Goal: Task Accomplishment & Management: Use online tool/utility

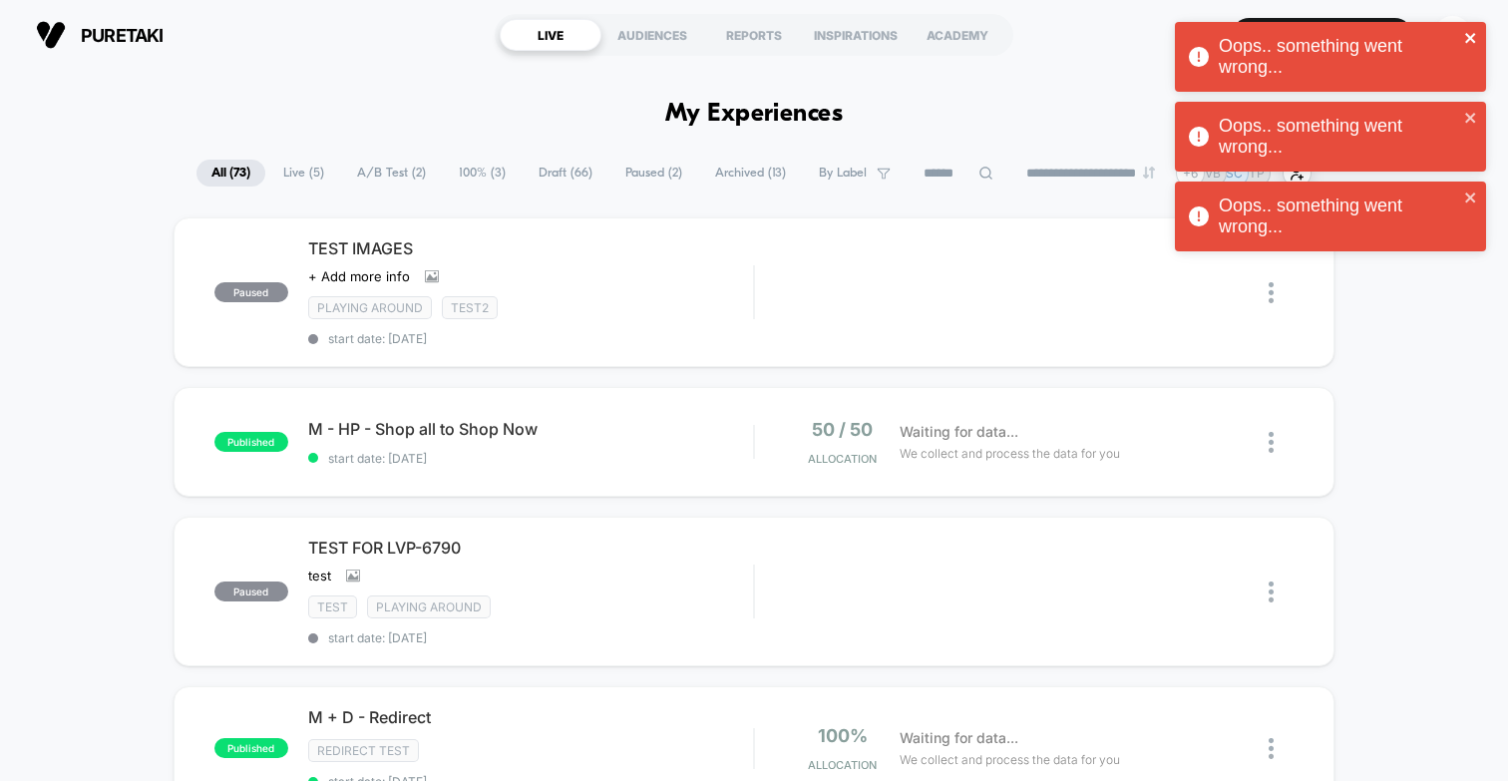
click at [1475, 37] on icon "close" at bounding box center [1471, 38] width 14 height 16
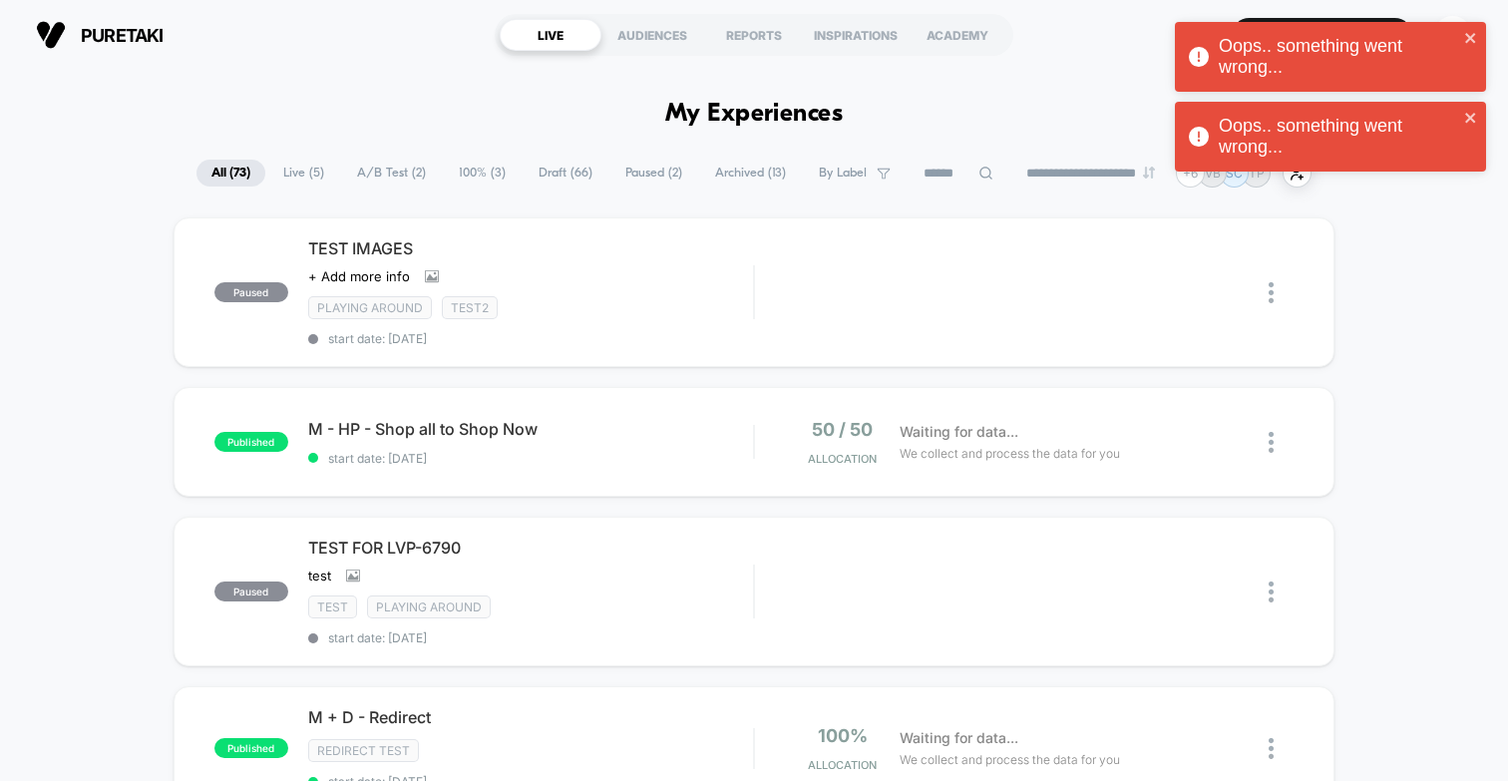
click at [1453, 31] on div "Oops.. something went wrong... Oops.. something went wrong... Oops.. something …" at bounding box center [1330, 102] width 319 height 168
click at [1465, 35] on icon "close" at bounding box center [1471, 38] width 14 height 16
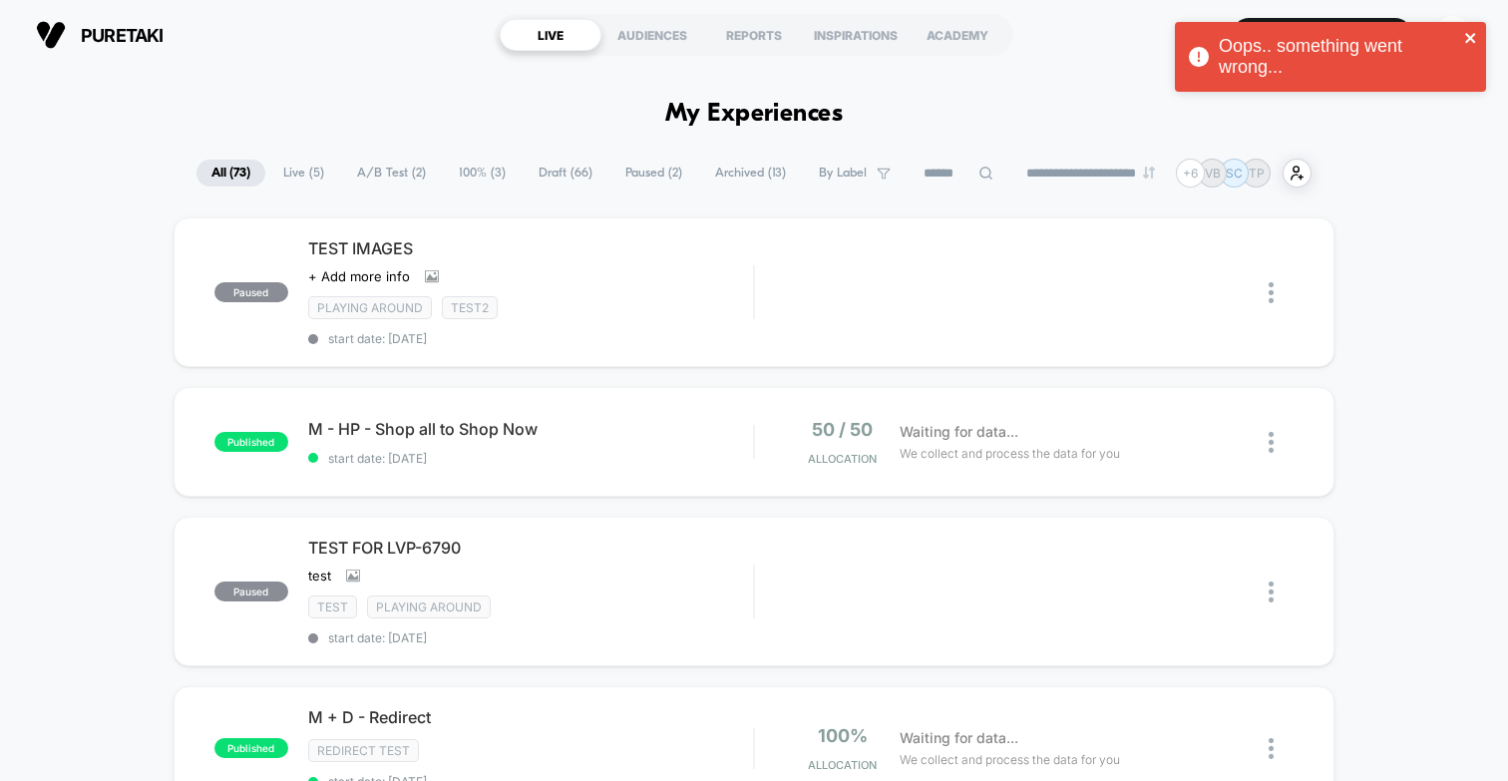
click at [1467, 41] on icon "close" at bounding box center [1470, 38] width 10 height 10
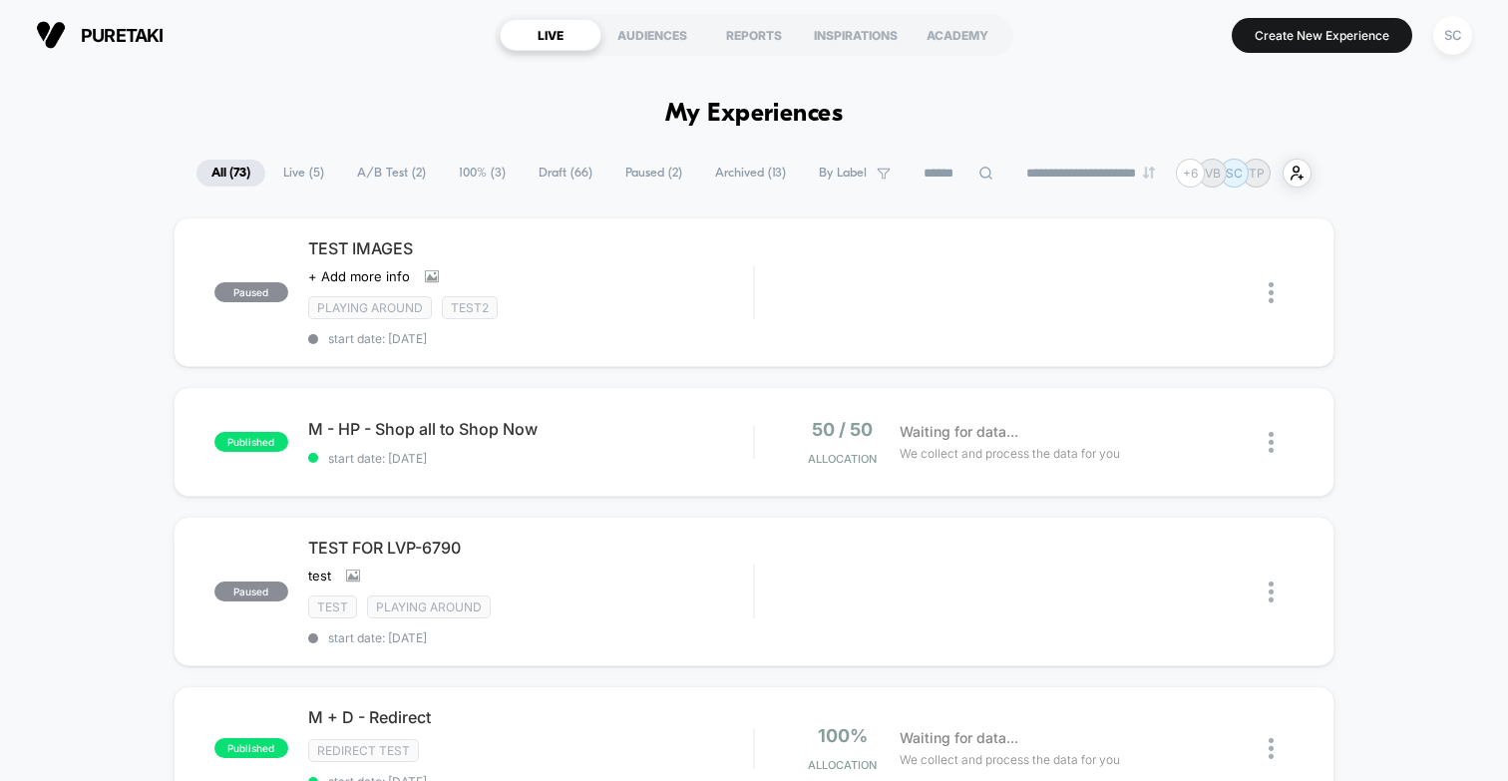
click at [1446, 36] on div "Oops.. something went wrong..." at bounding box center [1330, 62] width 319 height 88
click at [1440, 40] on div "SC" at bounding box center [1452, 35] width 39 height 39
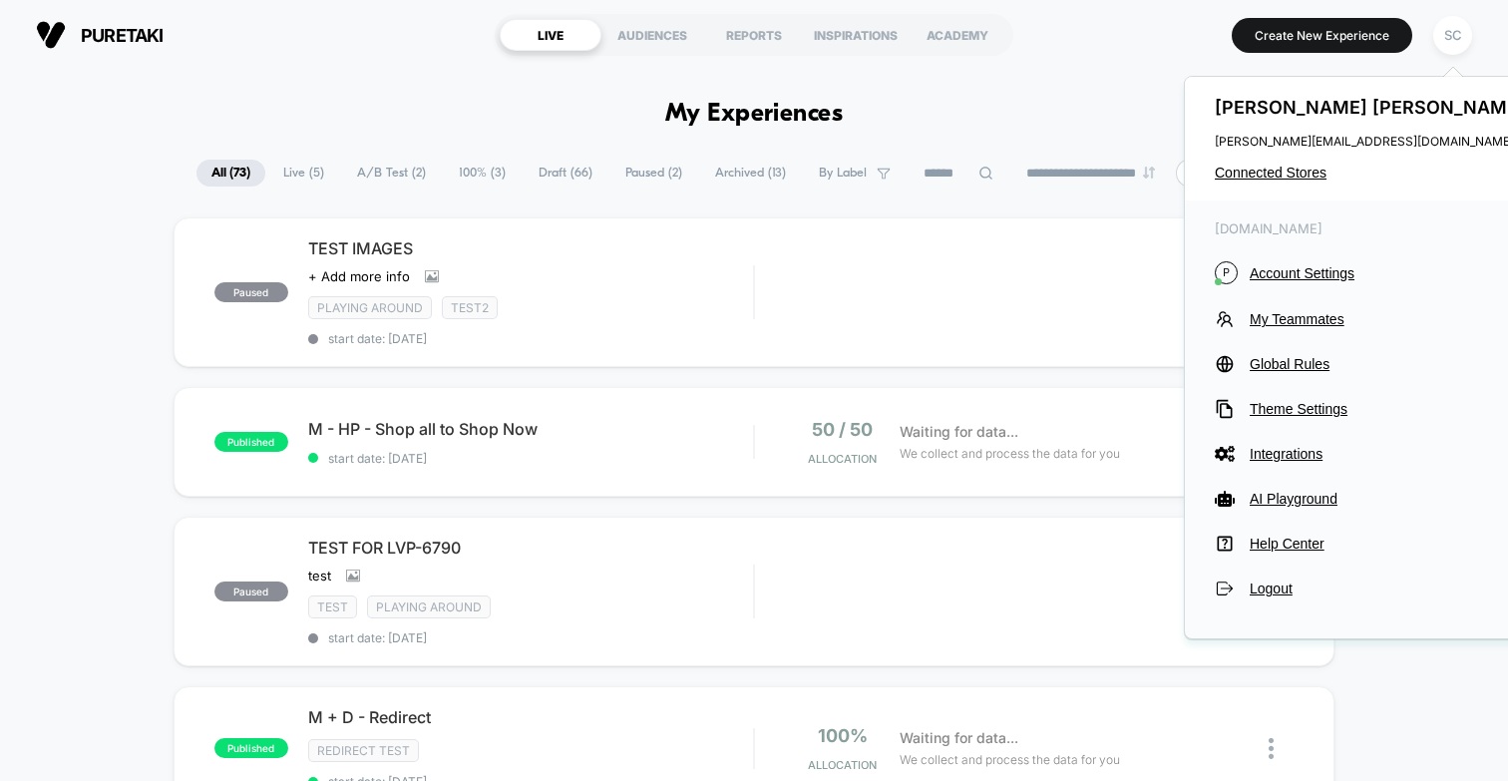
click at [1280, 163] on div "[PERSON_NAME] [PERSON_NAME][EMAIL_ADDRESS][DOMAIN_NAME] Connected Stores" at bounding box center [1372, 139] width 375 height 124
click at [1276, 173] on span "Connected Stores" at bounding box center [1372, 173] width 315 height 16
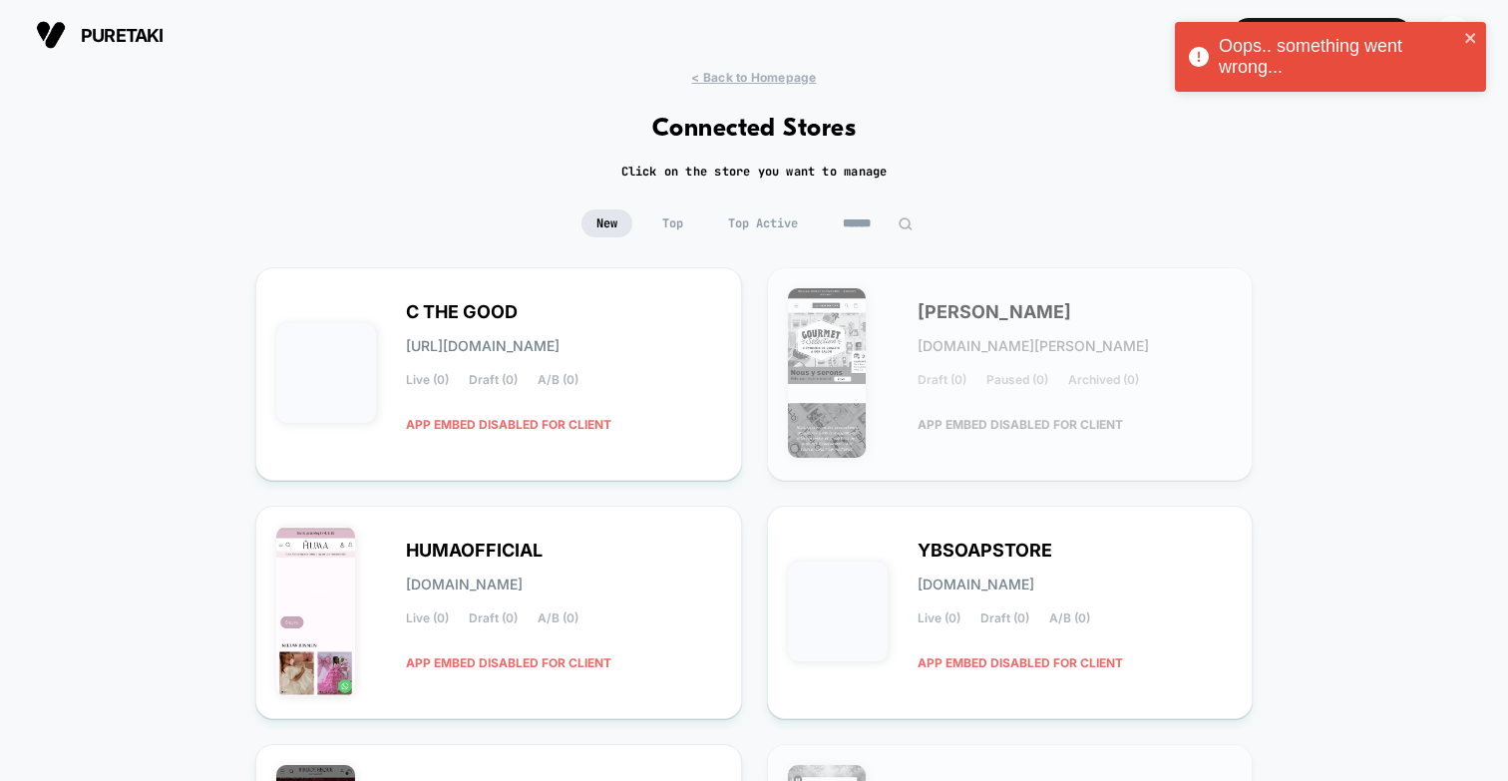
click at [846, 219] on input at bounding box center [878, 223] width 100 height 28
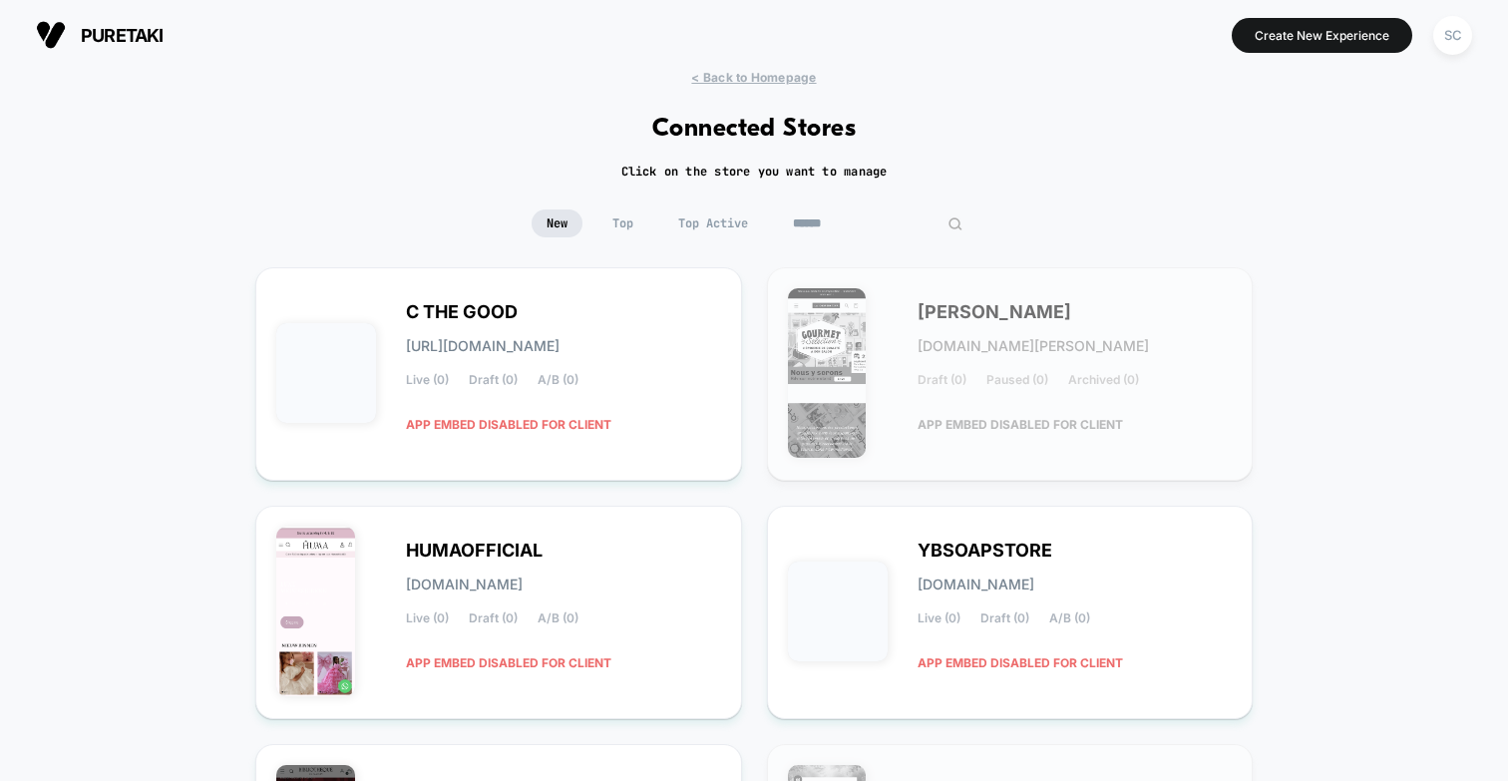
type input "*"
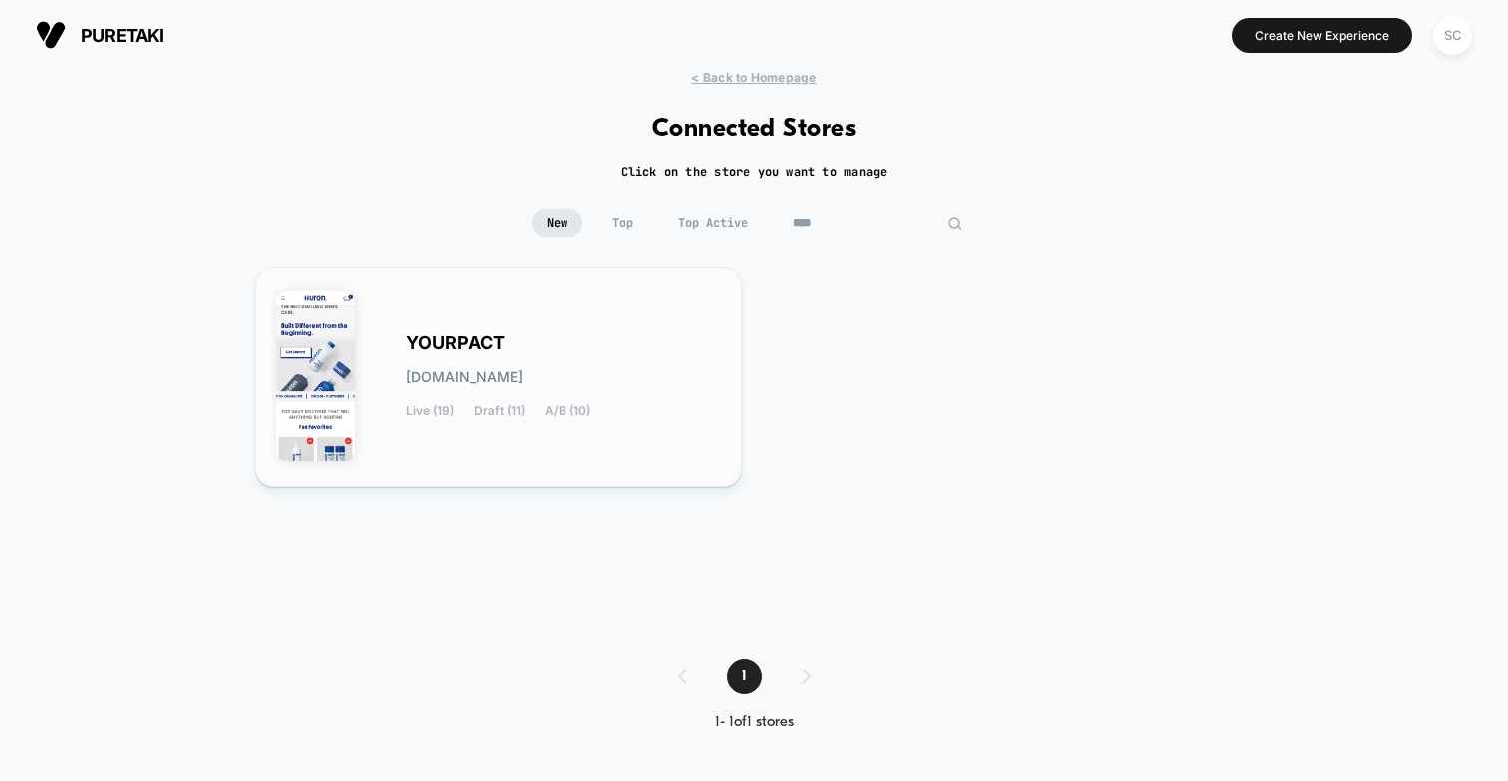
type input "****"
click at [504, 353] on div "YOURPACT [DOMAIN_NAME] Live (19) Draft (11) A/B (10)" at bounding box center [563, 377] width 315 height 82
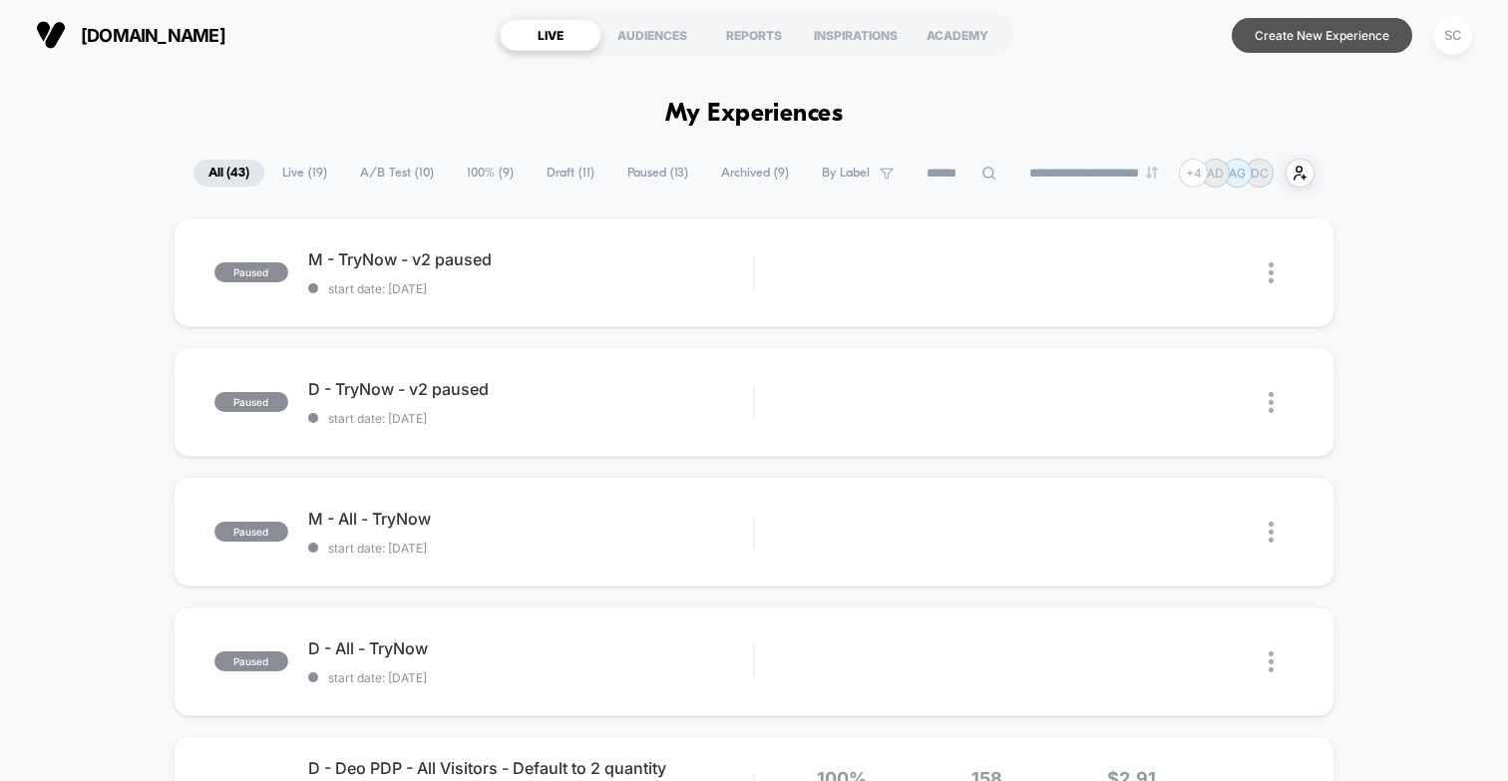
click at [1297, 43] on button "Create New Experience" at bounding box center [1322, 35] width 181 height 35
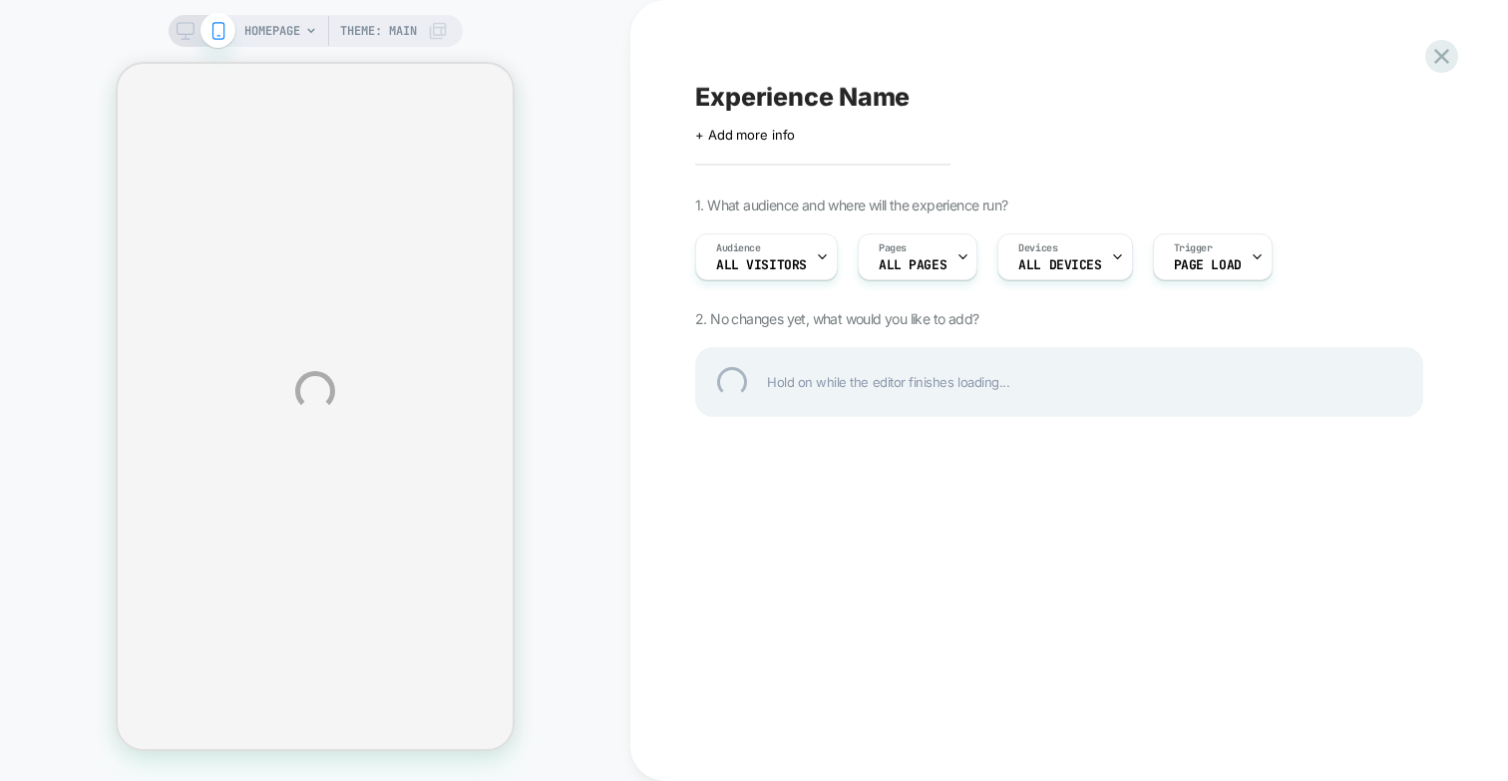
click at [304, 35] on div "HOMEPAGE Theme: MAIN Experience Name Click to edit experience details + Add mor…" at bounding box center [754, 390] width 1508 height 781
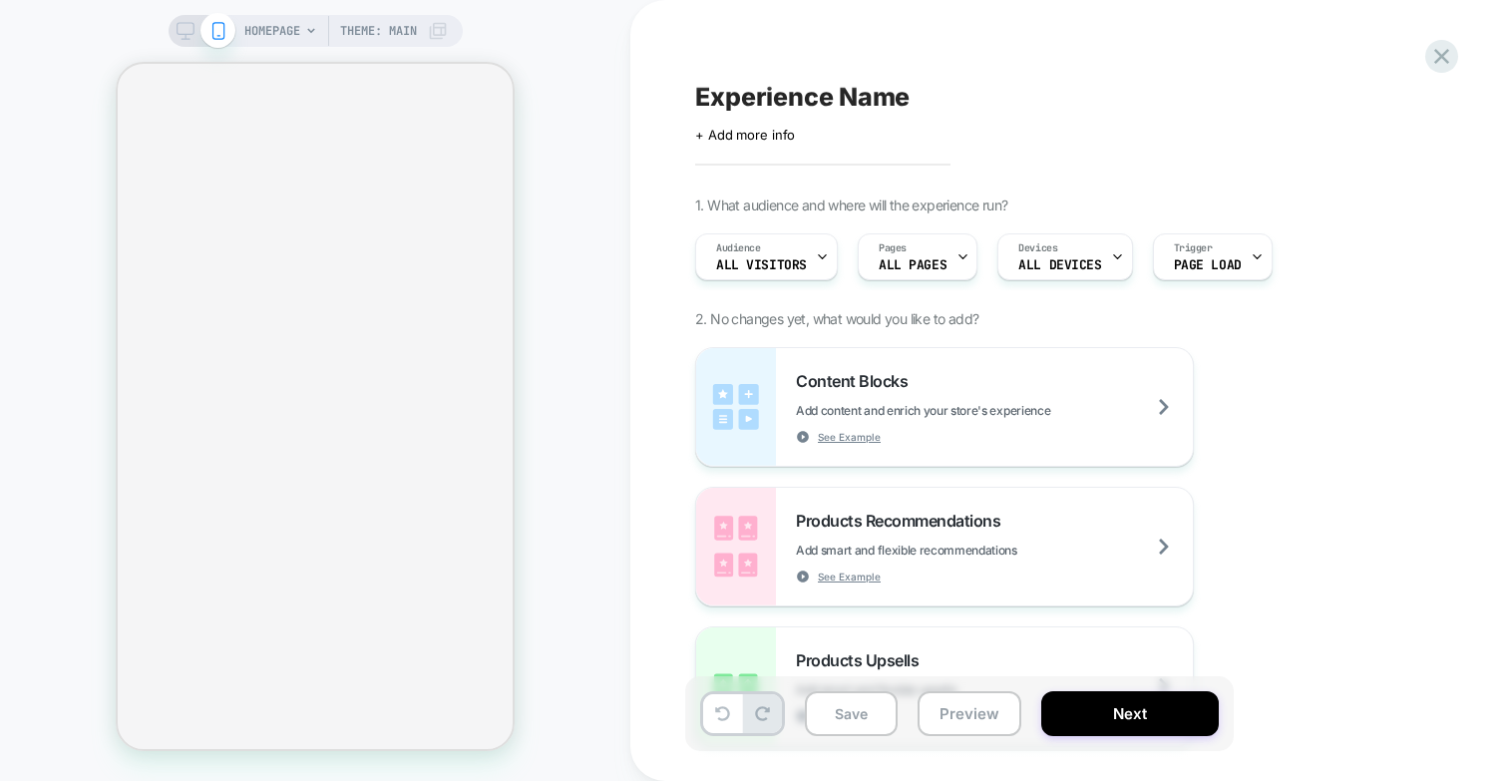
click at [298, 25] on span "HOMEPAGE" at bounding box center [272, 31] width 56 height 32
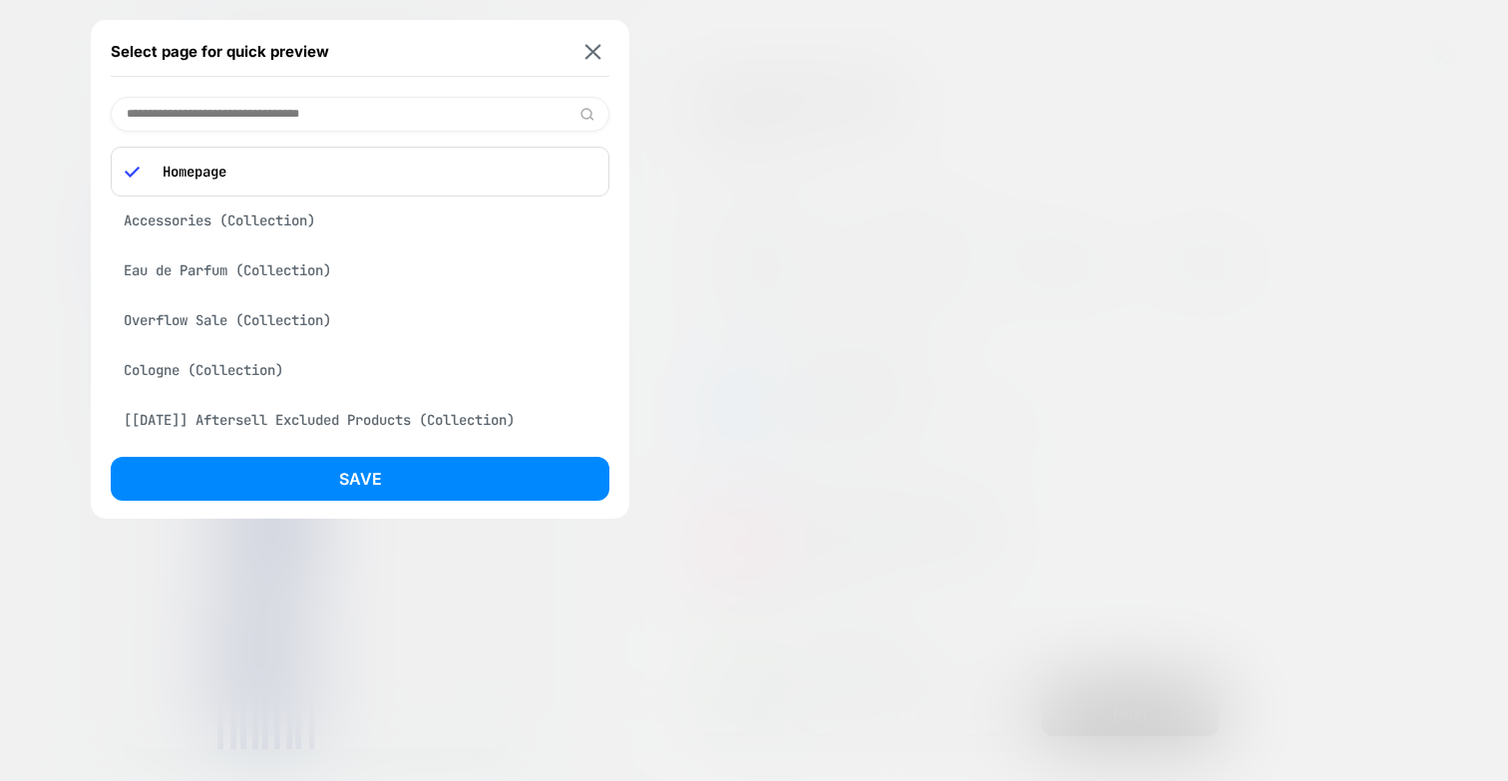
click at [299, 113] on input at bounding box center [360, 114] width 499 height 35
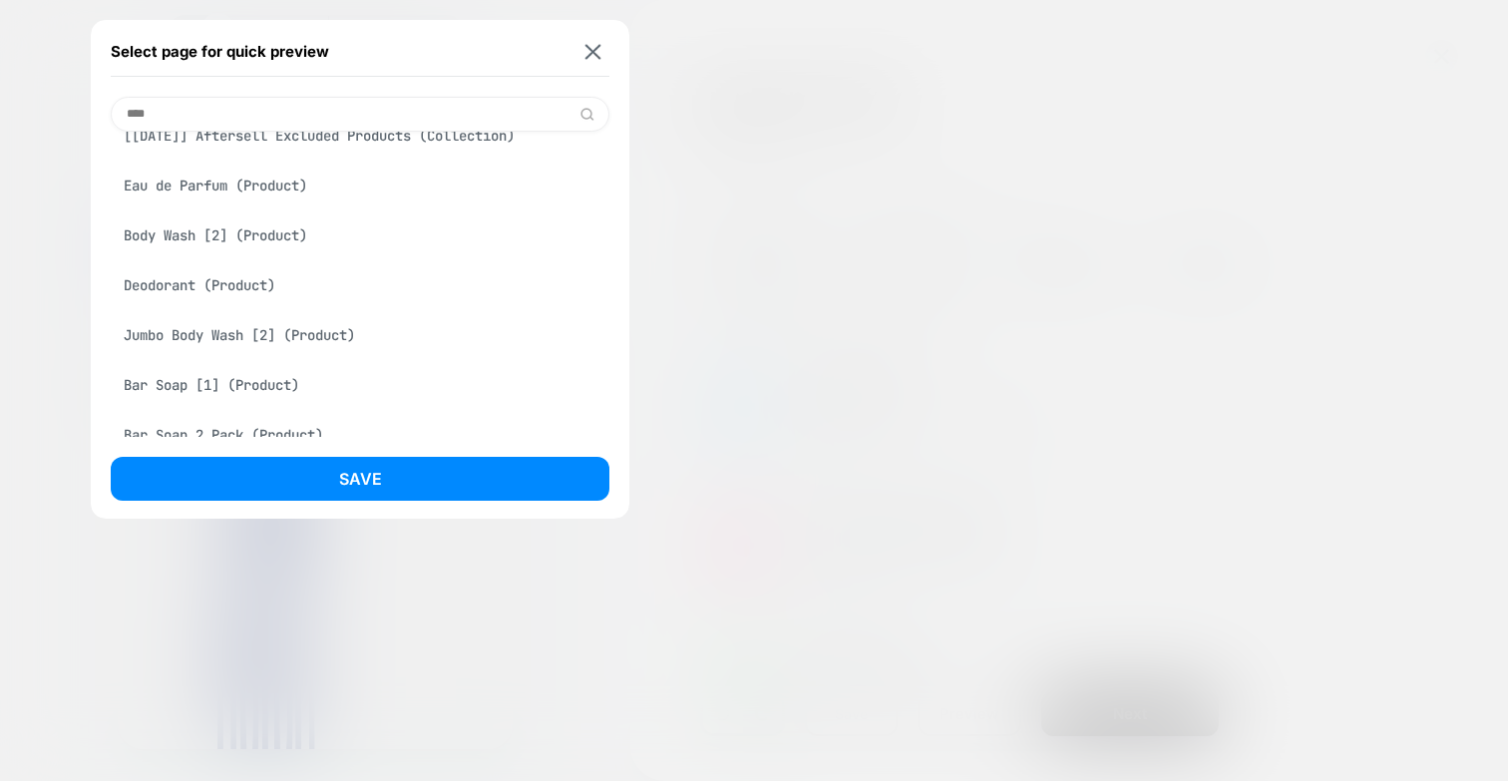
type input "****"
click at [242, 251] on div "Body Wash [2] (Product)" at bounding box center [360, 235] width 499 height 38
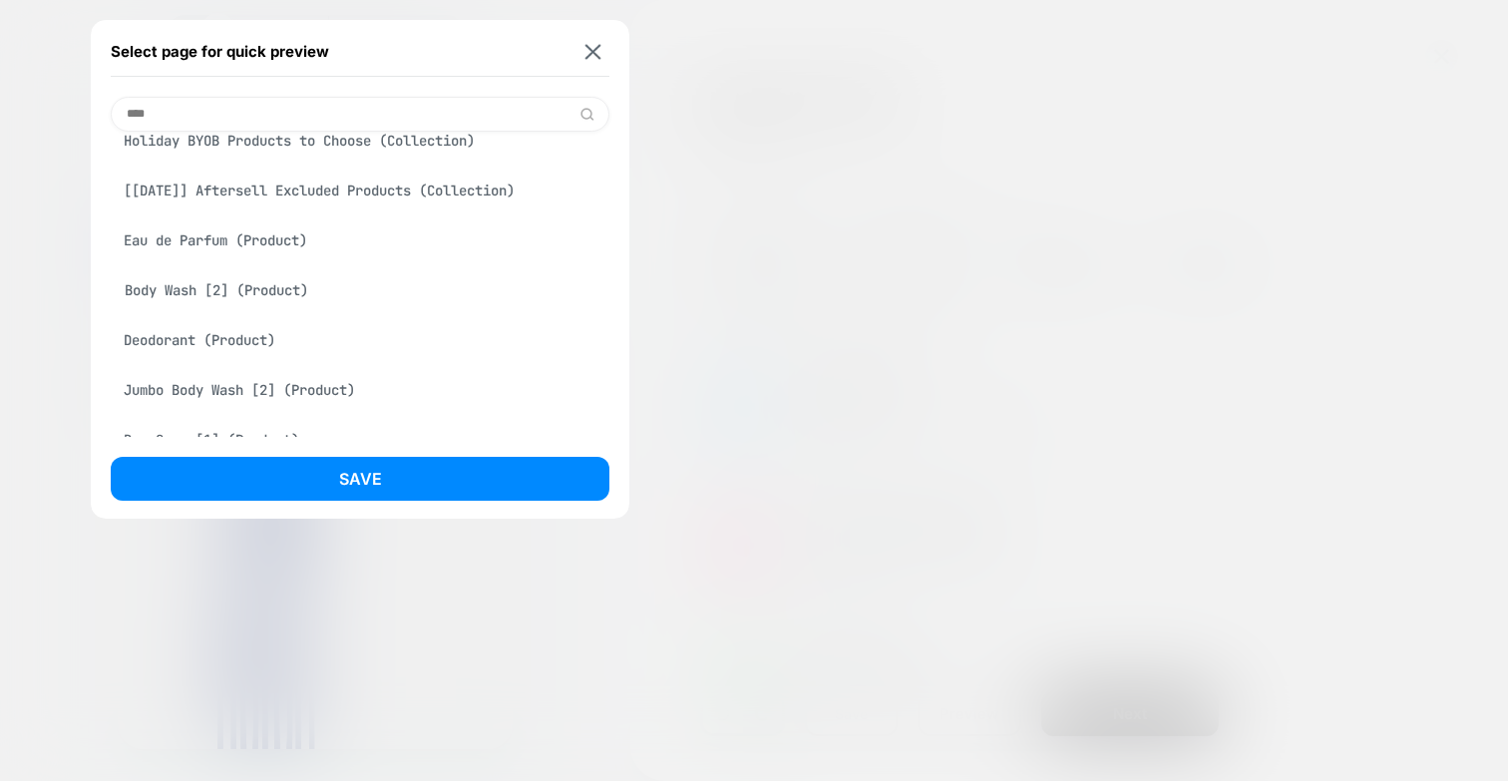
scroll to position [384, 0]
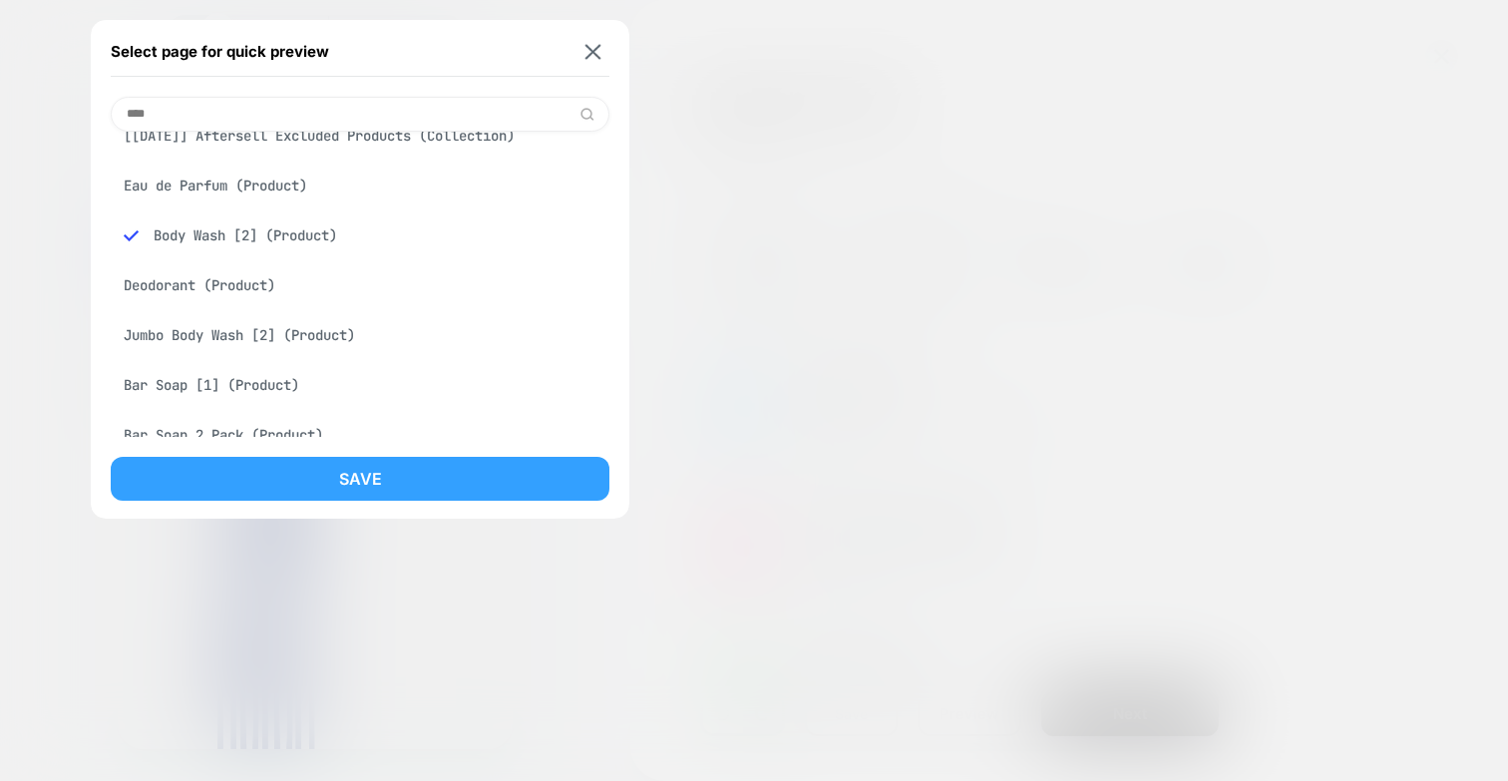
click at [286, 472] on button "Save" at bounding box center [360, 479] width 499 height 44
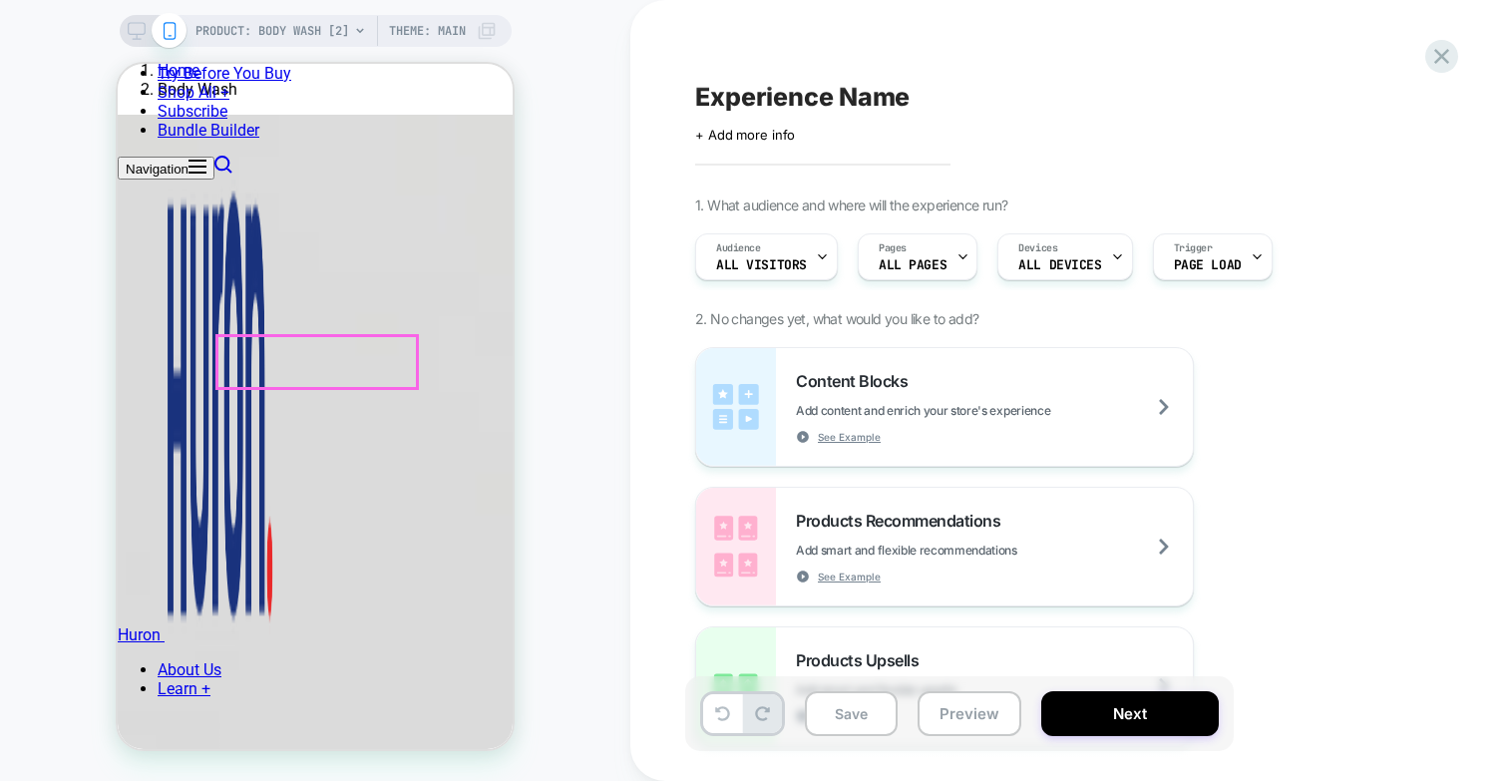
scroll to position [0, 0]
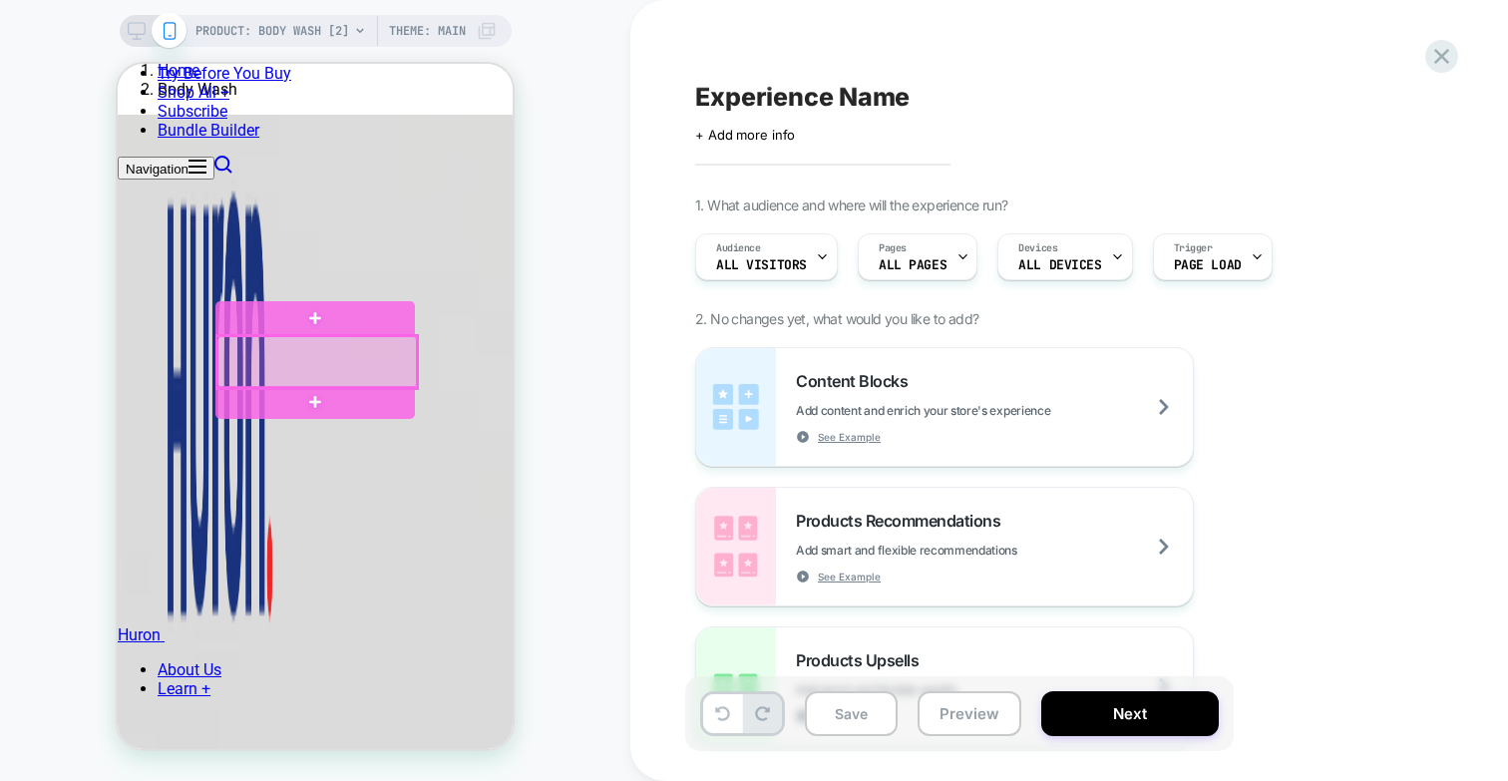
click at [283, 364] on div at bounding box center [316, 362] width 199 height 52
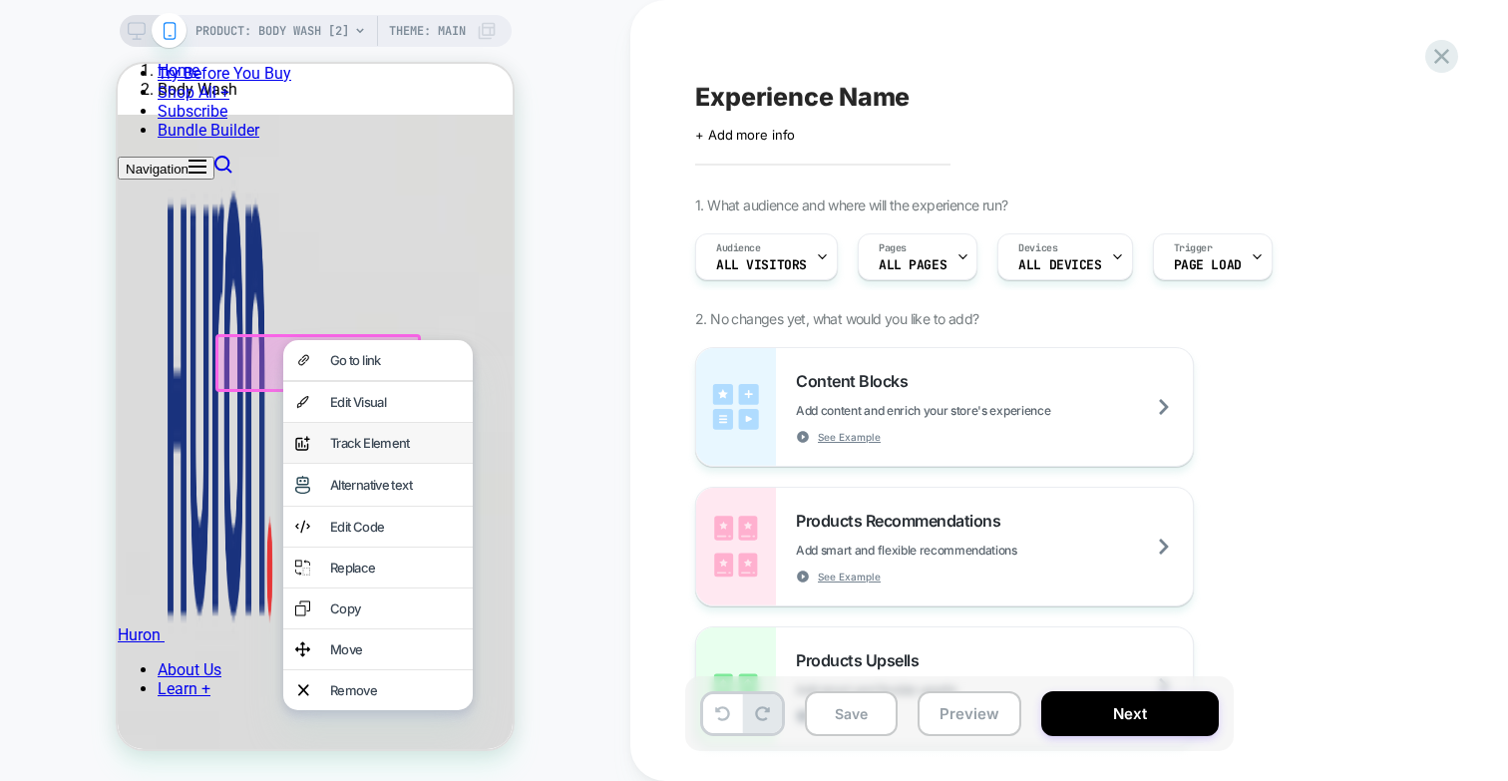
click at [362, 451] on div "Track Element" at bounding box center [395, 443] width 131 height 16
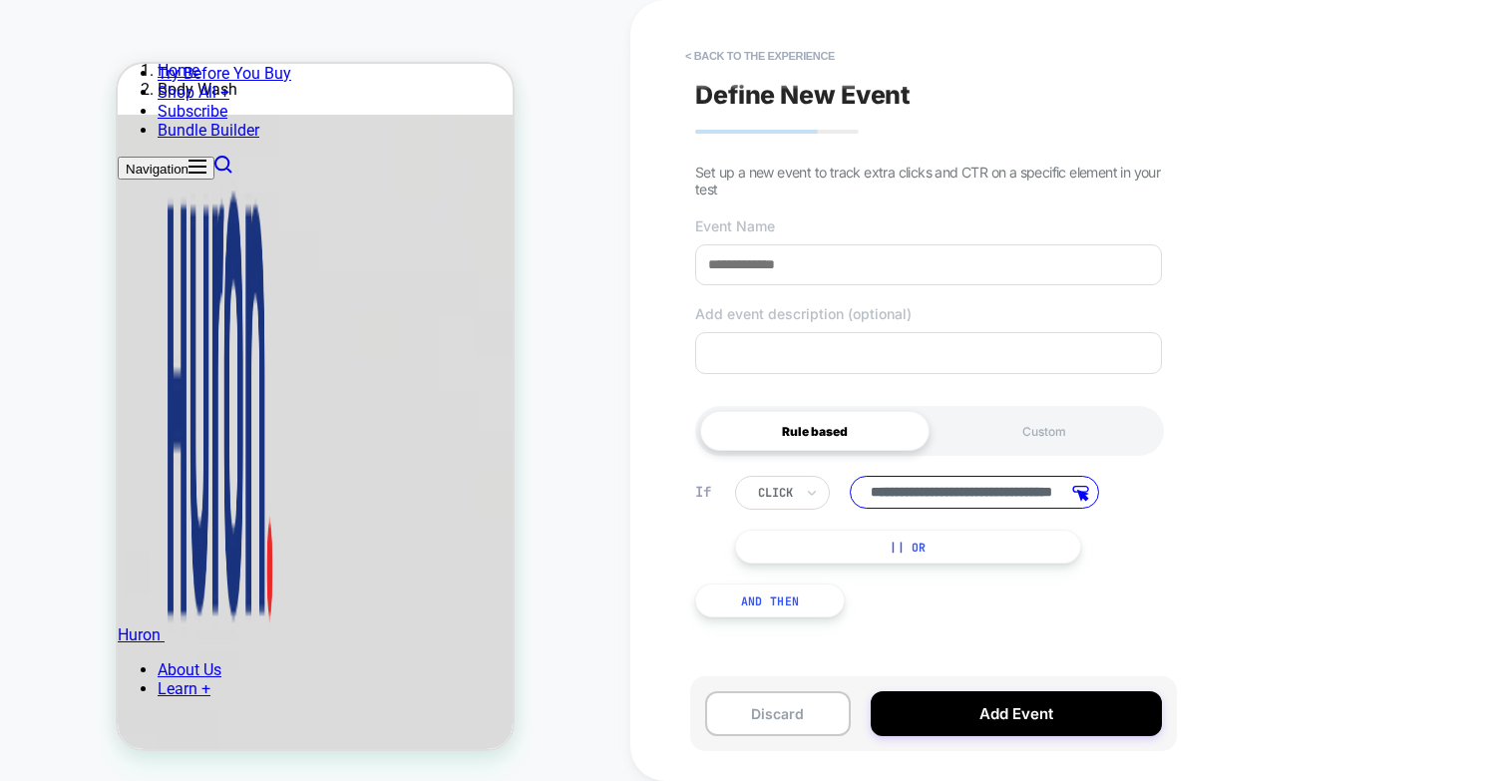
drag, startPoint x: 907, startPoint y: 490, endPoint x: 854, endPoint y: 489, distance: 52.9
click at [854, 489] on input "**********" at bounding box center [974, 492] width 249 height 33
click at [790, 499] on div at bounding box center [775, 493] width 35 height 18
click at [932, 497] on input "**********" at bounding box center [974, 492] width 249 height 33
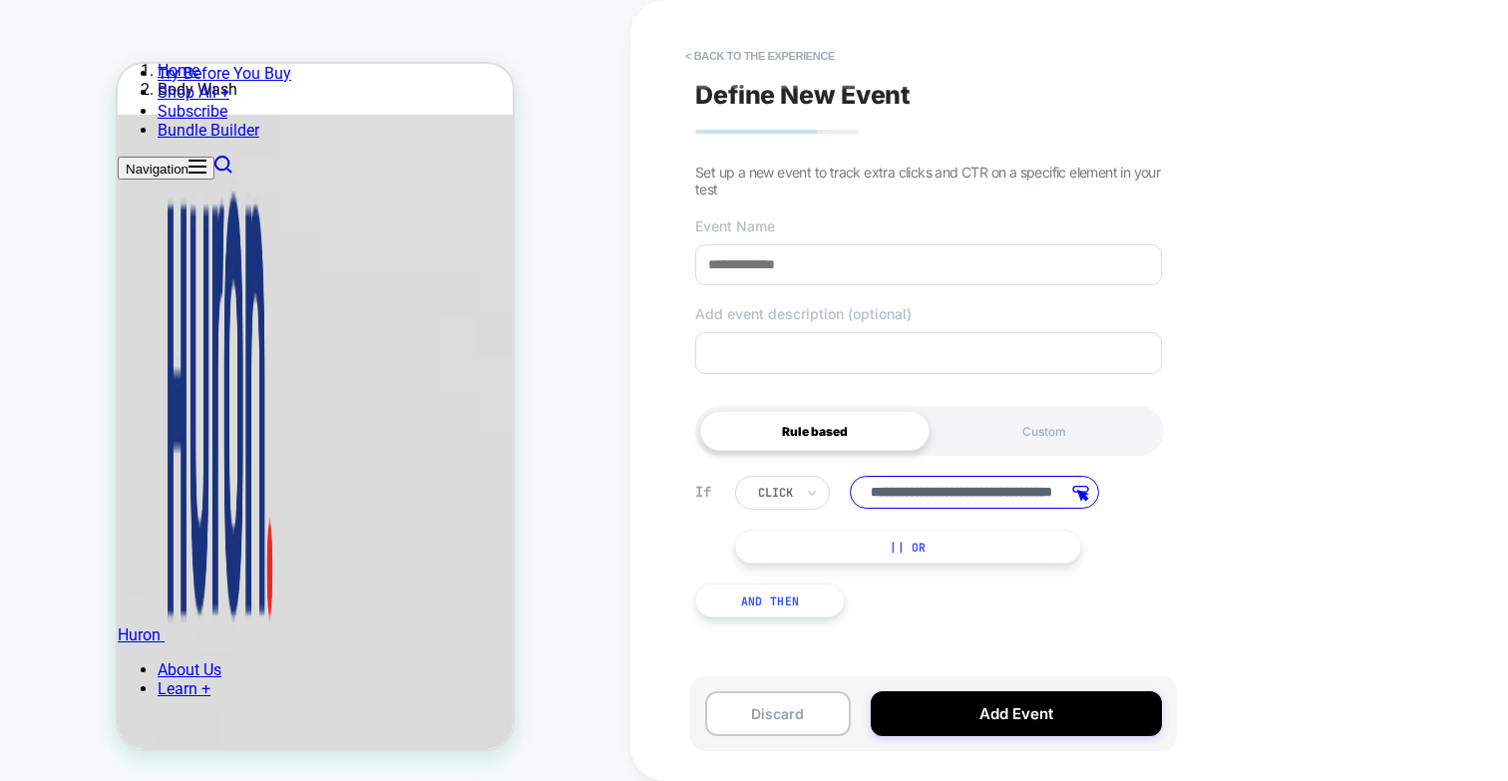
click at [801, 272] on input at bounding box center [928, 264] width 467 height 41
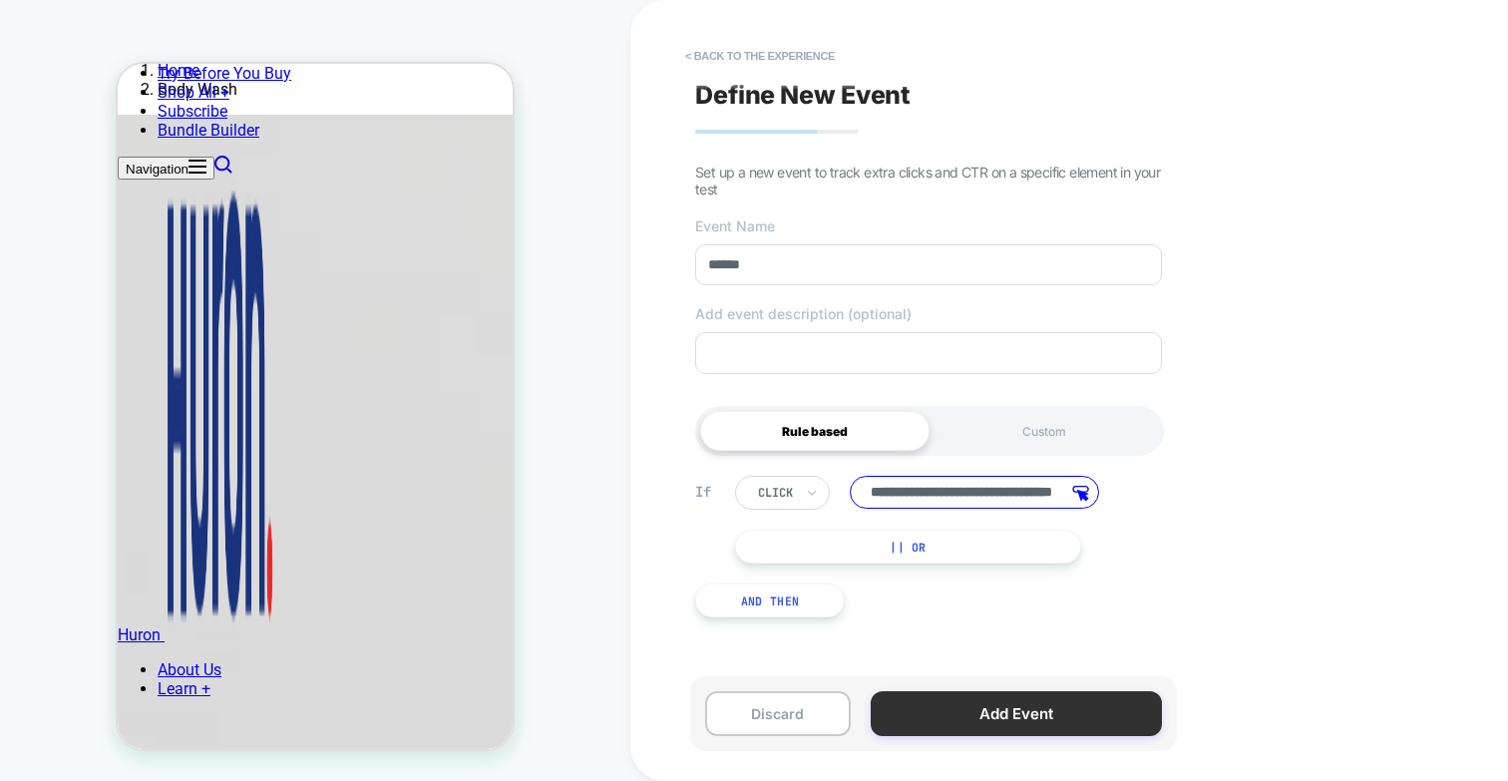
type input "******"
click at [931, 707] on button "Add Event" at bounding box center [1016, 713] width 291 height 45
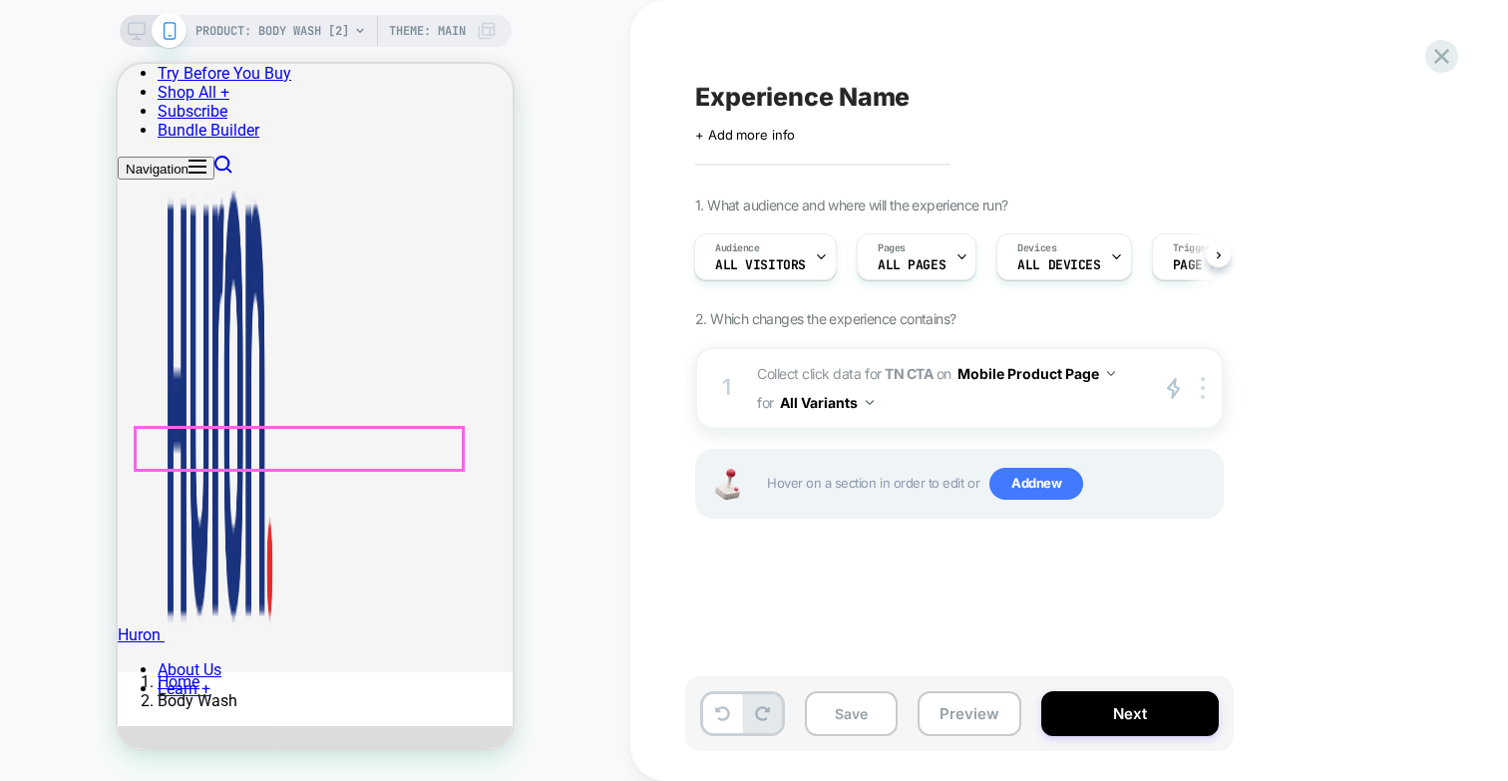
scroll to position [423, 0]
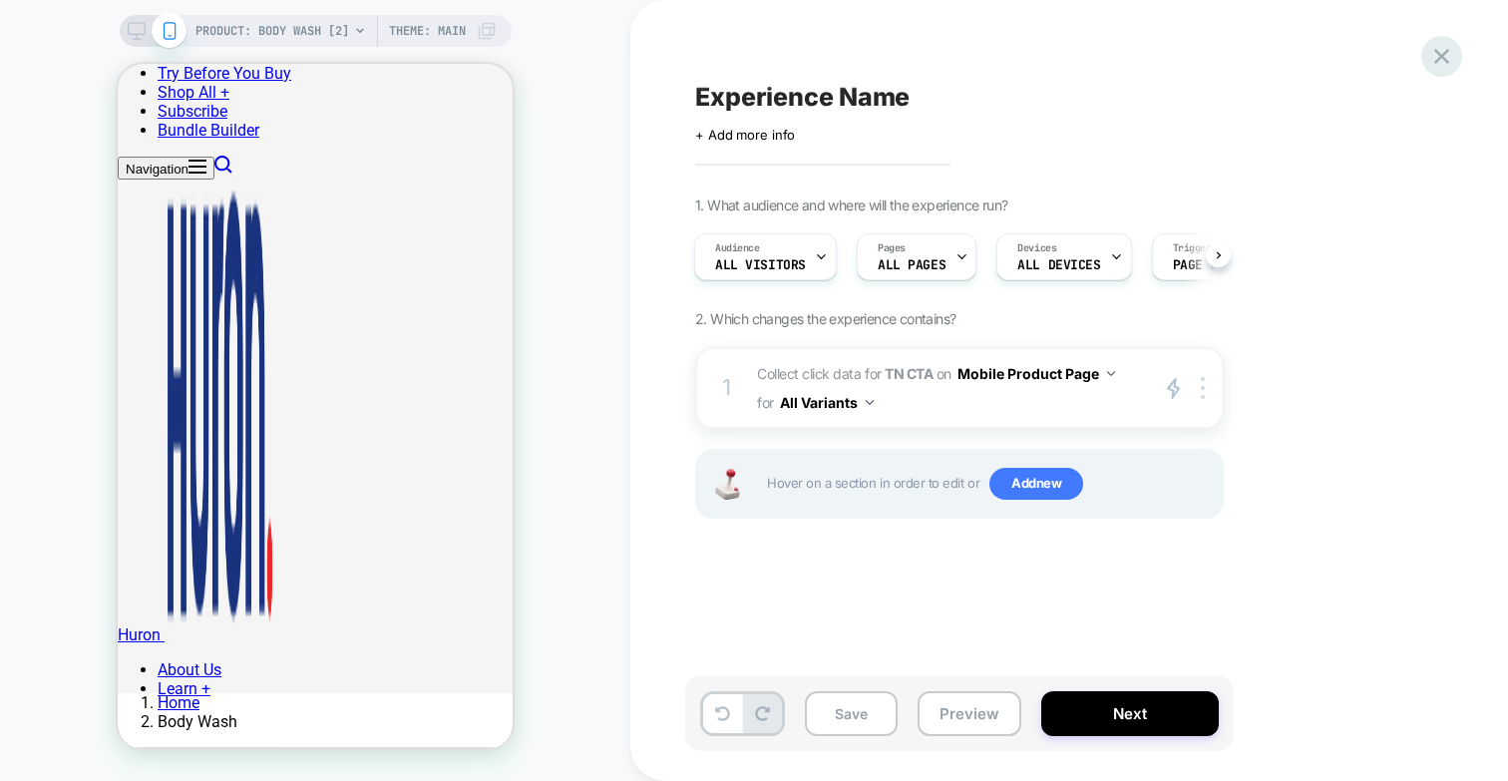
click at [1434, 53] on icon at bounding box center [1441, 56] width 27 height 27
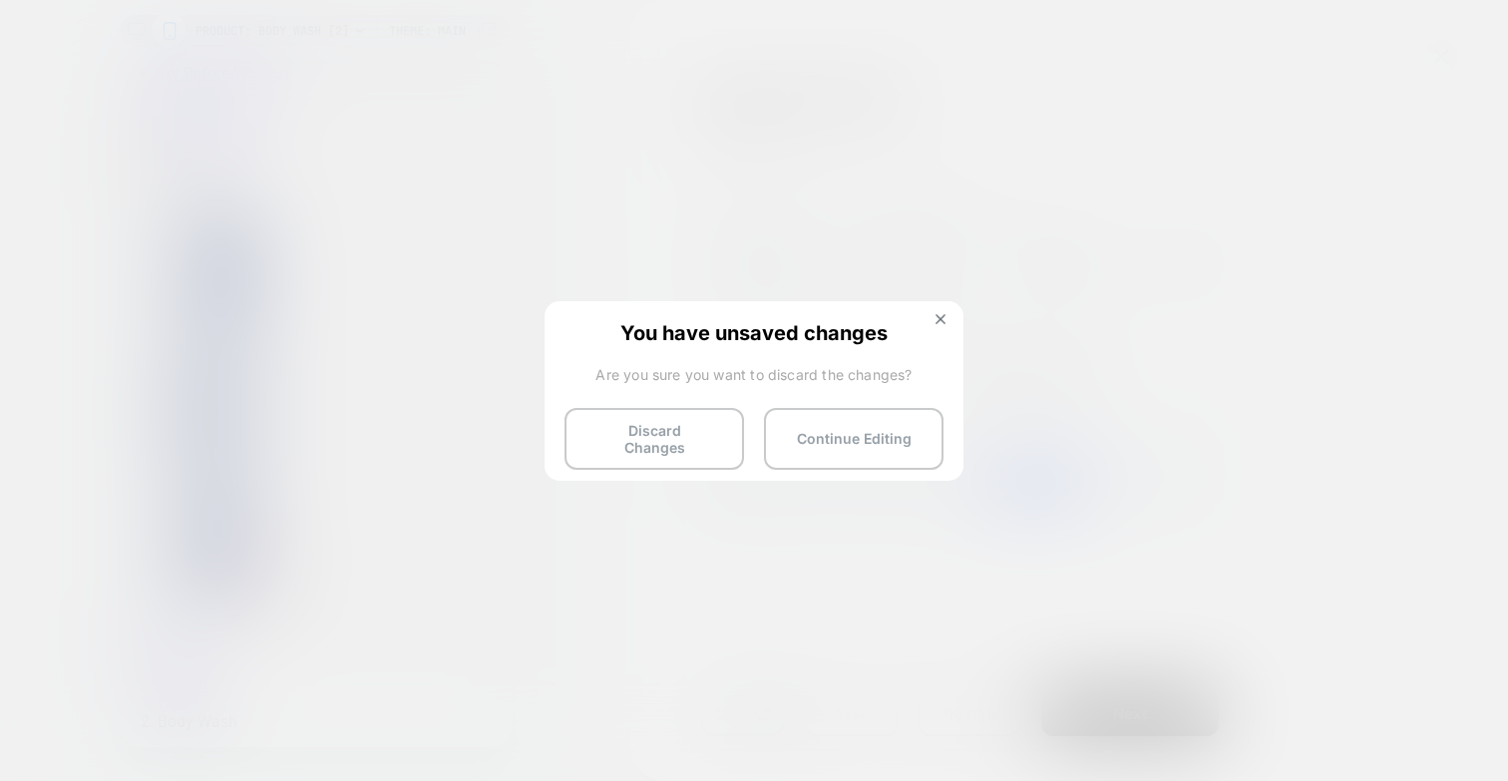
click at [656, 459] on div "You have unsaved changes Are you sure you want to discard the changes? Discard …" at bounding box center [754, 389] width 419 height 177
click at [647, 430] on button "Discard Changes" at bounding box center [654, 439] width 180 height 62
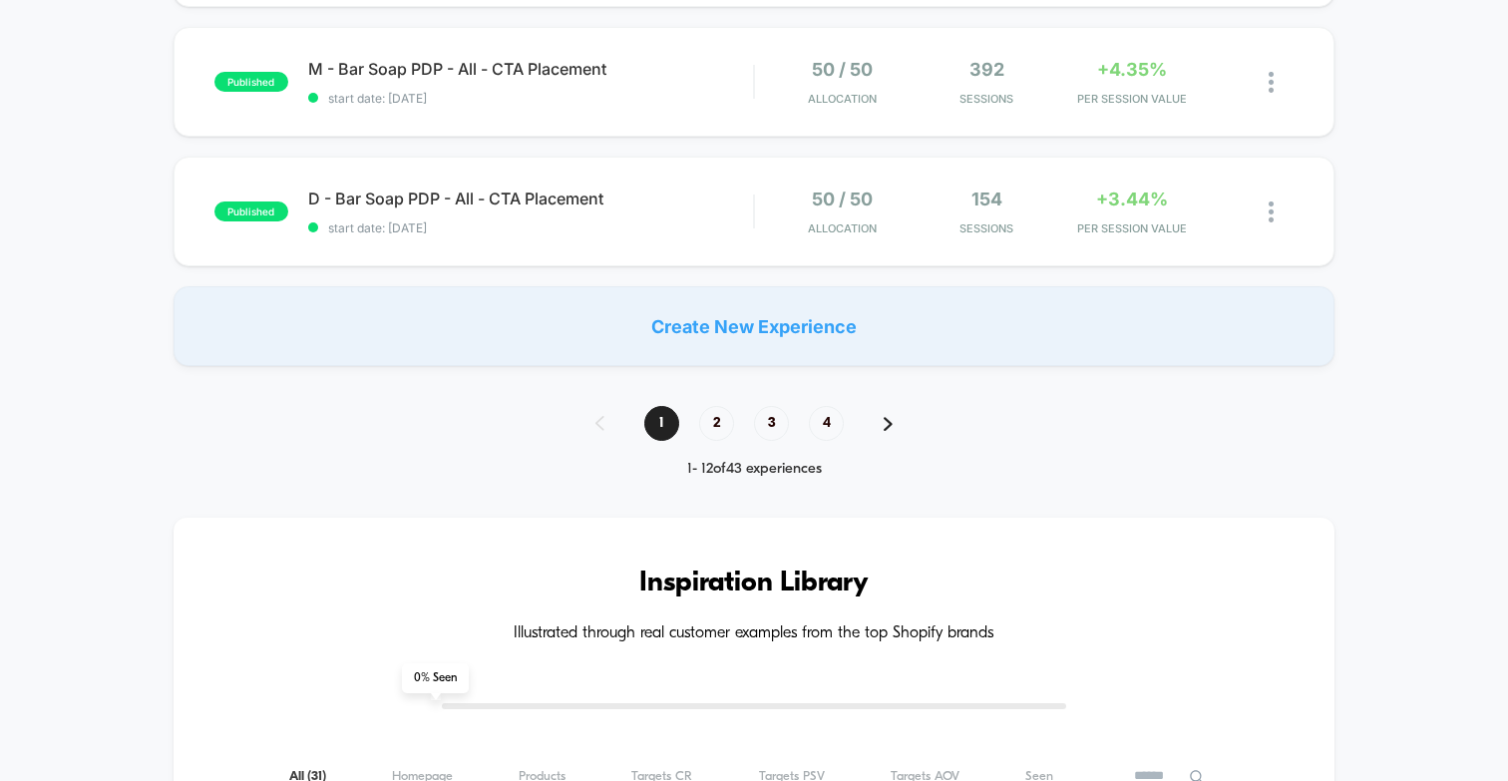
scroll to position [1283, 0]
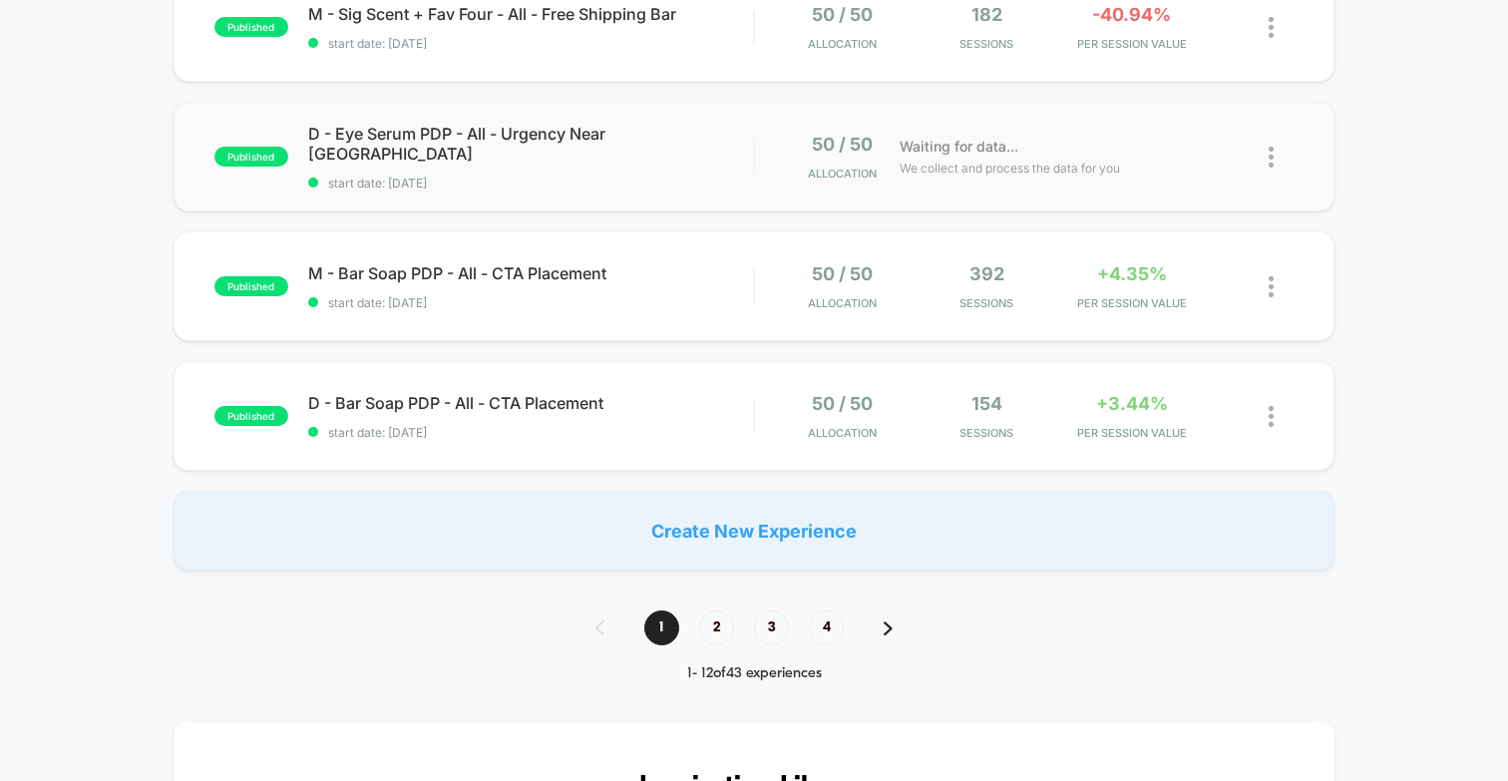
click at [398, 182] on div "published D - Eye Serum PDP - All - Urgency Near CTA start date: [DATE] 50 / 50…" at bounding box center [754, 157] width 1161 height 110
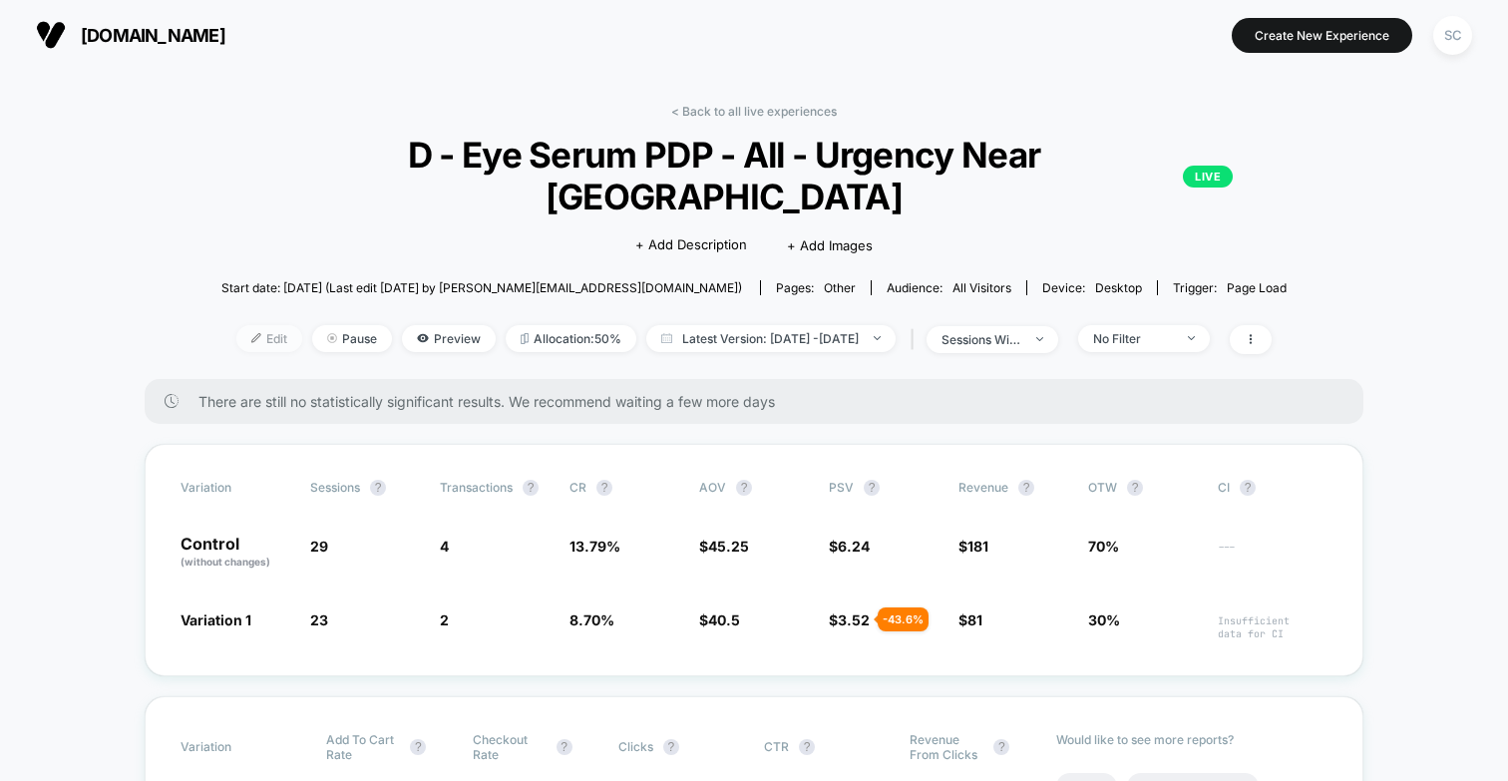
click at [254, 325] on span "Edit" at bounding box center [269, 338] width 66 height 27
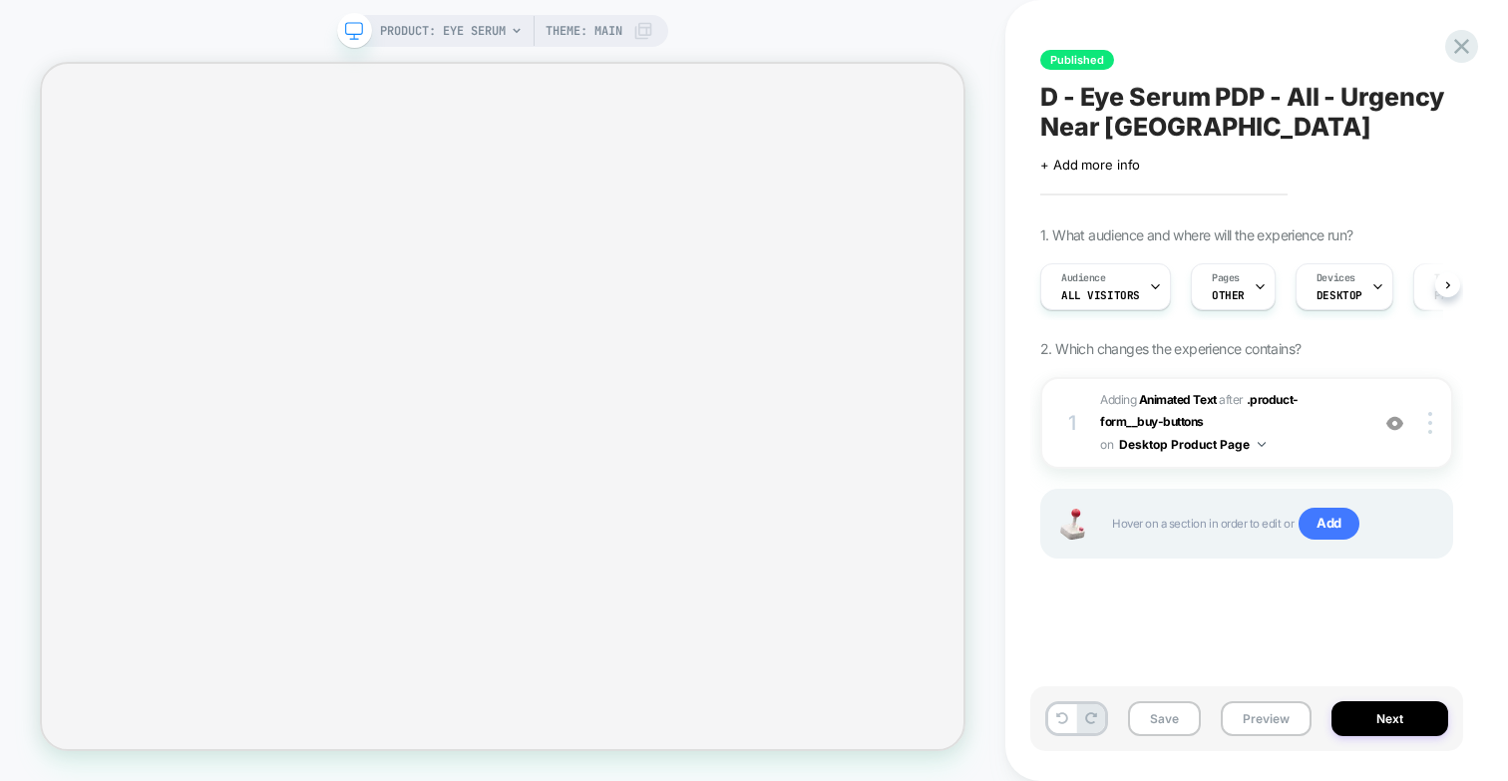
scroll to position [0, 1]
click at [1460, 44] on icon at bounding box center [1461, 46] width 15 height 15
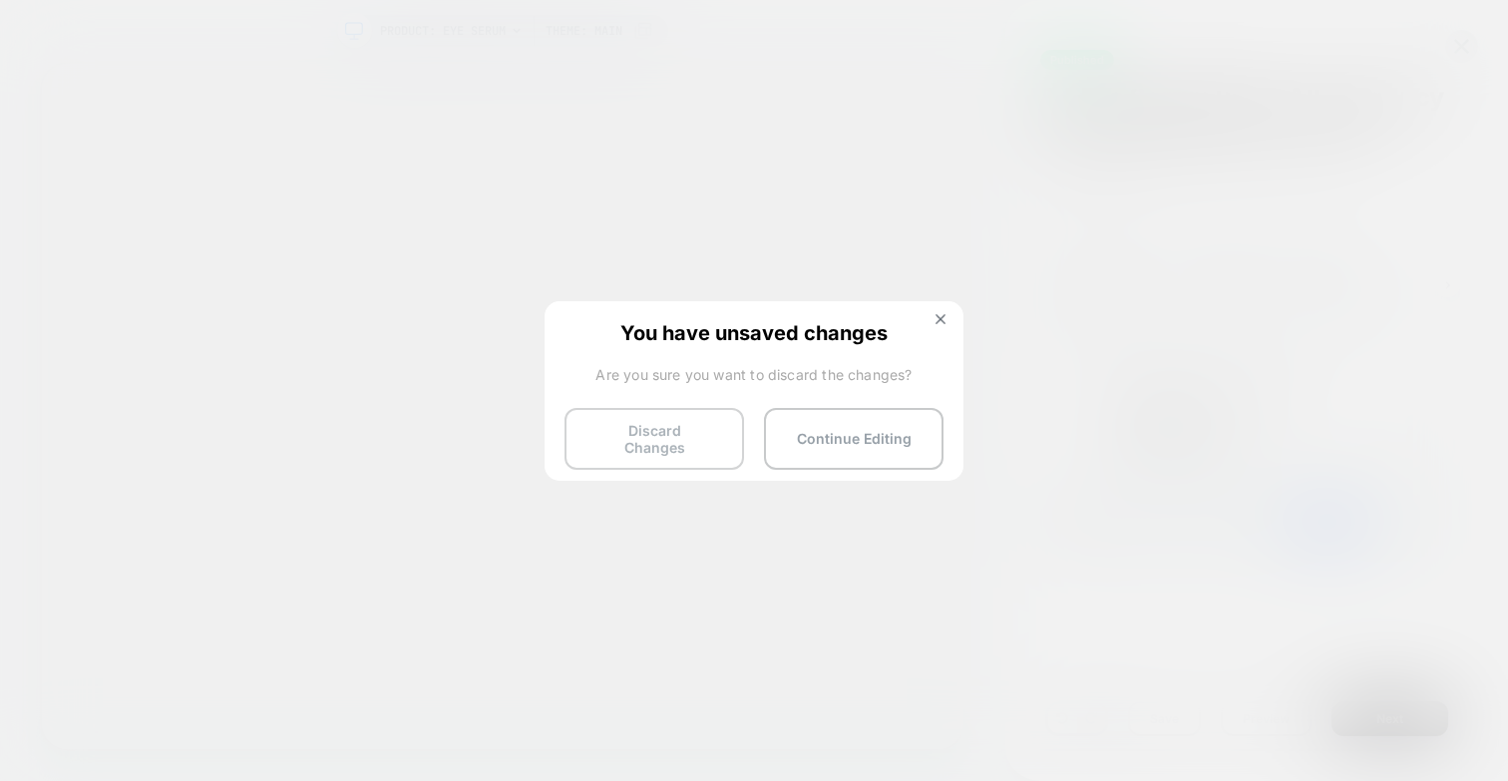
click at [661, 429] on button "Discard Changes" at bounding box center [654, 439] width 180 height 62
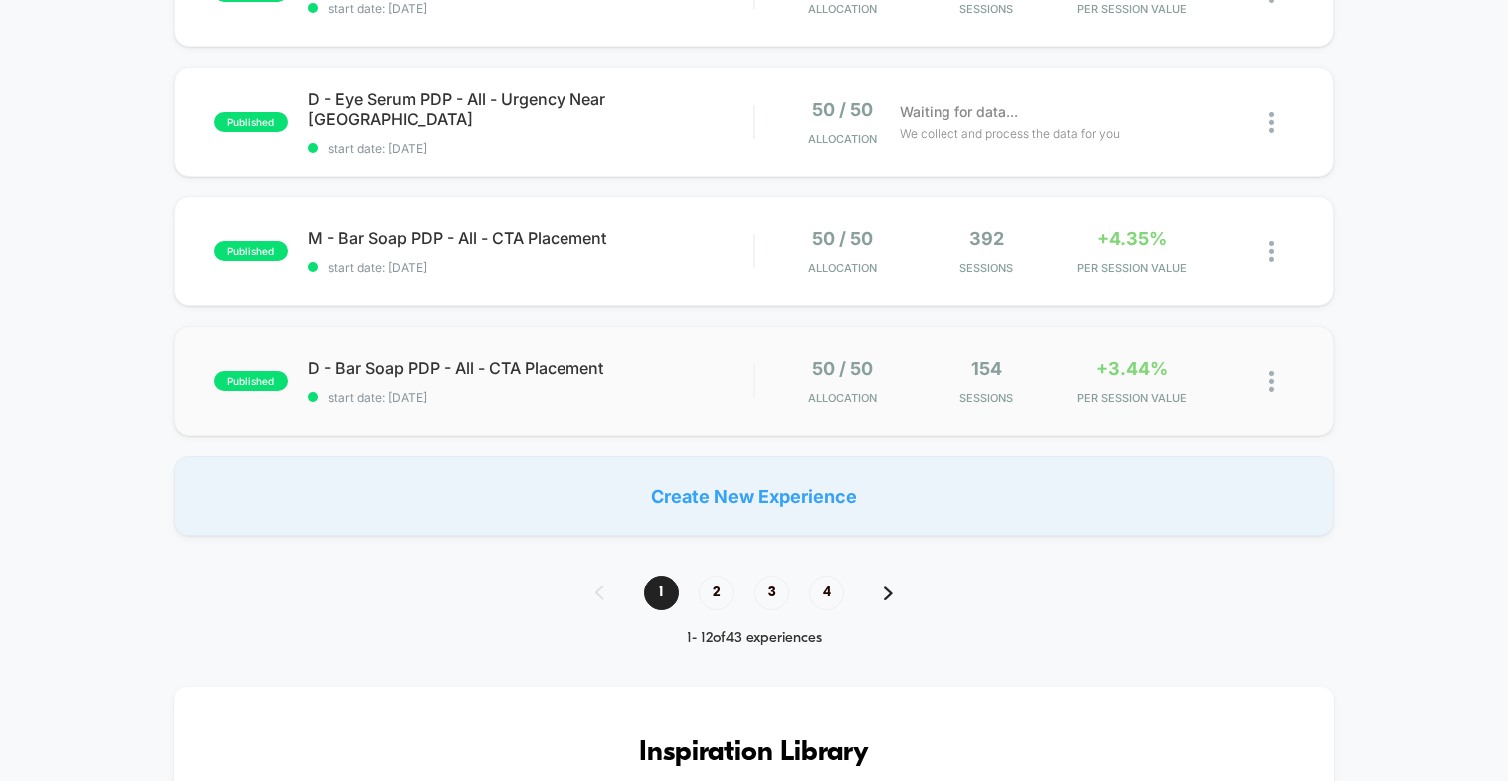
scroll to position [1146, 0]
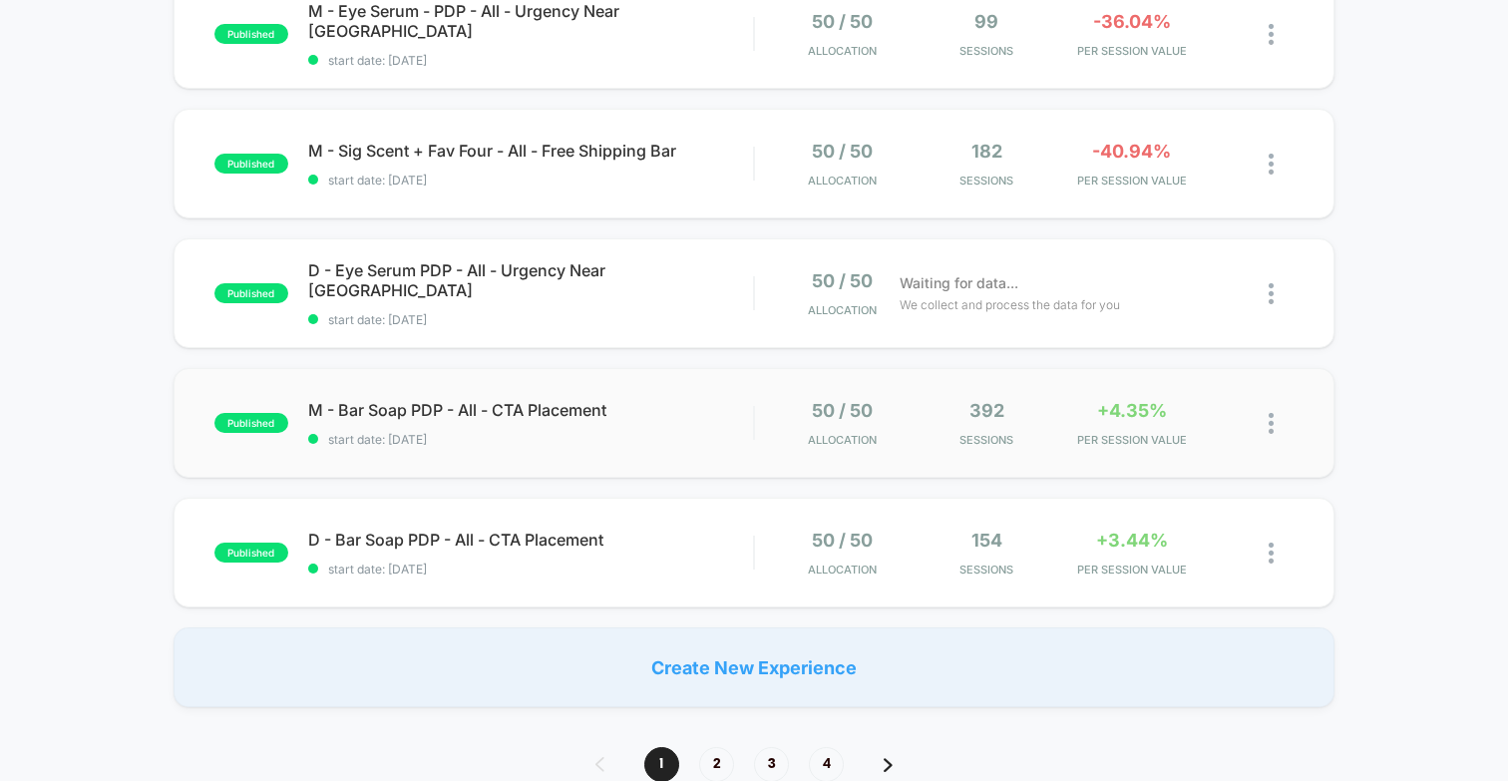
click at [585, 394] on div "published M - Bar Soap PDP - All - CTA Placement start date: [DATE] 50 / 50 All…" at bounding box center [754, 423] width 1161 height 110
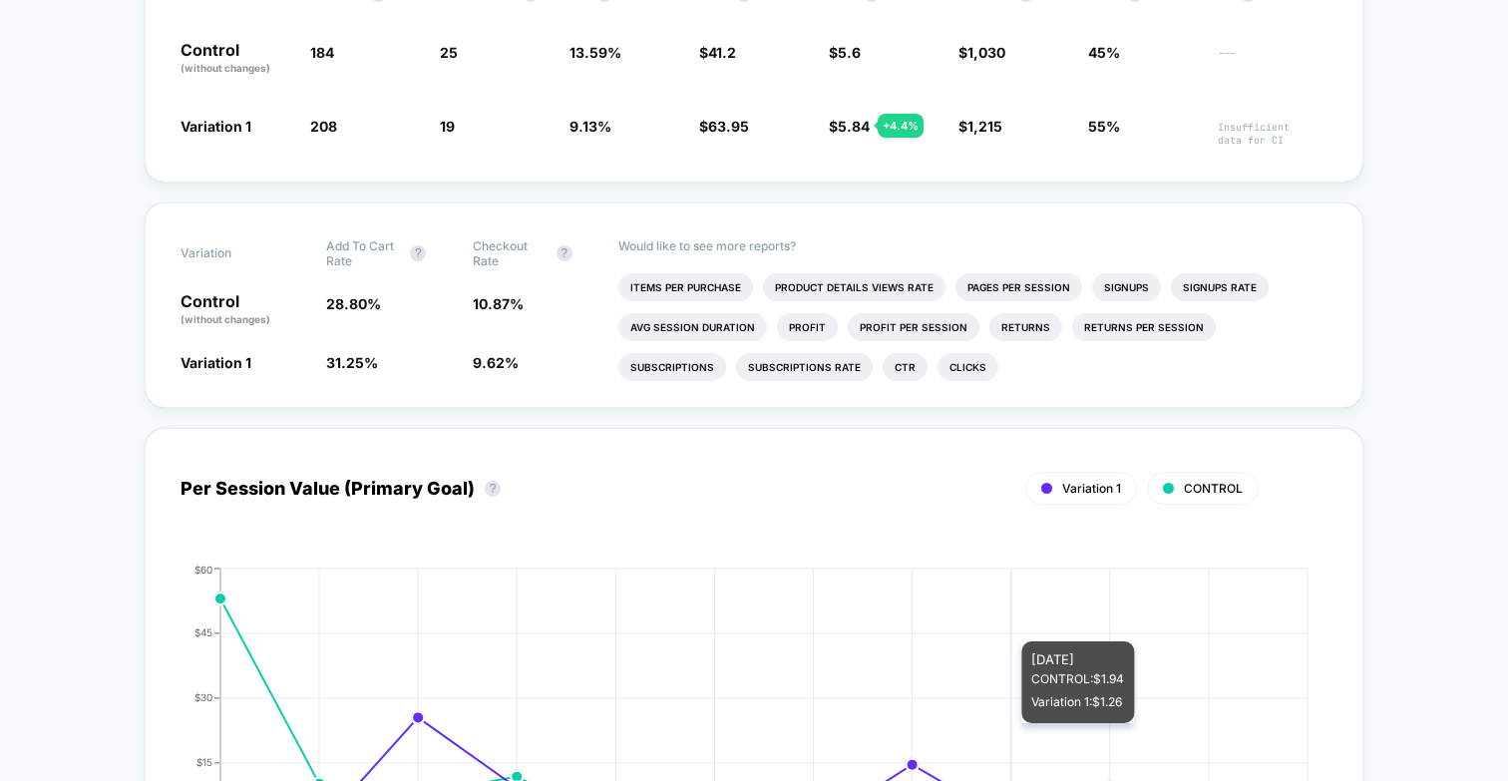
scroll to position [433, 0]
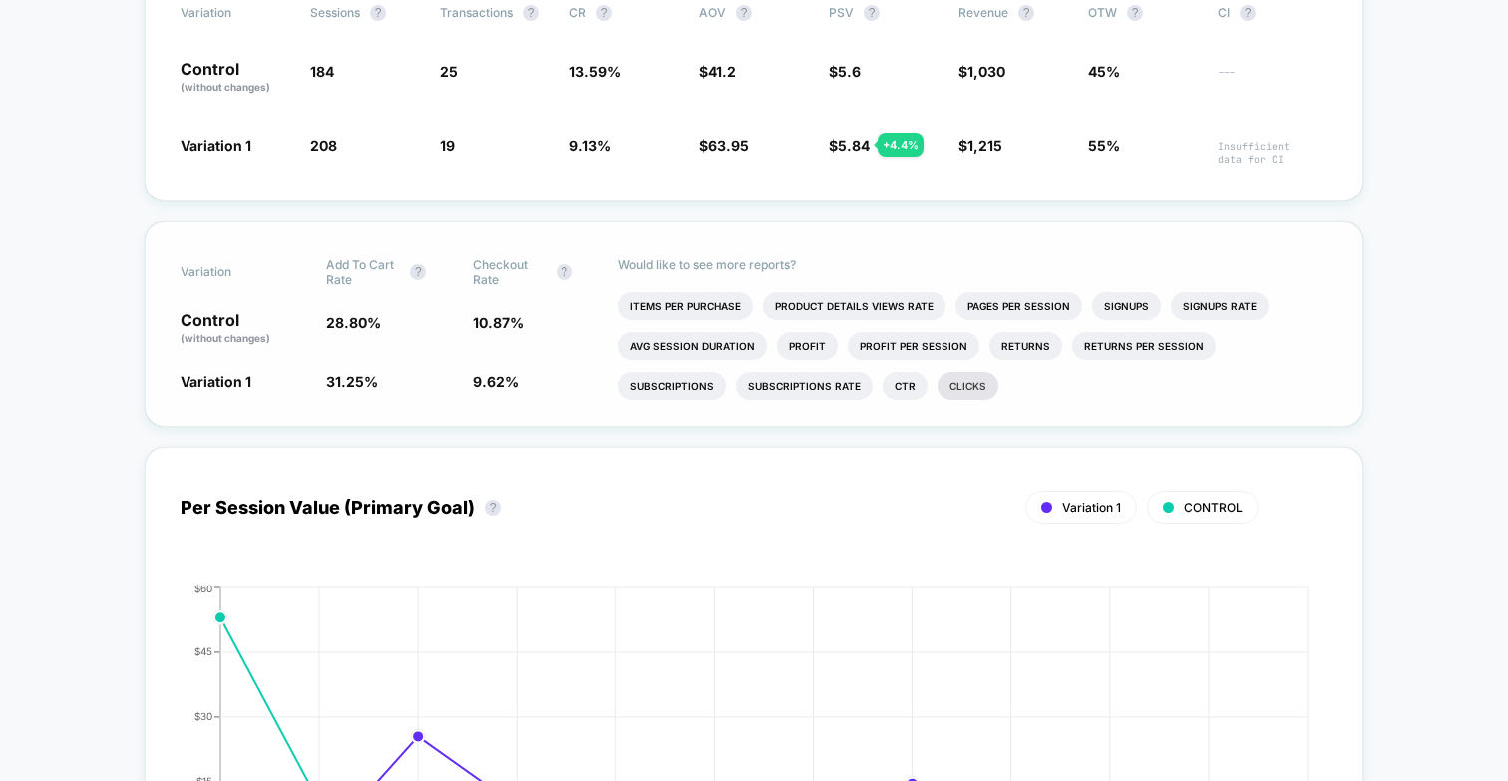
click at [937, 389] on li "Clicks" at bounding box center [967, 386] width 61 height 28
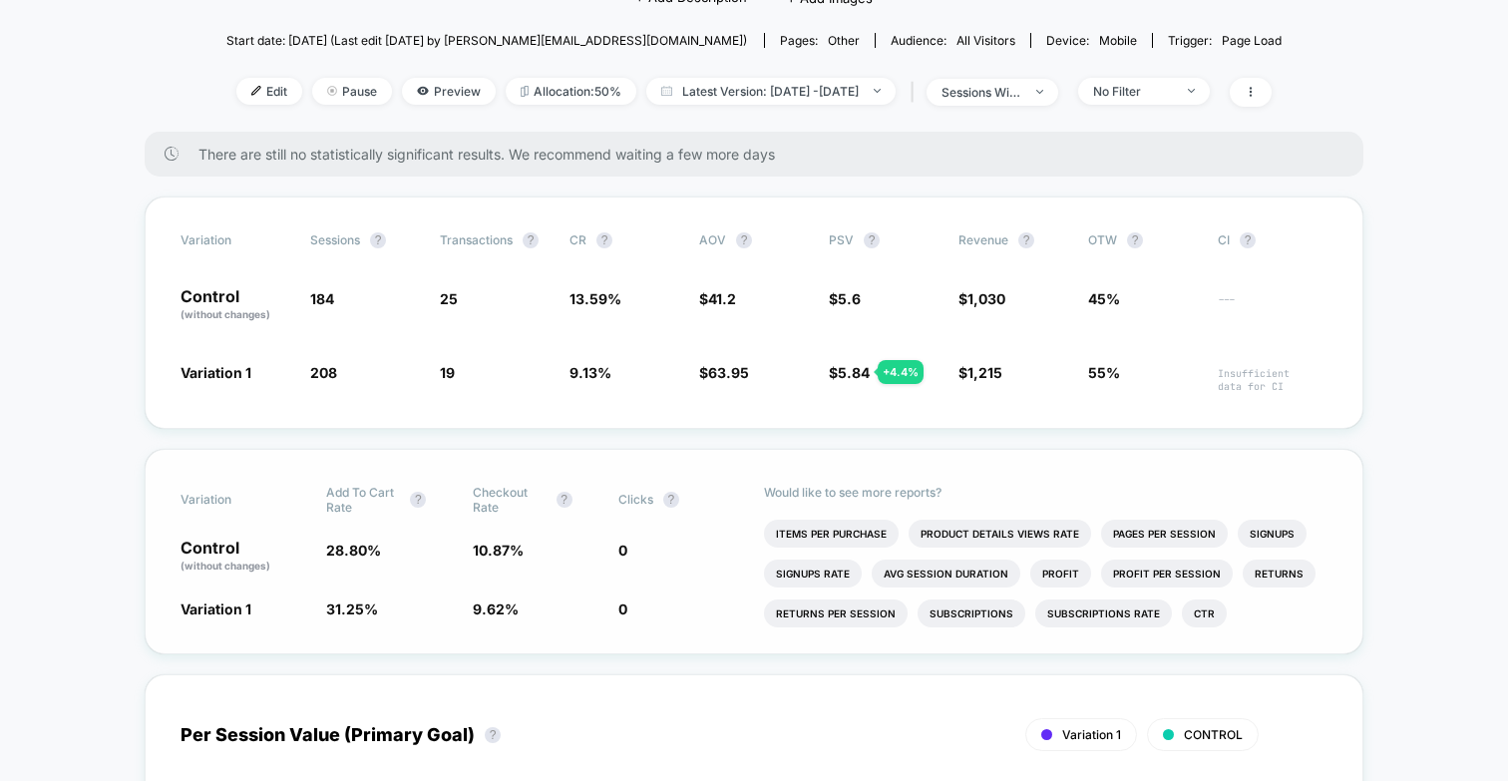
scroll to position [0, 0]
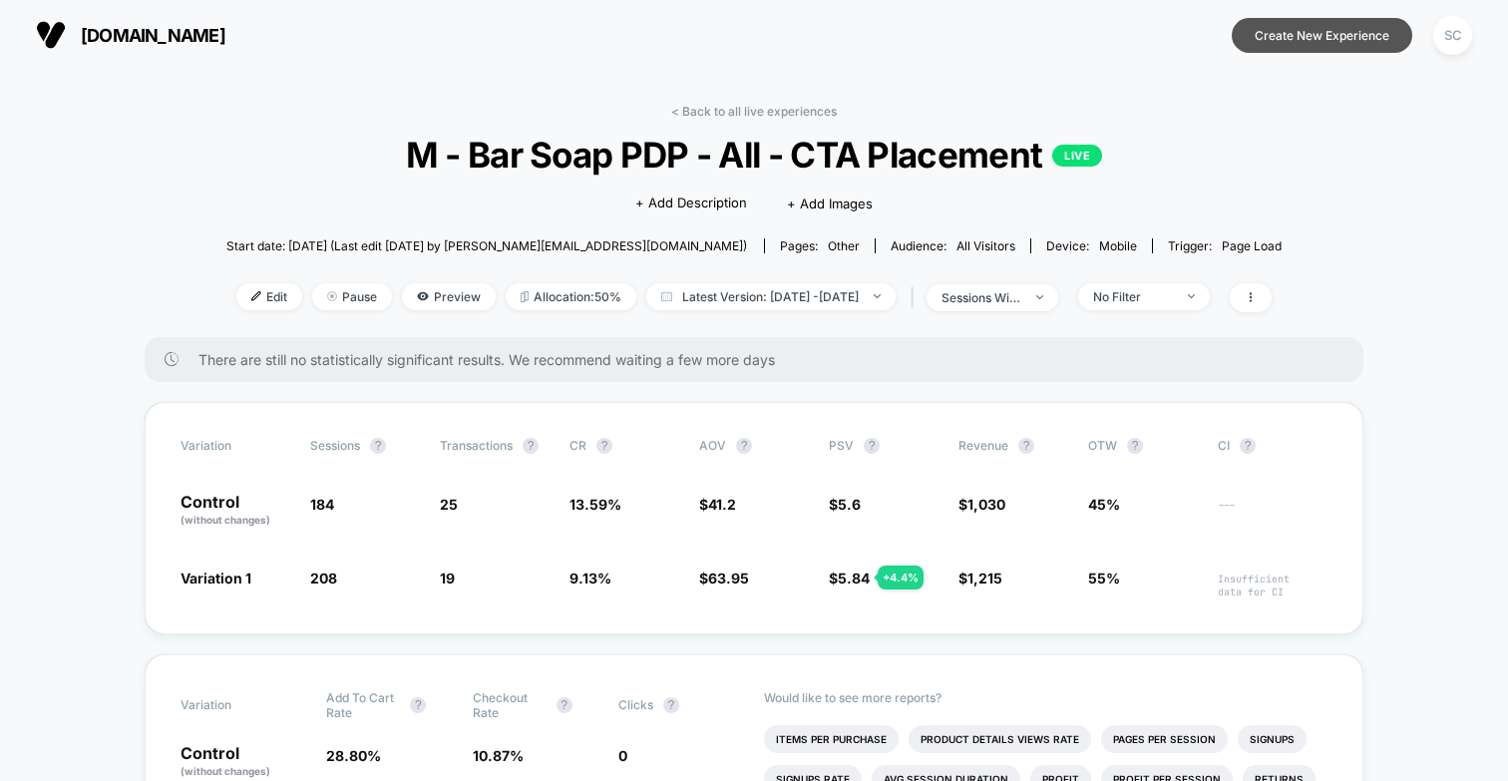
click at [1353, 32] on button "Create New Experience" at bounding box center [1322, 35] width 181 height 35
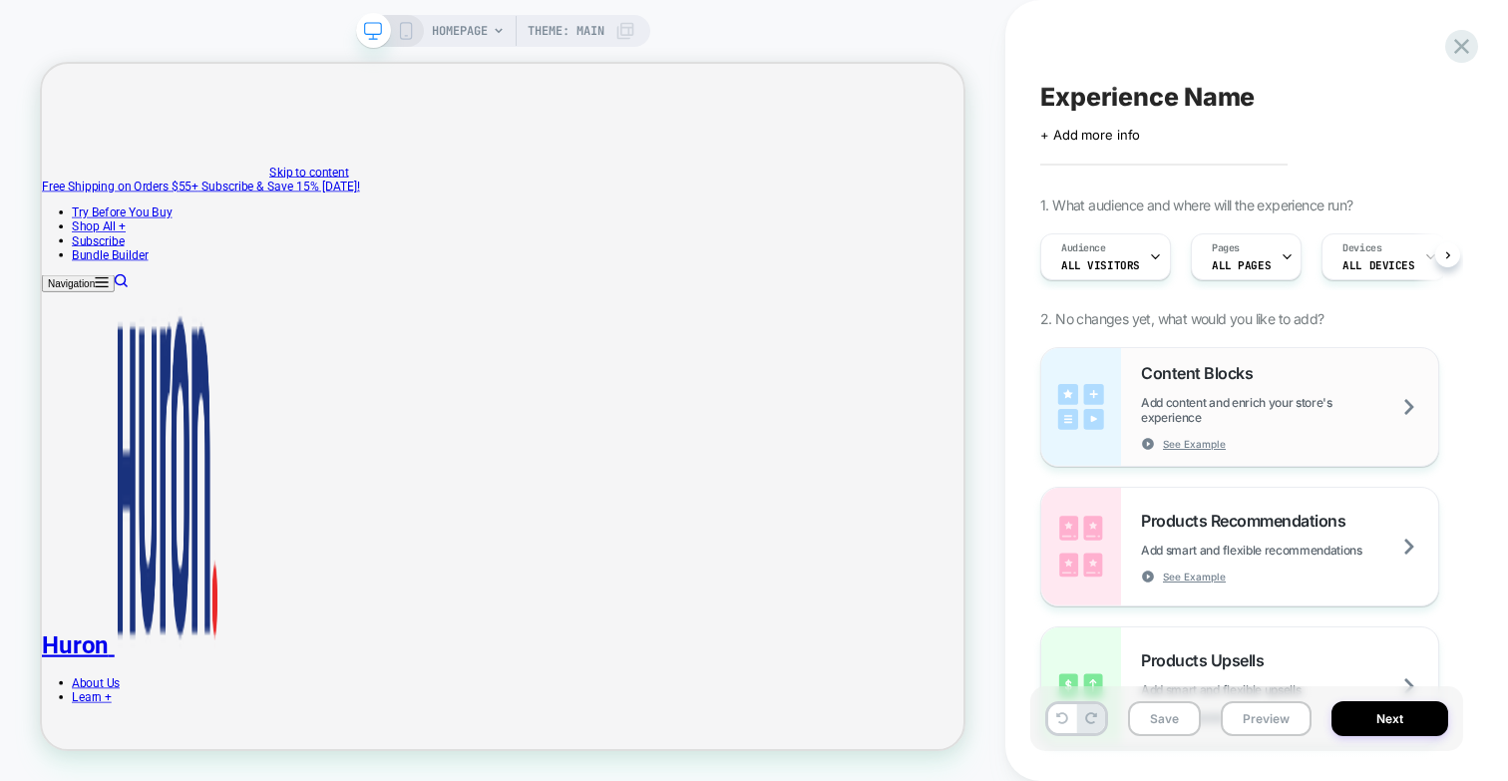
scroll to position [0, 1]
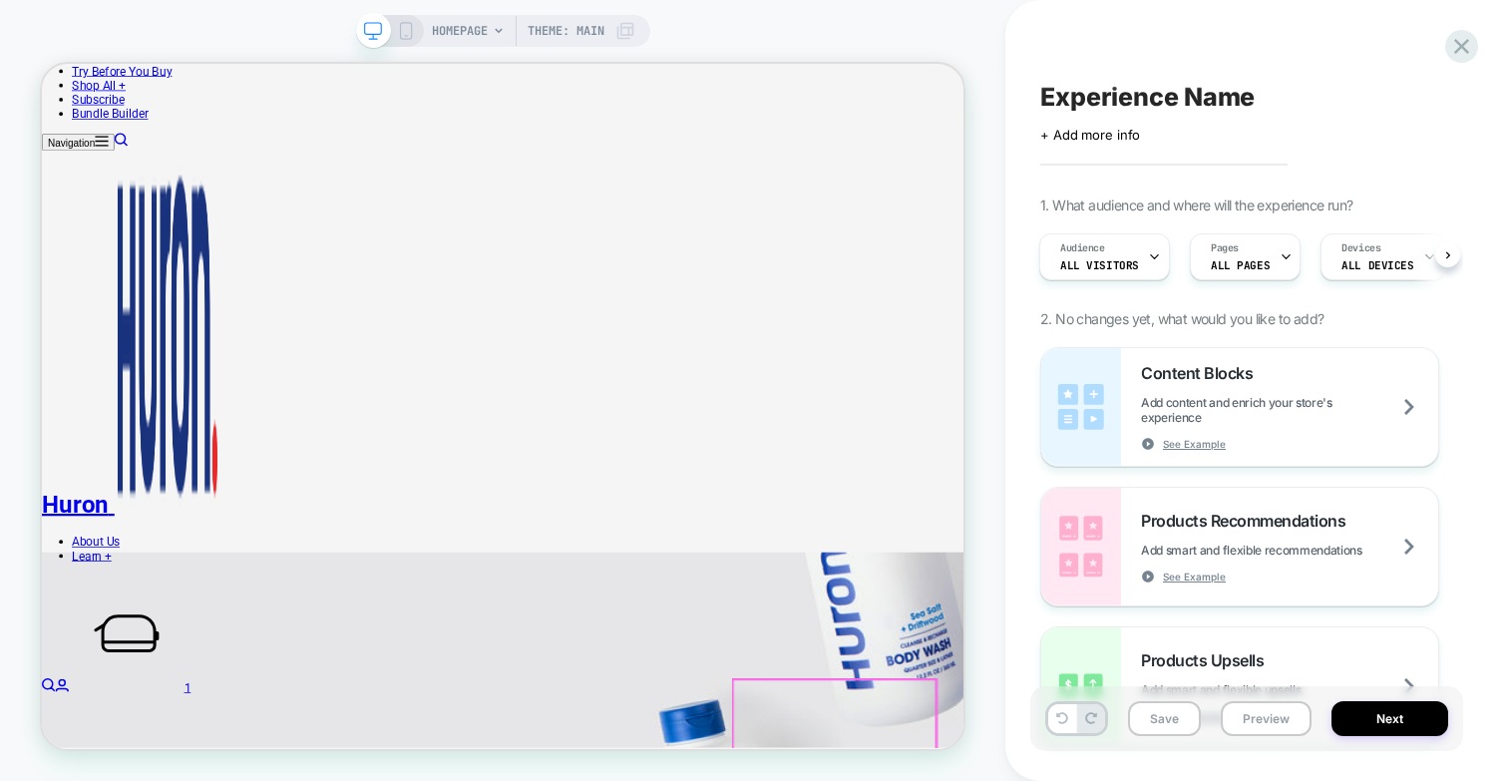
scroll to position [0, 0]
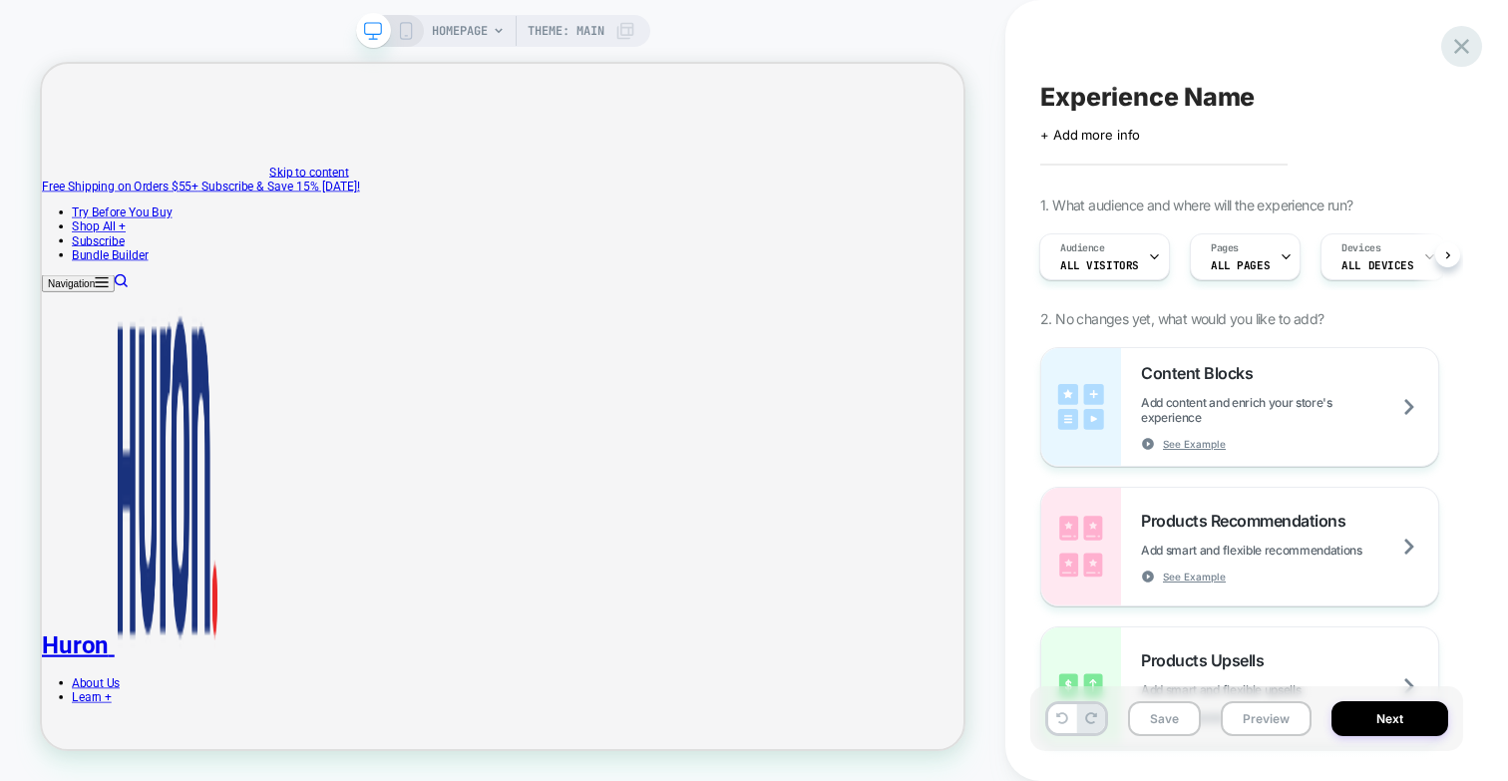
click at [1473, 44] on icon at bounding box center [1461, 46] width 27 height 27
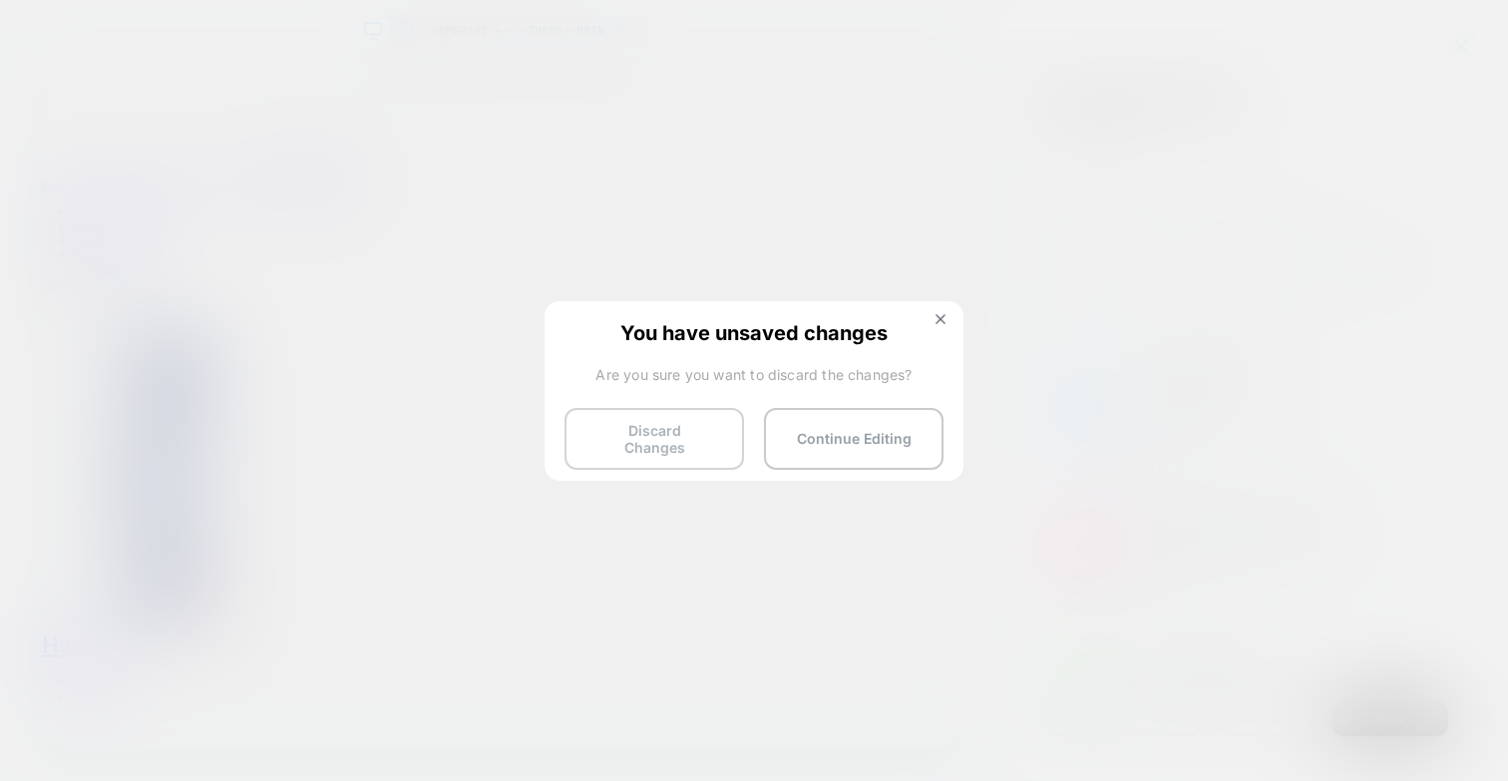
click at [657, 436] on button "Discard Changes" at bounding box center [654, 439] width 180 height 62
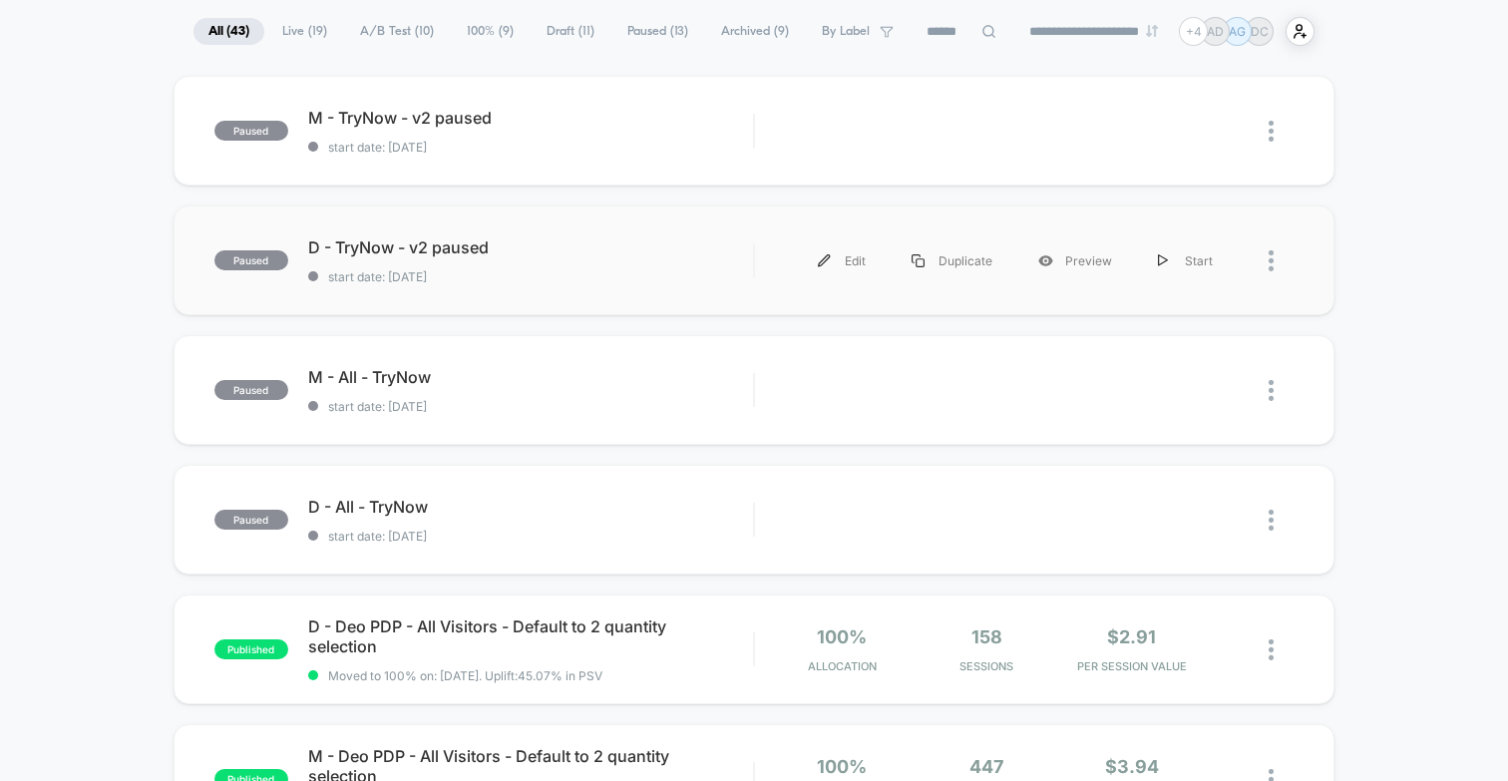
scroll to position [157, 0]
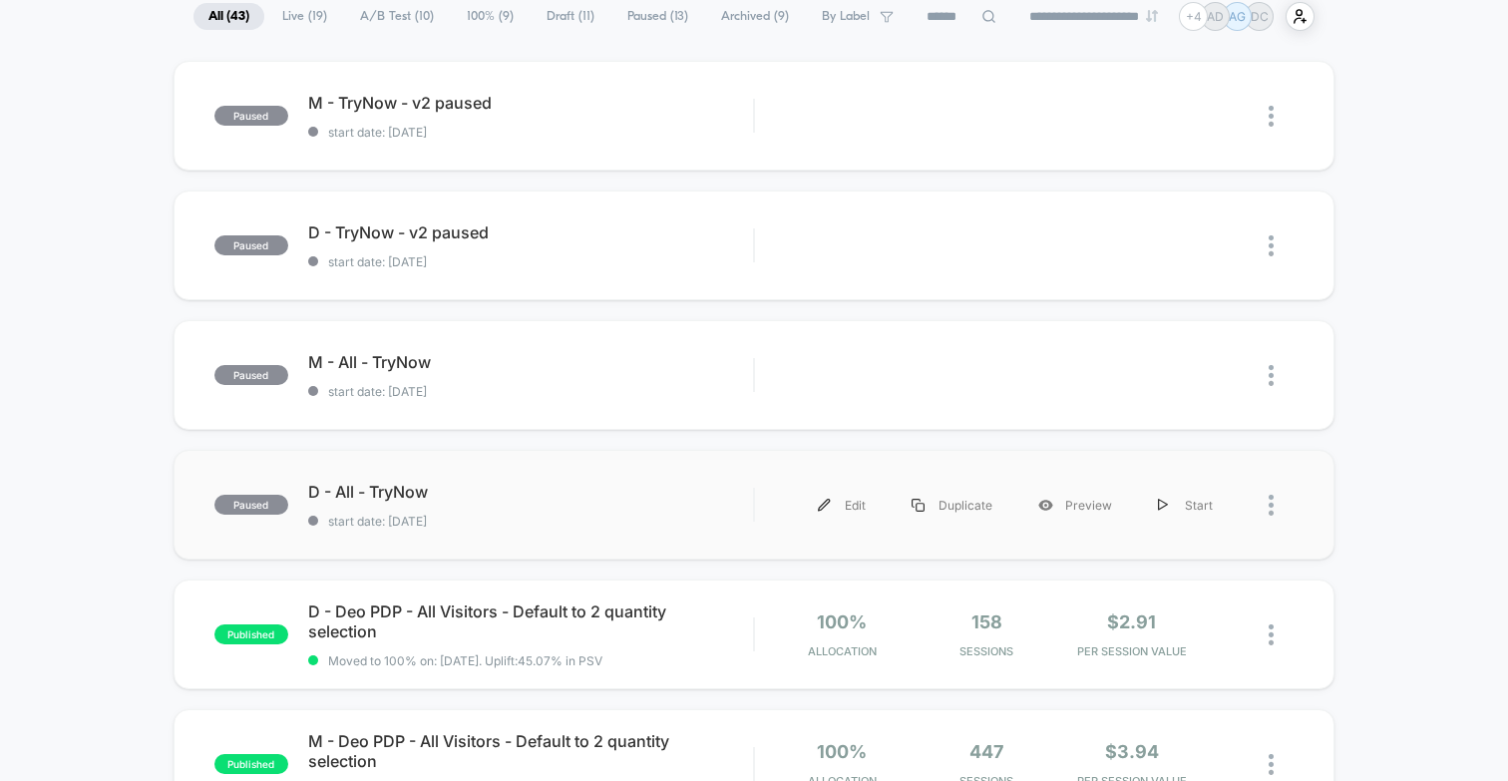
click at [518, 478] on div "paused D - All - TryNow start date: [DATE] Edit Duplicate Preview Start" at bounding box center [754, 505] width 1161 height 110
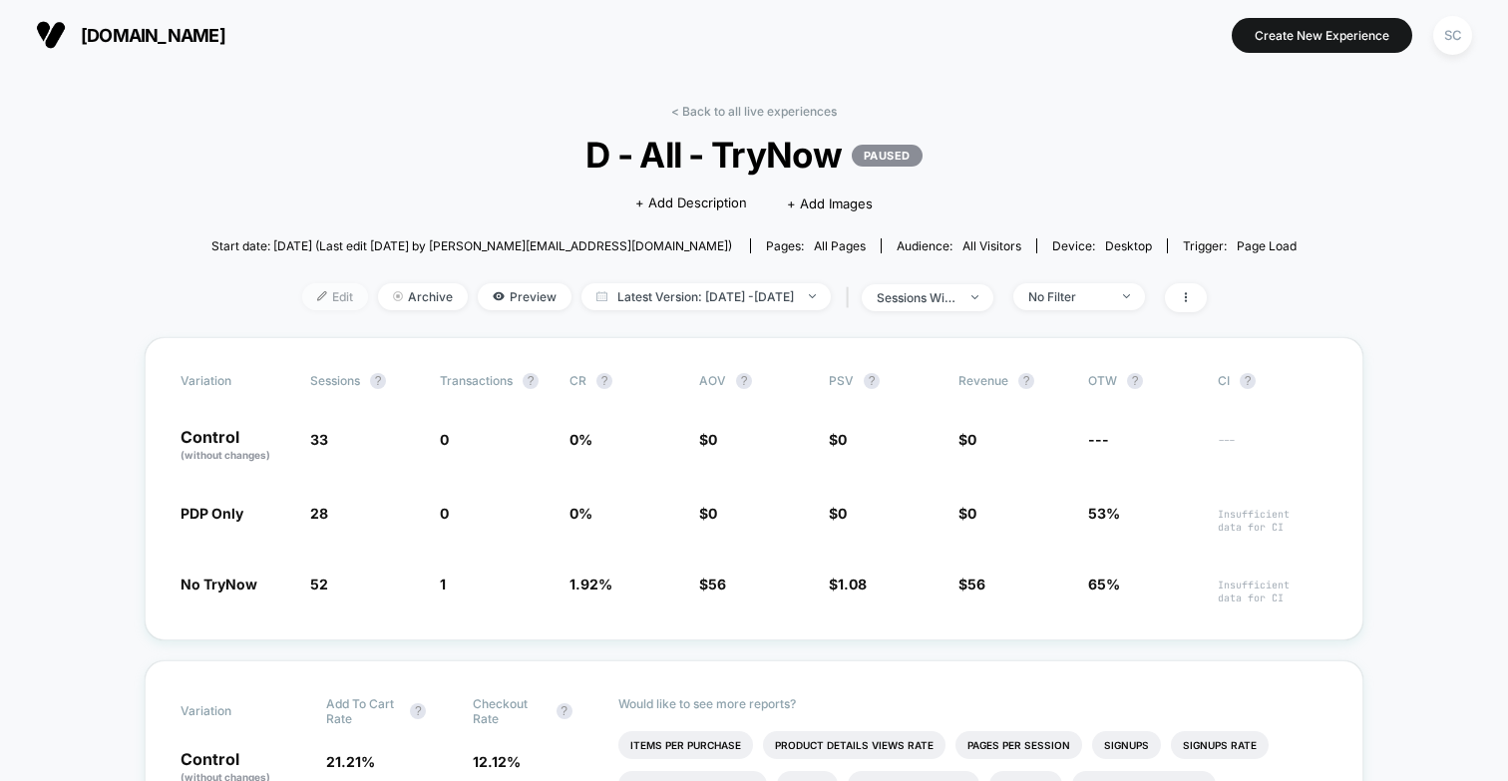
click at [302, 296] on span "Edit" at bounding box center [335, 296] width 66 height 27
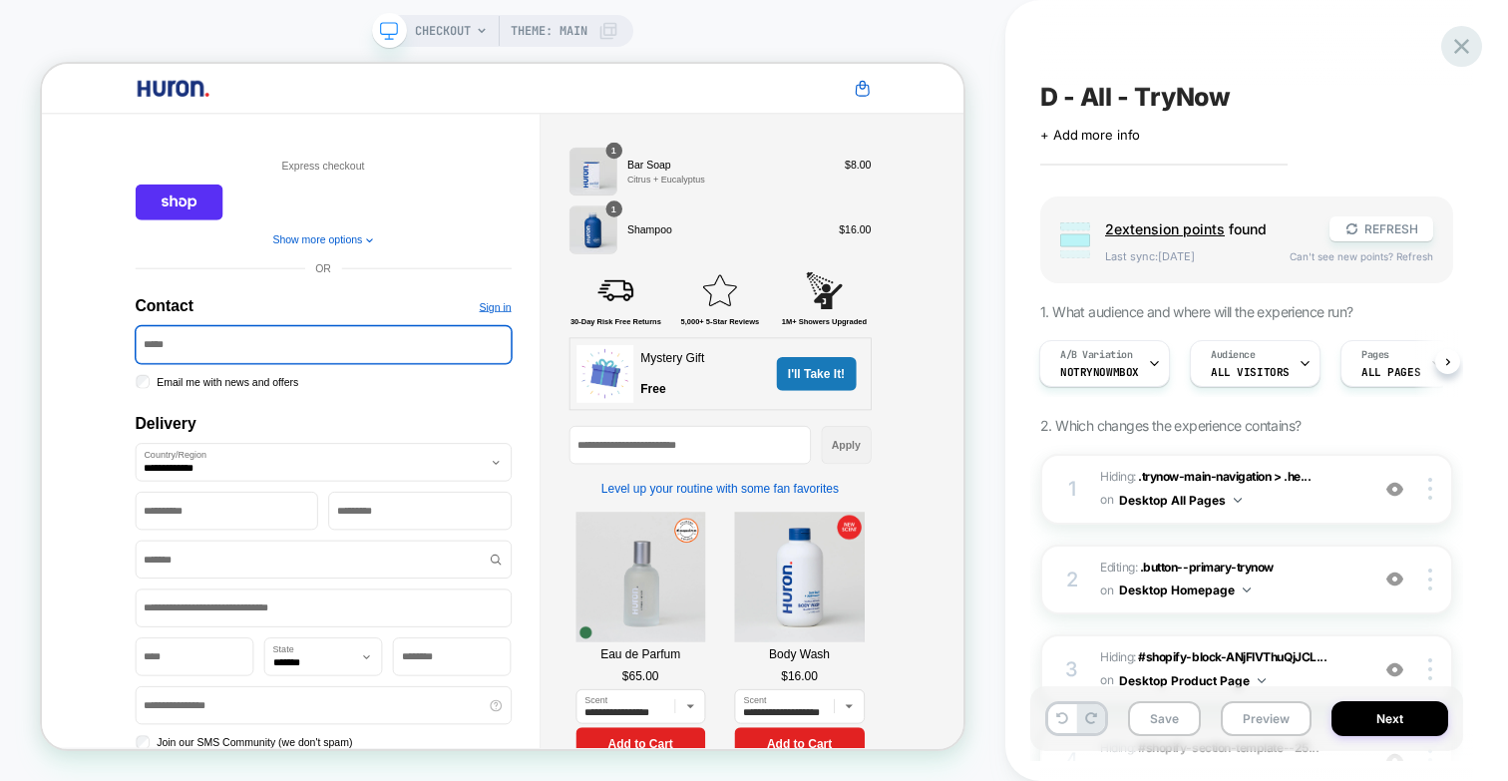
click at [1457, 44] on icon at bounding box center [1461, 46] width 27 height 27
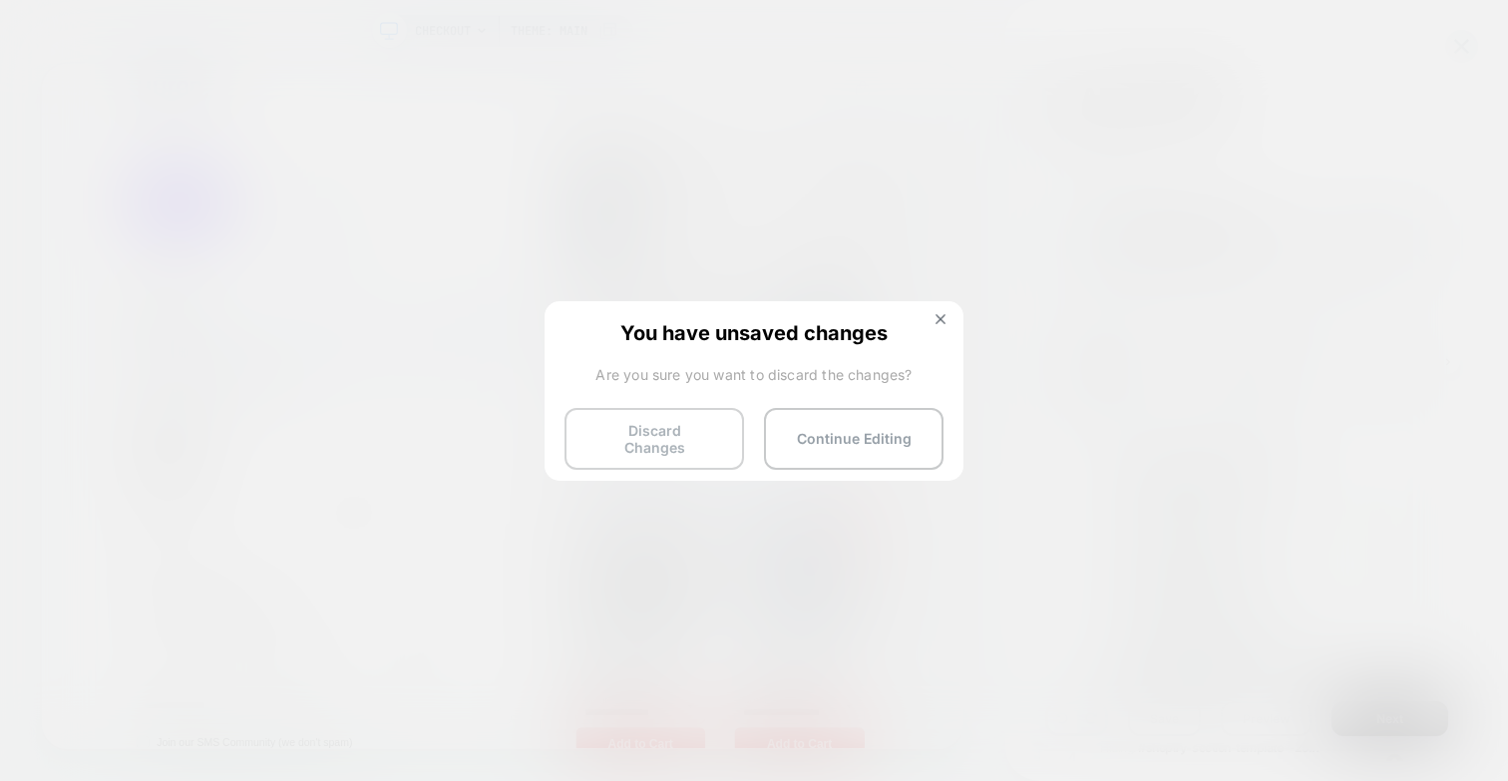
click at [660, 435] on button "Discard Changes" at bounding box center [654, 439] width 180 height 62
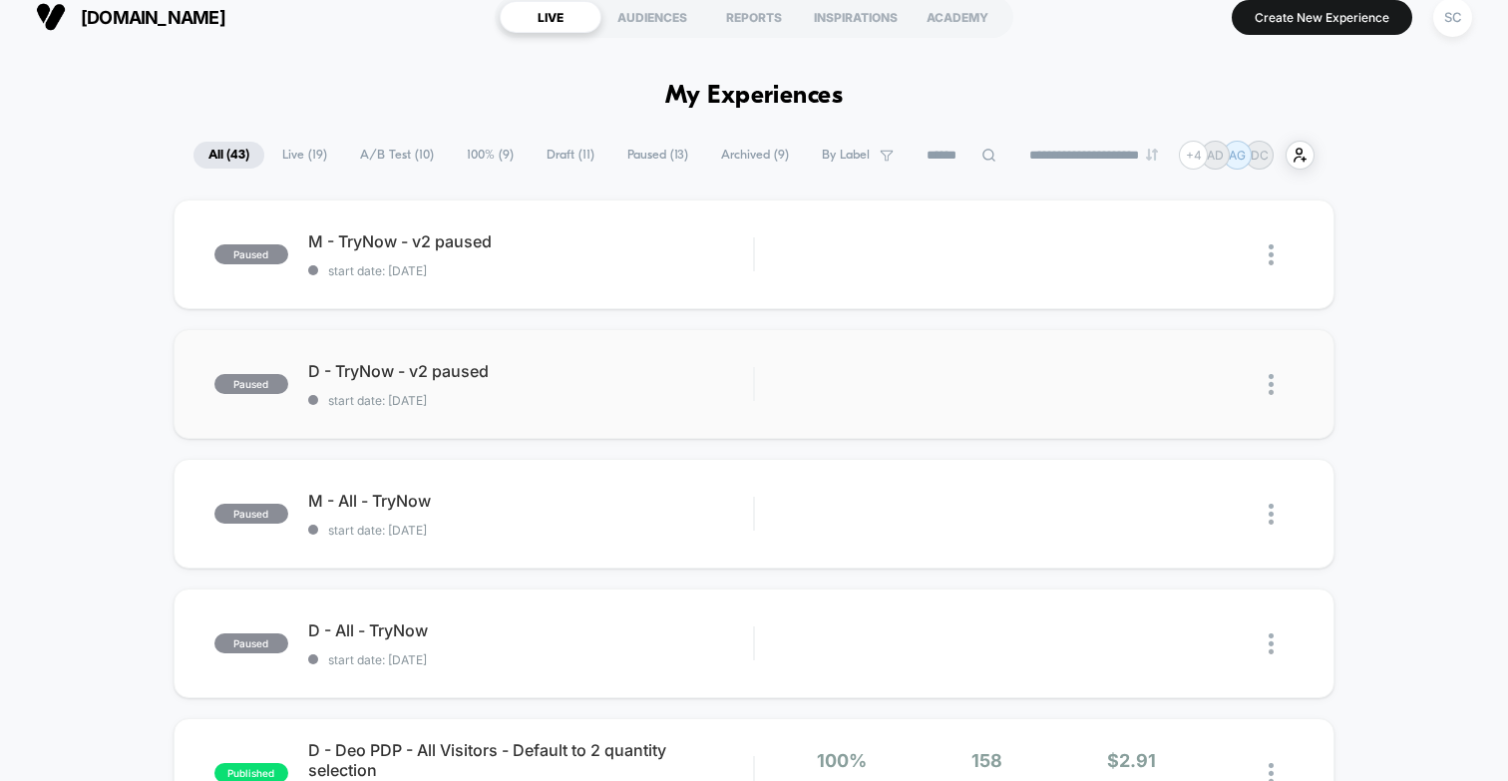
scroll to position [14, 0]
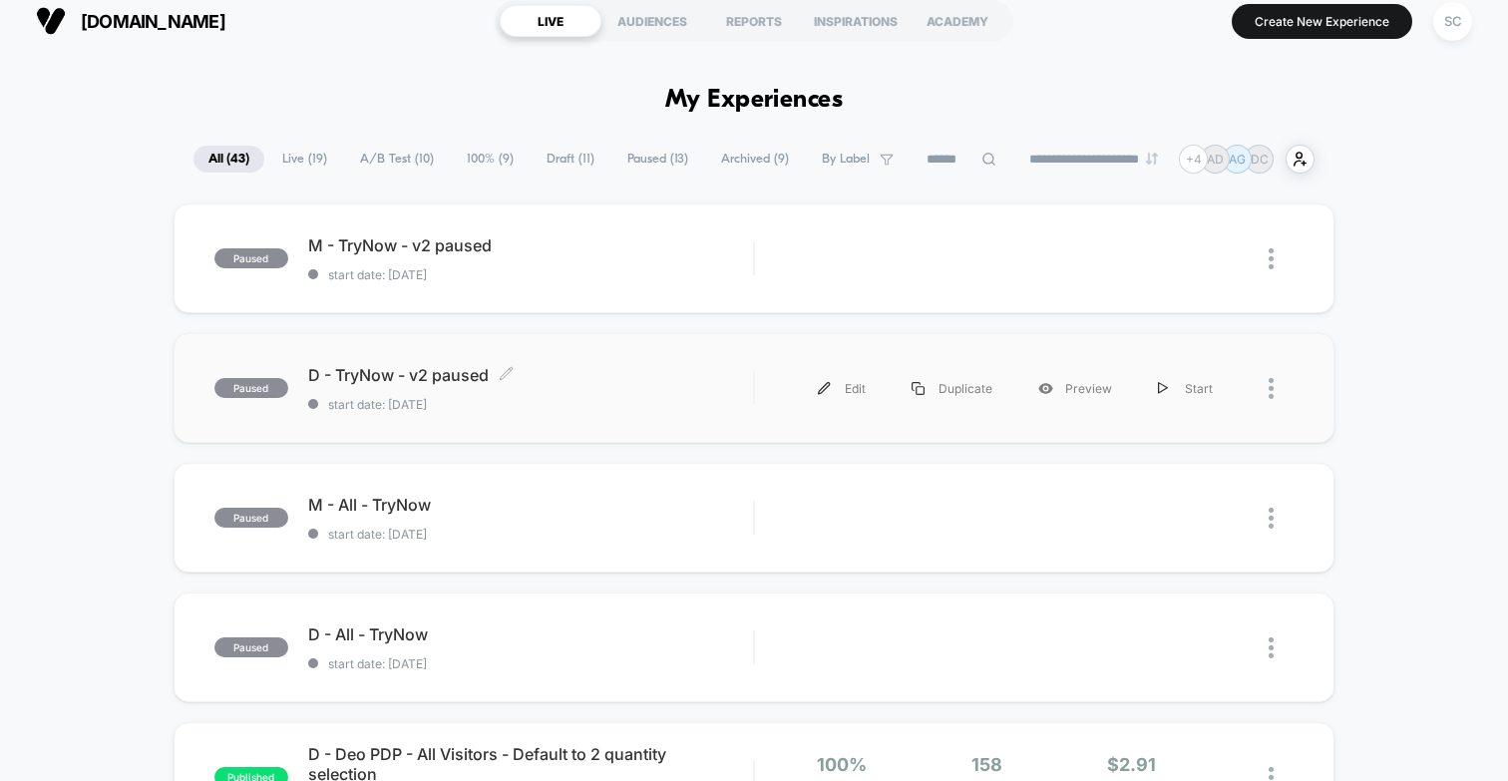
click at [656, 382] on span "D - TryNow - v2 paused Click to edit experience details" at bounding box center [530, 375] width 445 height 20
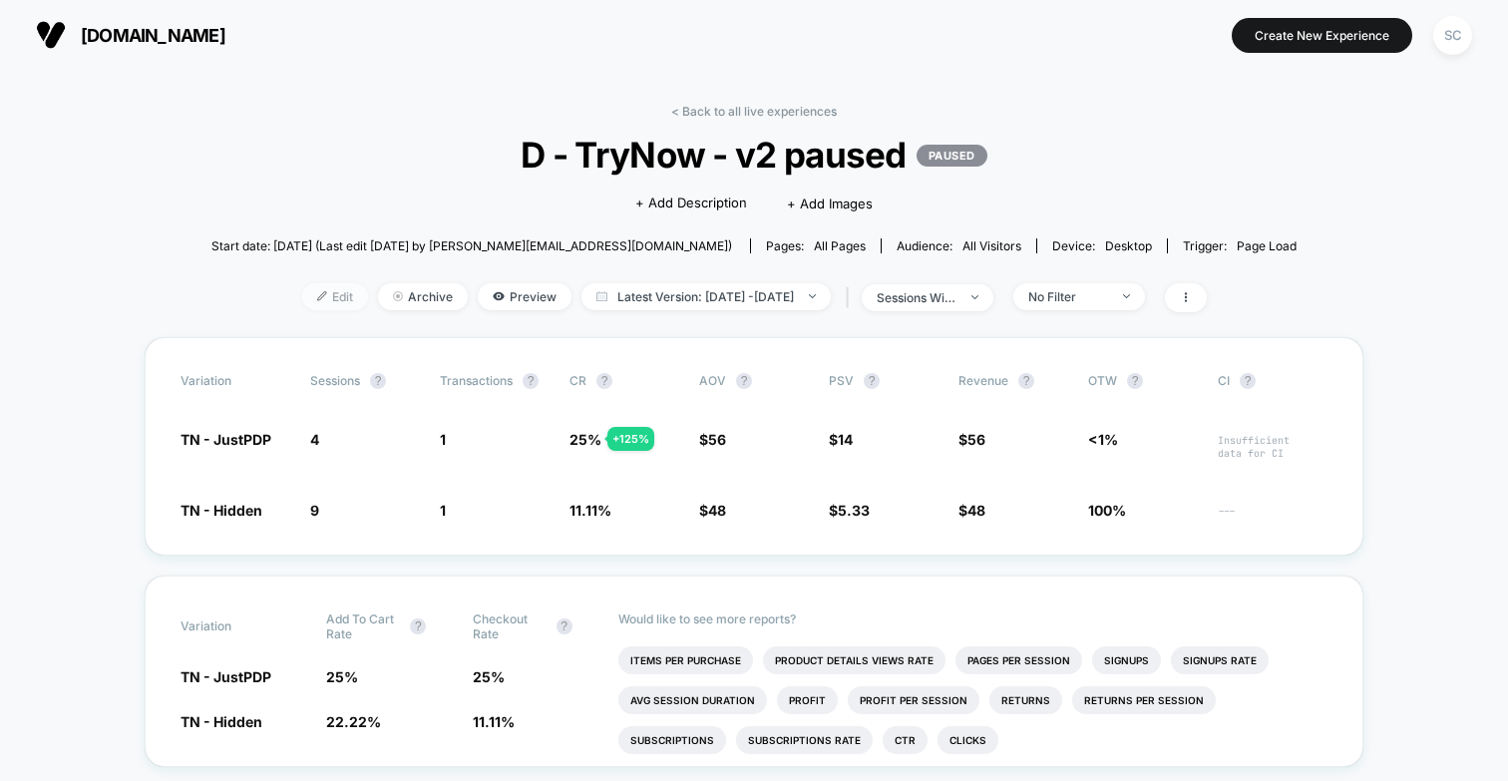
click at [311, 298] on span "Edit" at bounding box center [335, 296] width 66 height 27
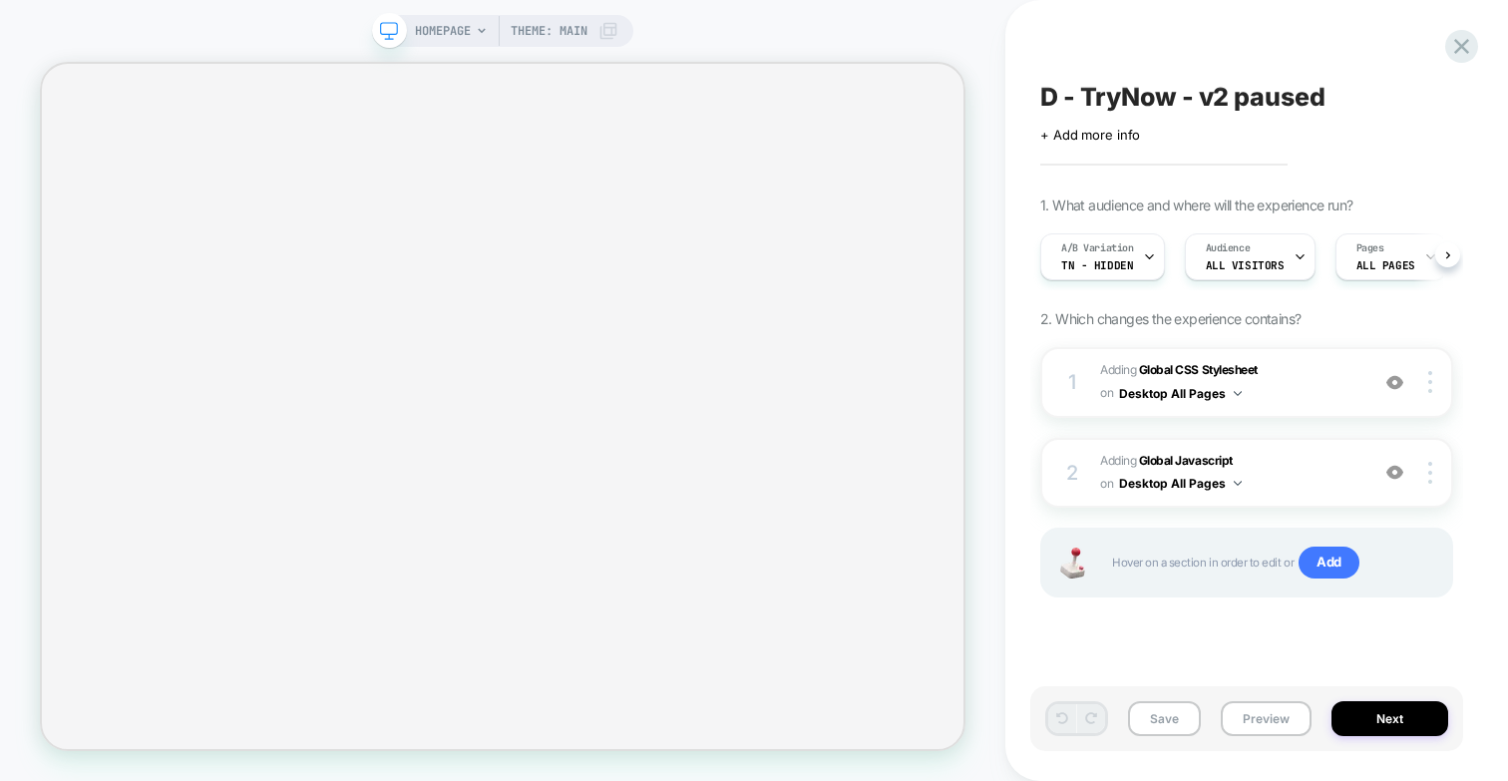
scroll to position [0, 1]
click at [1252, 375] on b "Global CSS Stylesheet" at bounding box center [1198, 369] width 119 height 15
click at [1310, 366] on span "Adding Global CSS Stylesheet on Desktop All Pages" at bounding box center [1229, 382] width 258 height 47
click at [1274, 453] on span "Adding Global Javascript on Desktop All Pages" at bounding box center [1229, 473] width 258 height 47
click at [1459, 48] on icon at bounding box center [1461, 46] width 15 height 15
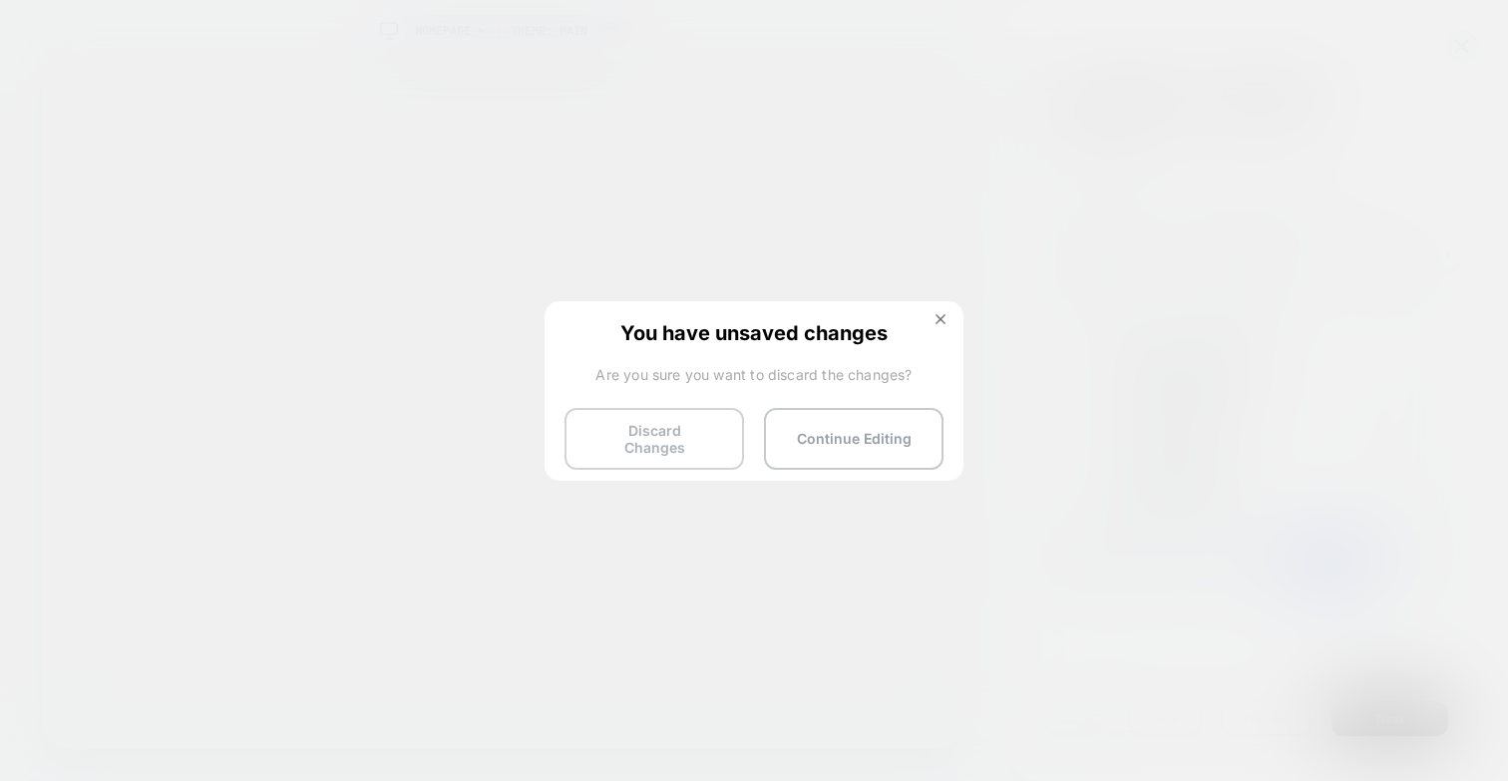
click at [689, 421] on button "Discard Changes" at bounding box center [654, 439] width 180 height 62
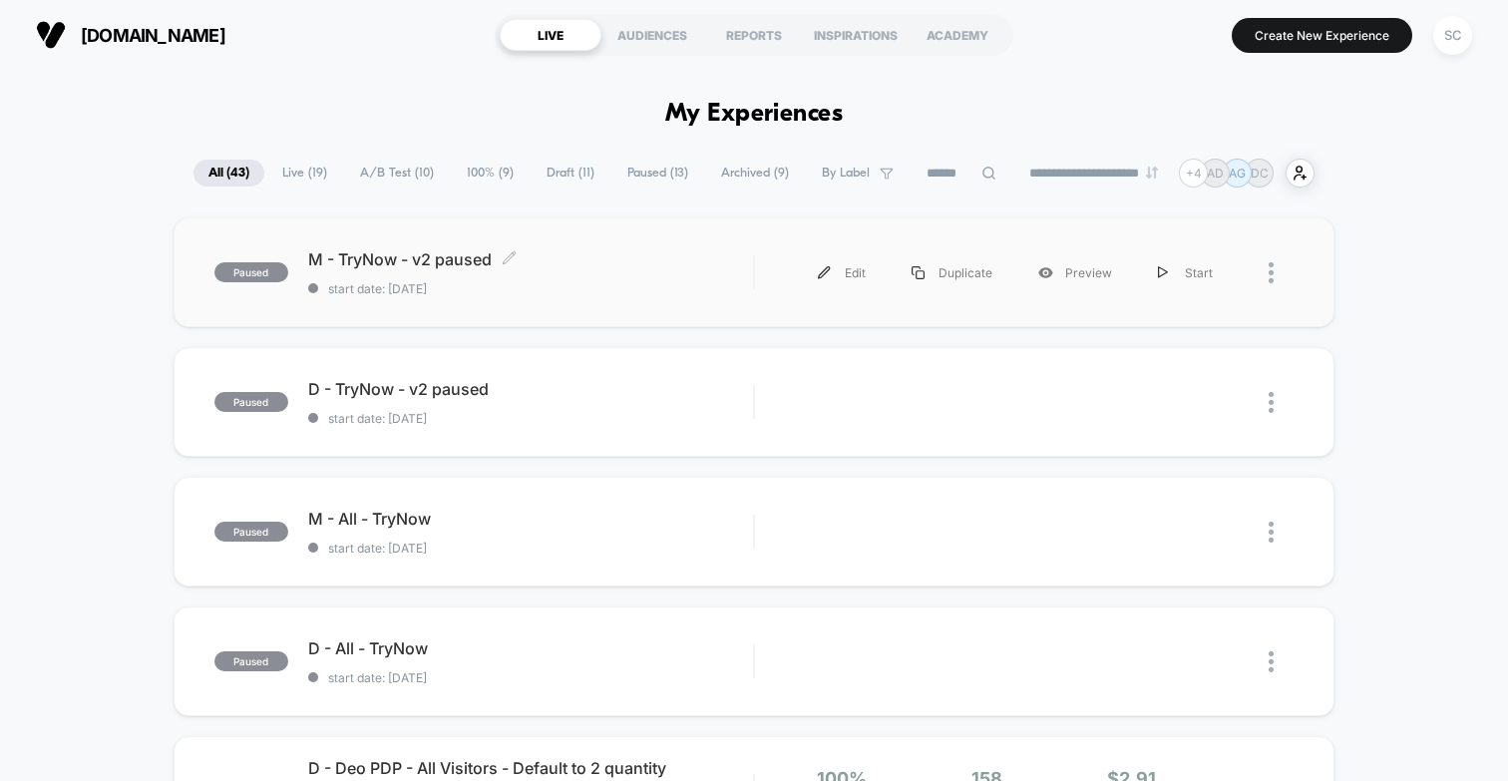
click at [567, 291] on span "start date: [DATE]" at bounding box center [530, 288] width 445 height 15
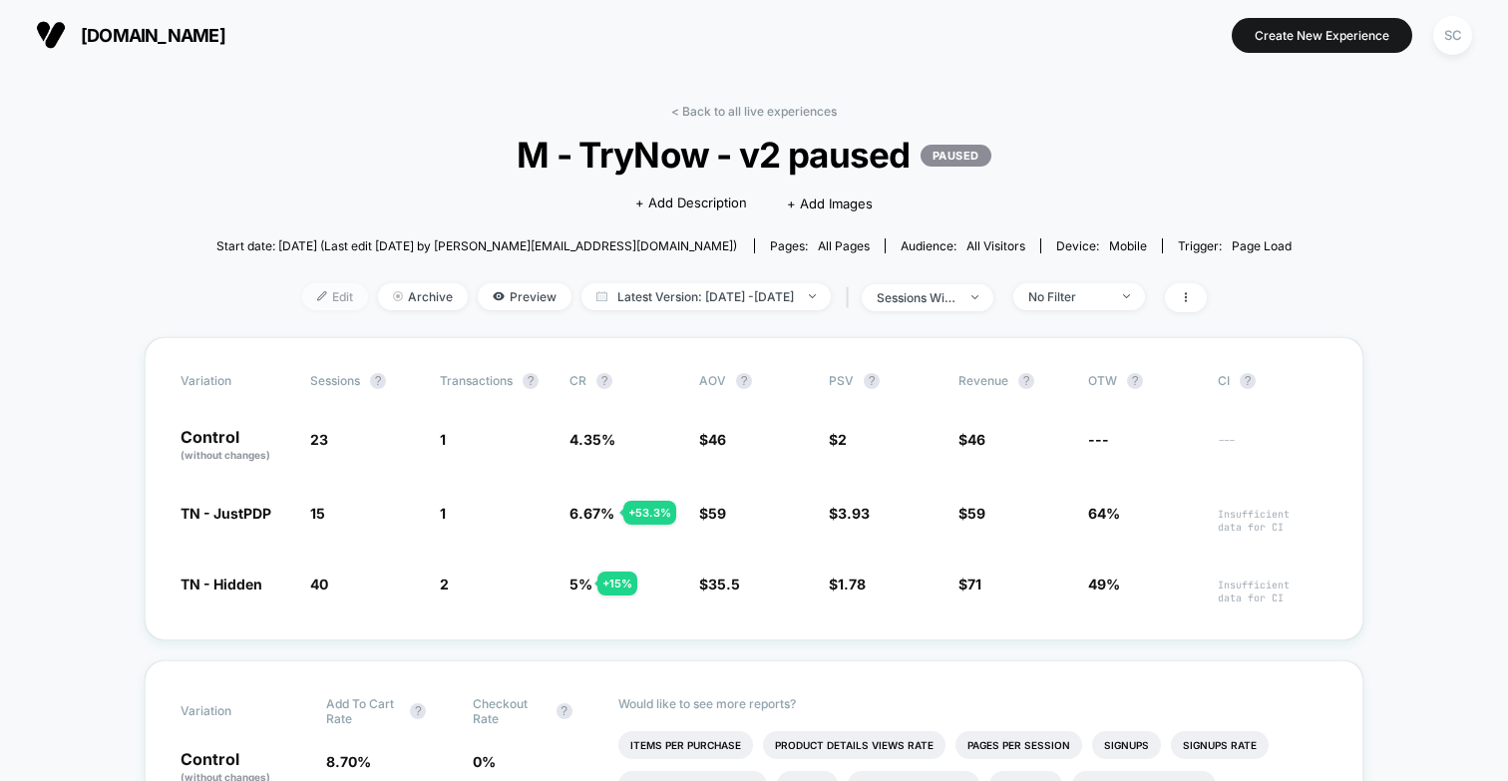
click at [310, 291] on span "Edit" at bounding box center [335, 296] width 66 height 27
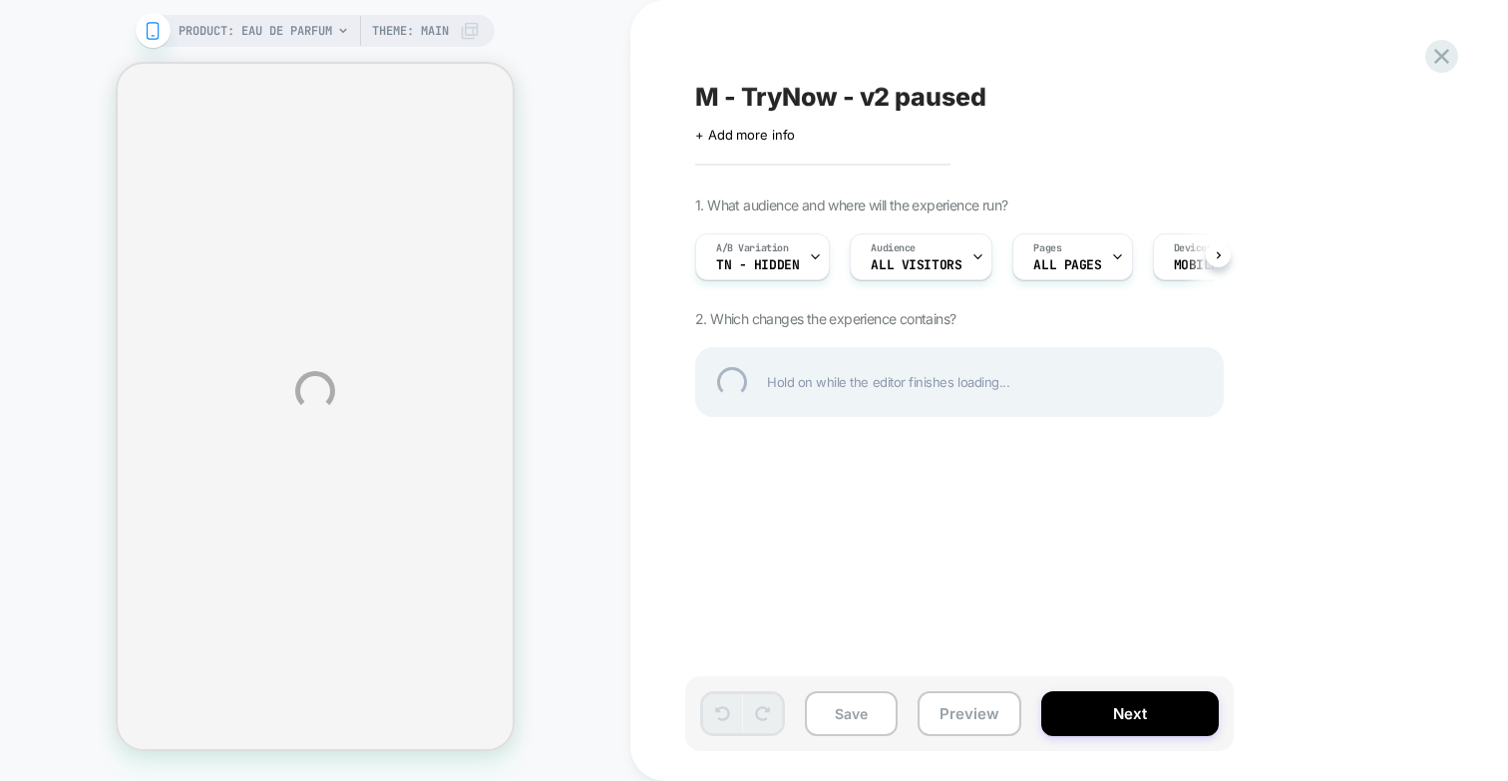
click at [764, 263] on div "PRODUCT: Eau de Parfum PRODUCT: Eau de Parfum Theme: MAIN M - TryNow - v2 pause…" at bounding box center [754, 390] width 1508 height 781
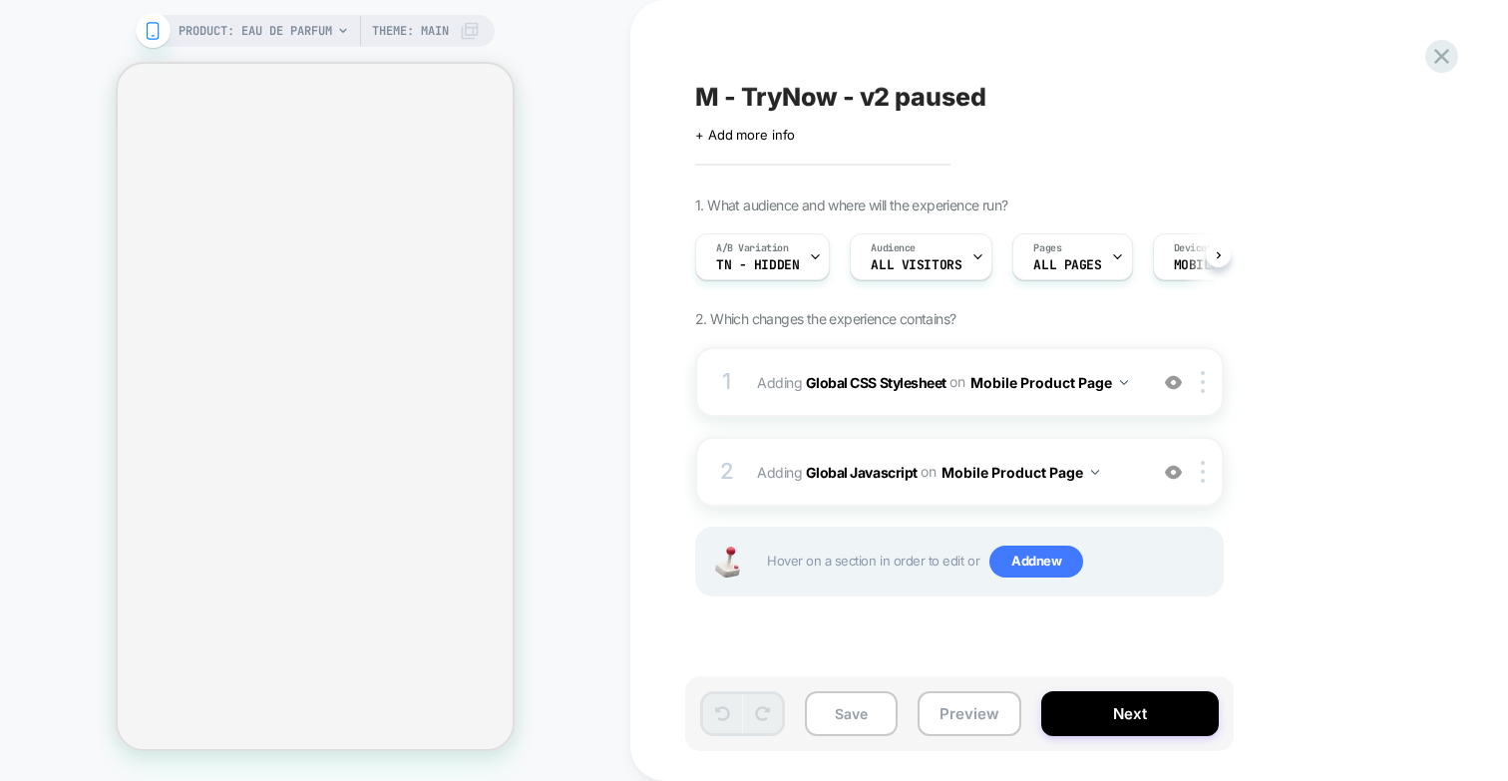
scroll to position [0, 1]
click at [1177, 385] on img at bounding box center [1173, 382] width 17 height 17
click at [1174, 478] on img at bounding box center [1173, 472] width 17 height 17
click at [749, 263] on span "TN - Hidden" at bounding box center [756, 265] width 83 height 14
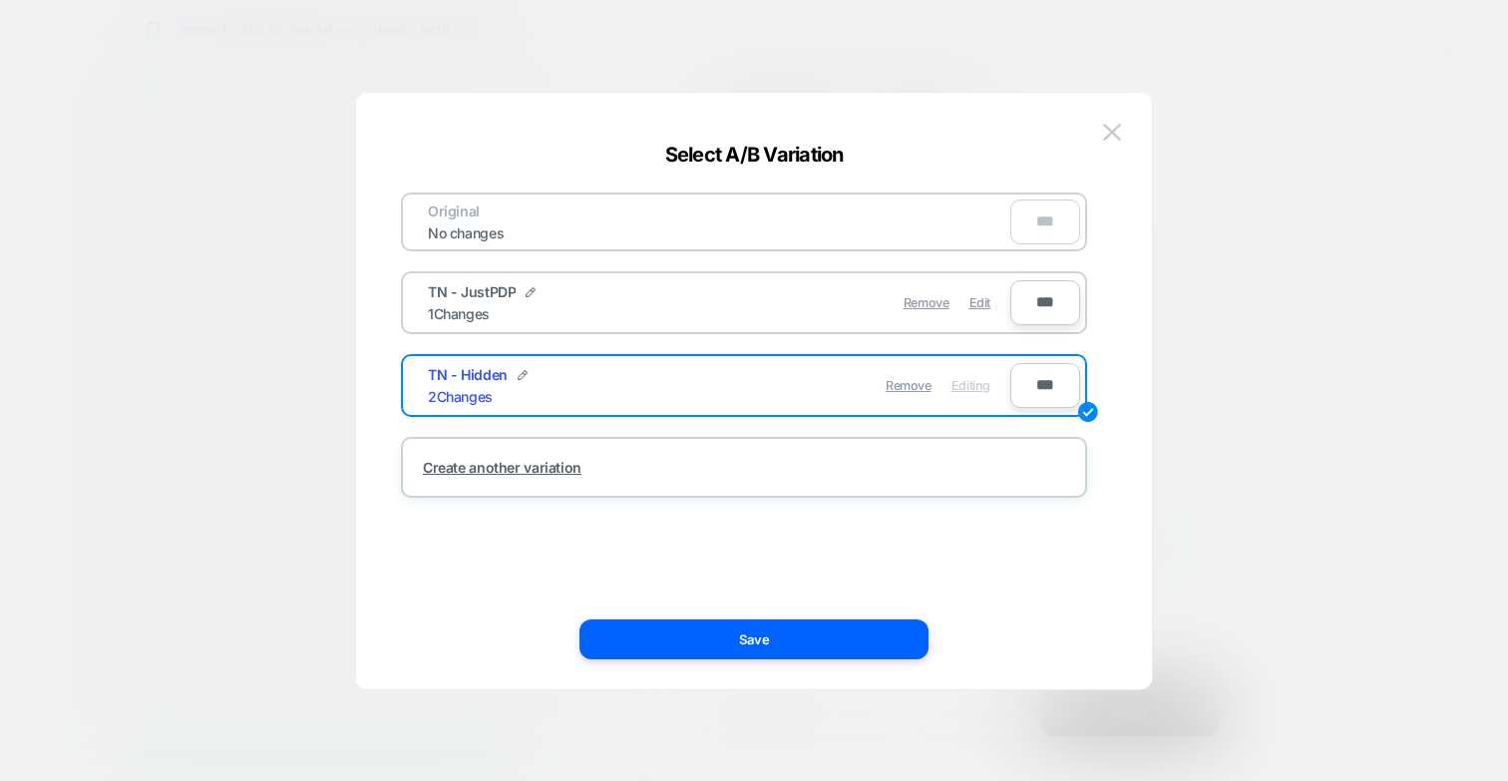
click at [1274, 219] on div at bounding box center [754, 390] width 1508 height 781
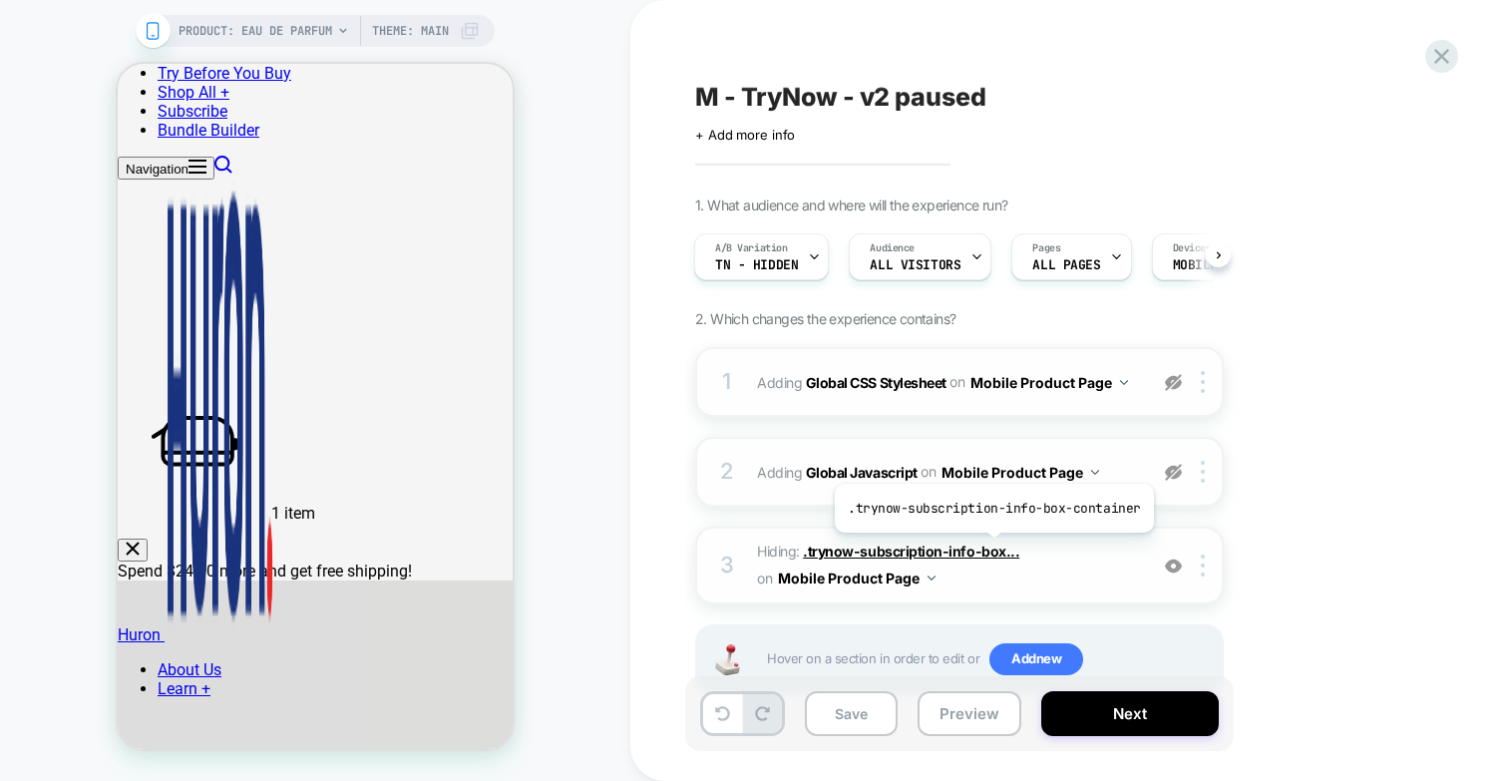
scroll to position [0, 0]
click at [961, 721] on button "Preview" at bounding box center [970, 713] width 104 height 45
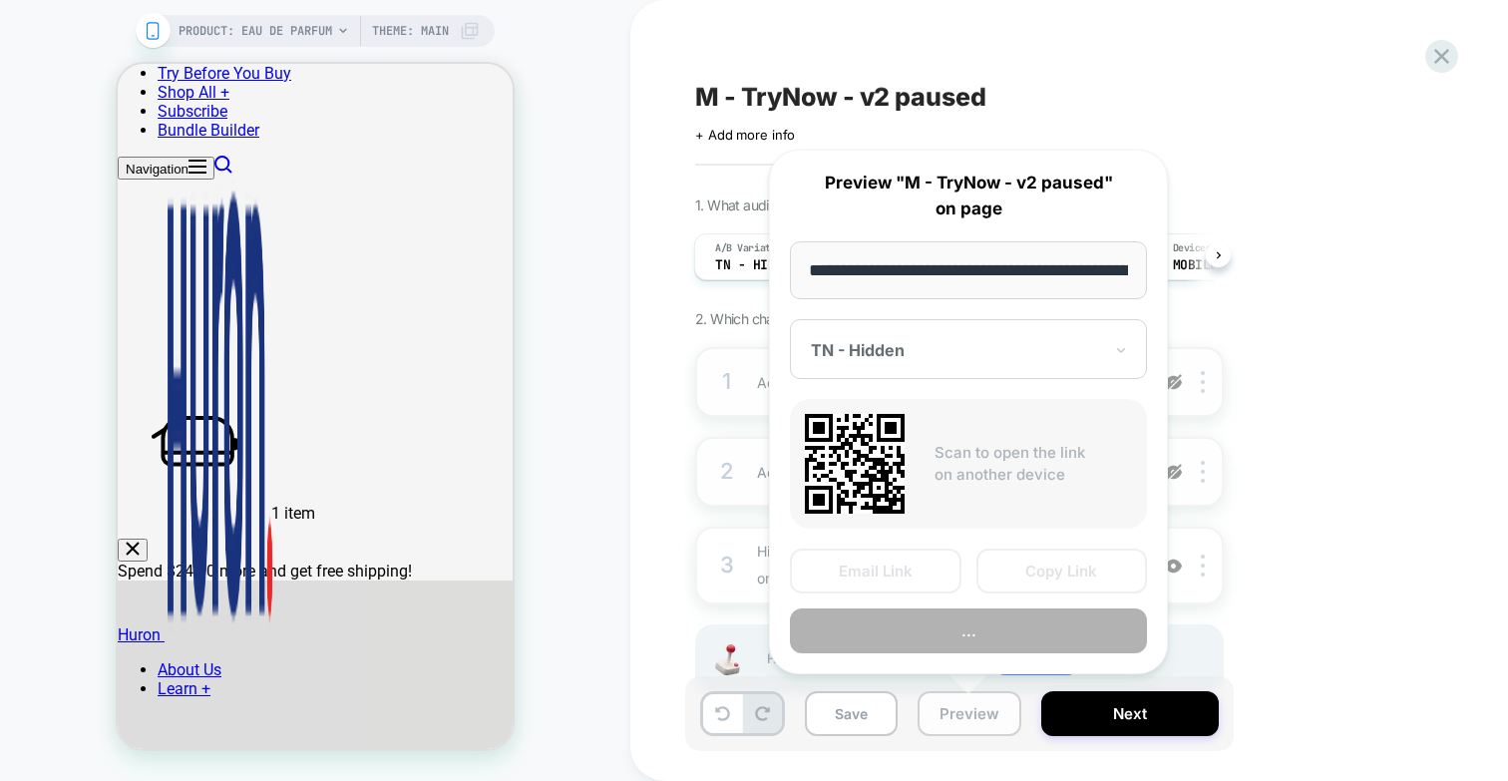
scroll to position [0, 210]
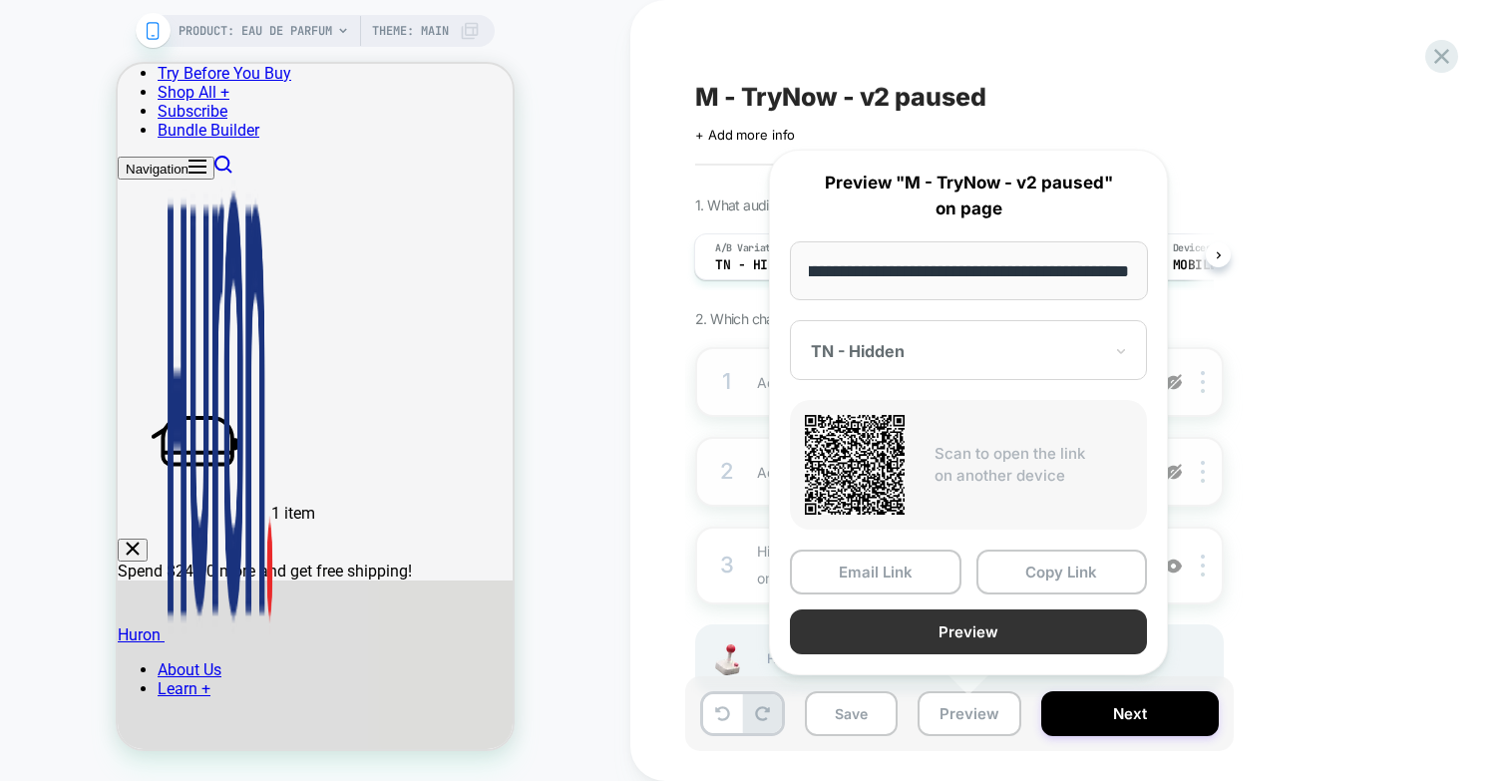
click at [943, 627] on button "Preview" at bounding box center [968, 631] width 357 height 45
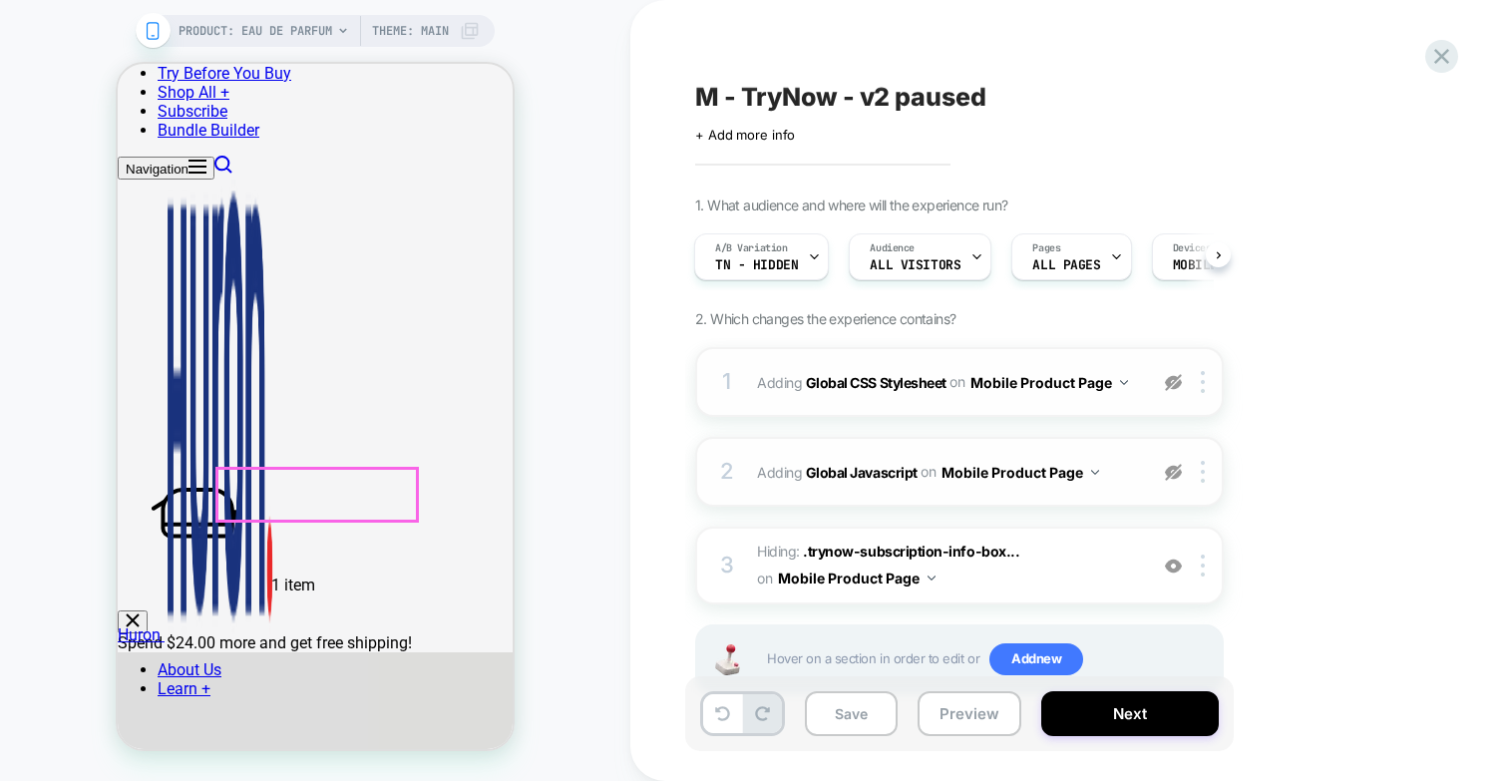
scroll to position [679, 0]
click at [1179, 465] on img at bounding box center [1173, 472] width 17 height 17
click at [1174, 379] on img at bounding box center [1173, 382] width 17 height 17
click at [737, 259] on span "TN - Hidden" at bounding box center [756, 265] width 83 height 14
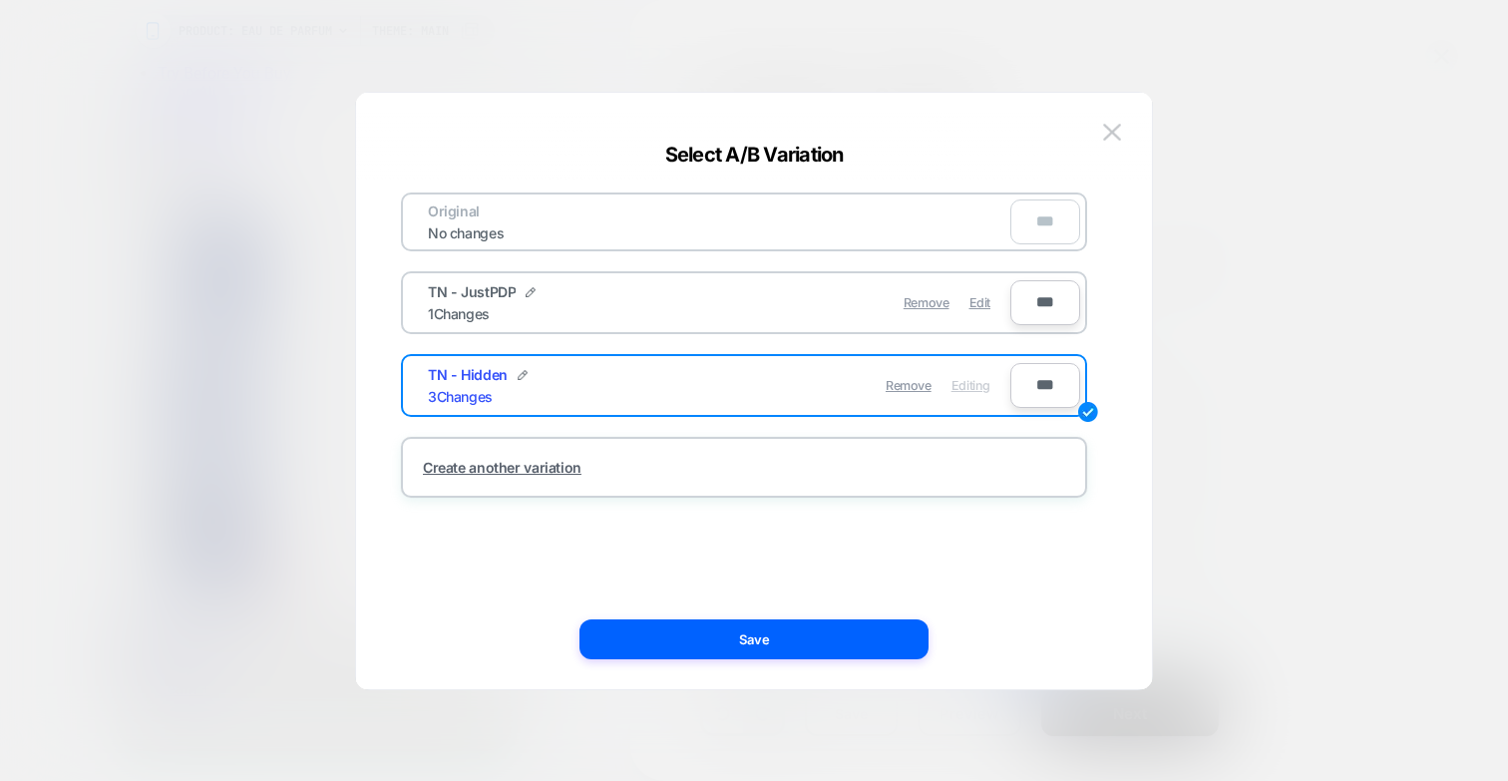
click at [600, 299] on div "TN - JustPDP 1 Changes" at bounding box center [573, 302] width 291 height 39
click at [1229, 175] on div at bounding box center [754, 390] width 1508 height 781
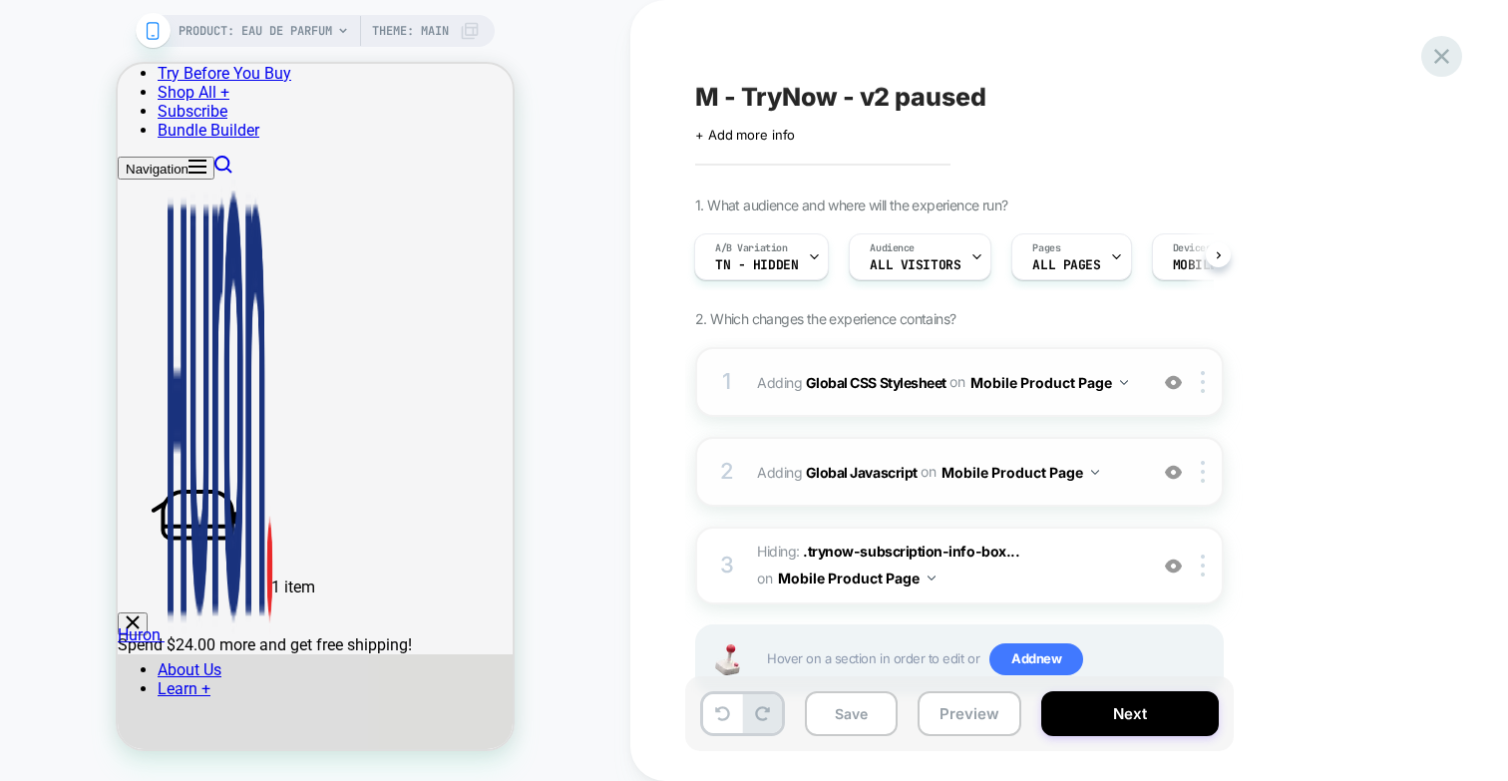
click at [1433, 59] on icon at bounding box center [1441, 56] width 27 height 27
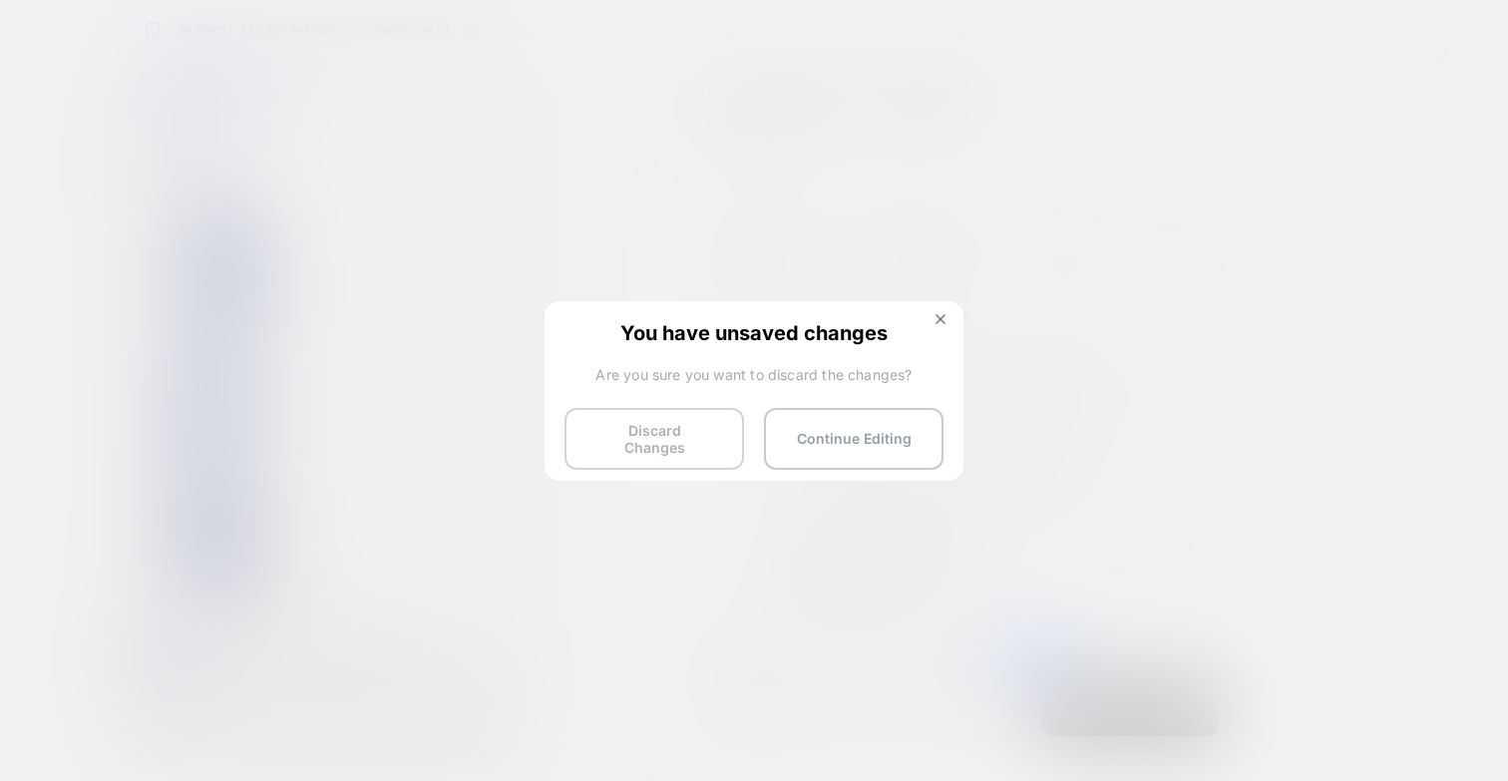
click at [640, 430] on button "Discard Changes" at bounding box center [654, 439] width 180 height 62
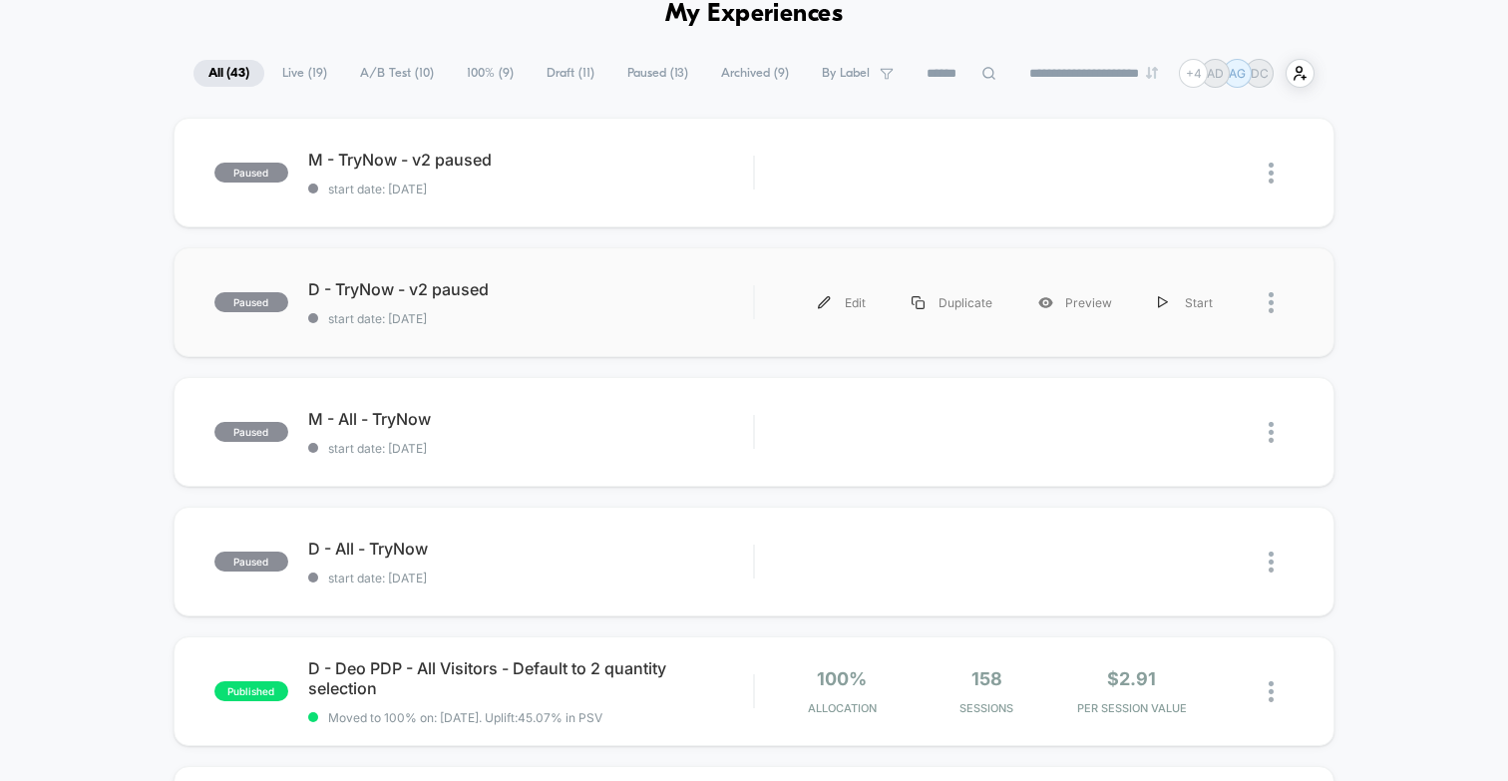
scroll to position [126, 0]
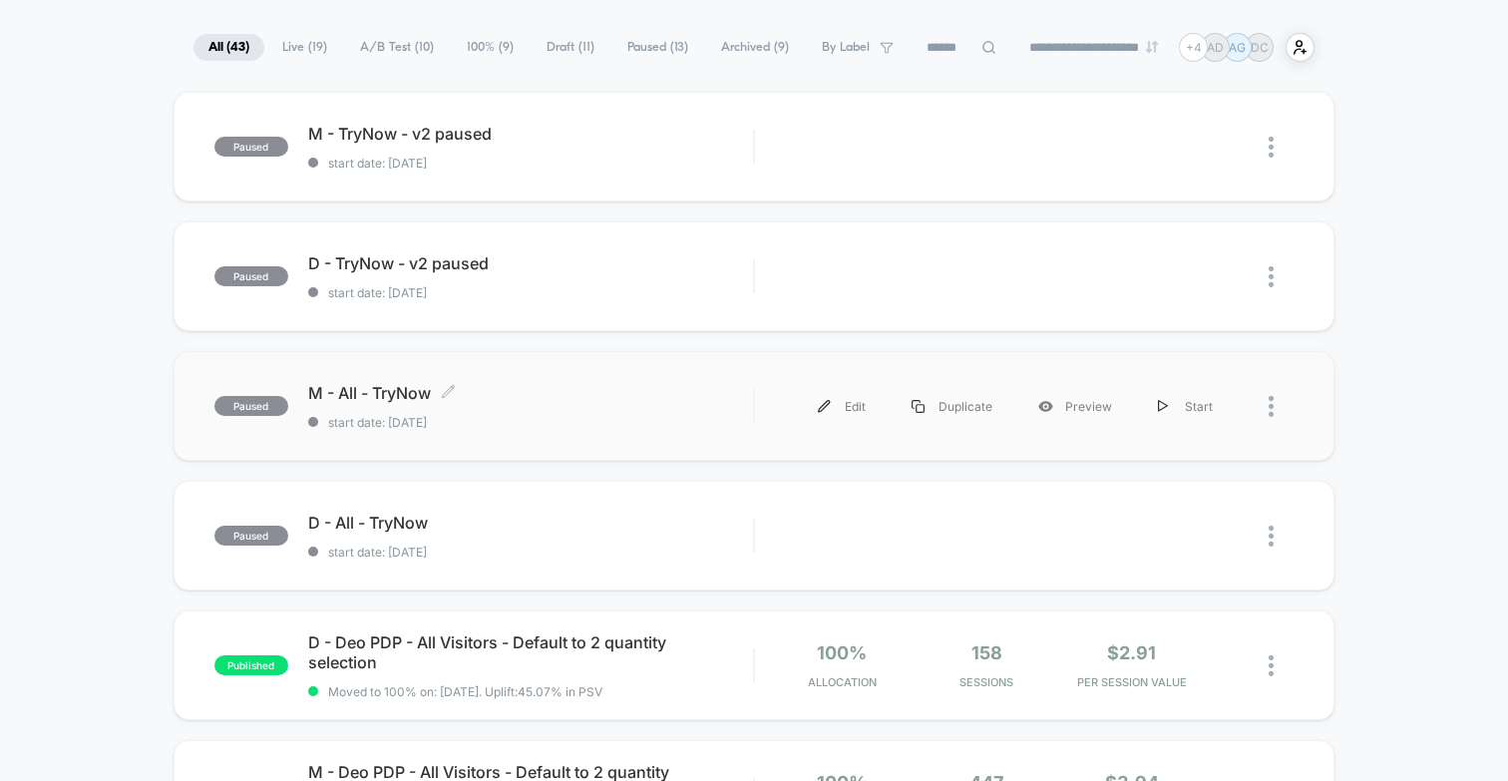
click at [544, 397] on span "M - All - TryNow Click to edit experience details" at bounding box center [530, 393] width 445 height 20
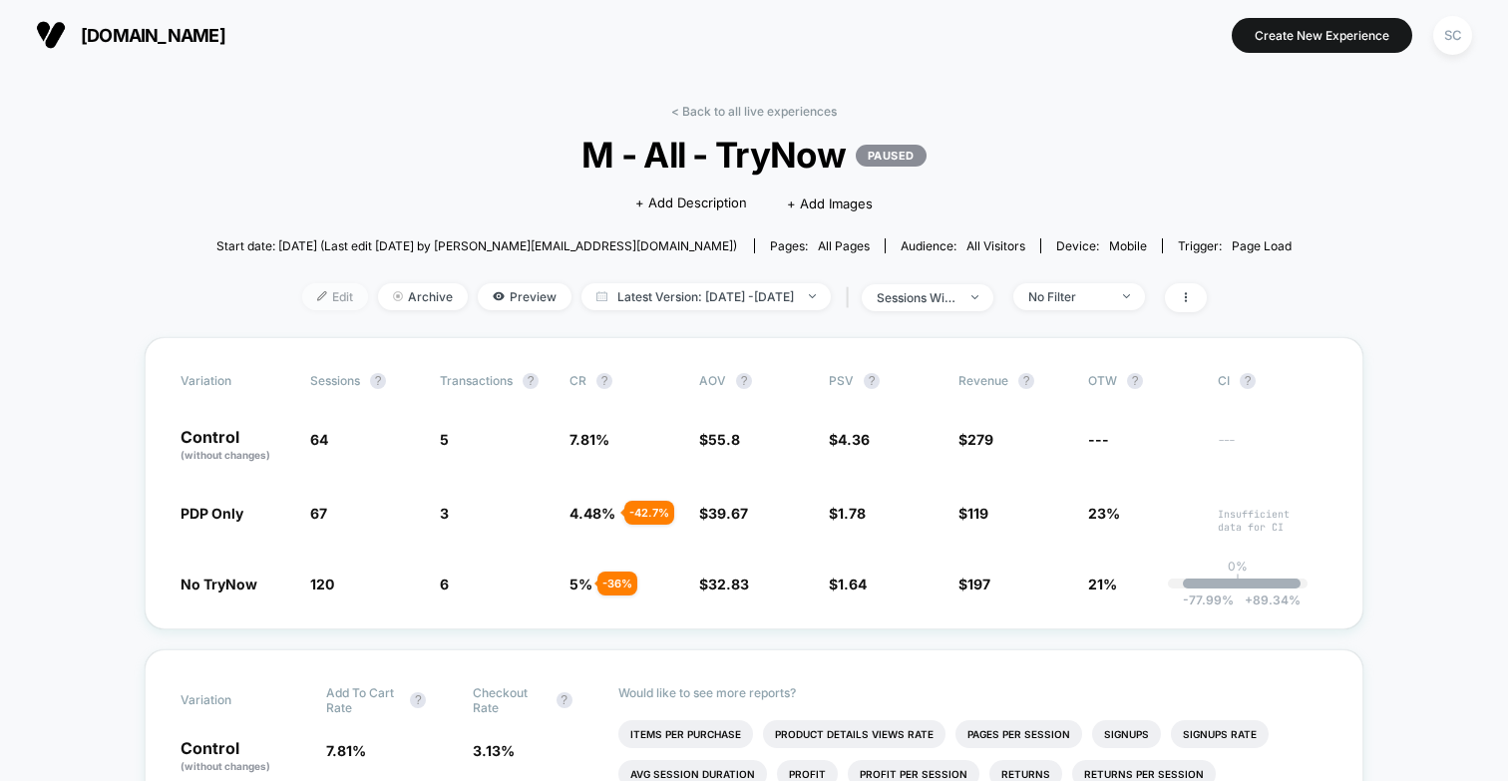
click at [302, 296] on span "Edit" at bounding box center [335, 296] width 66 height 27
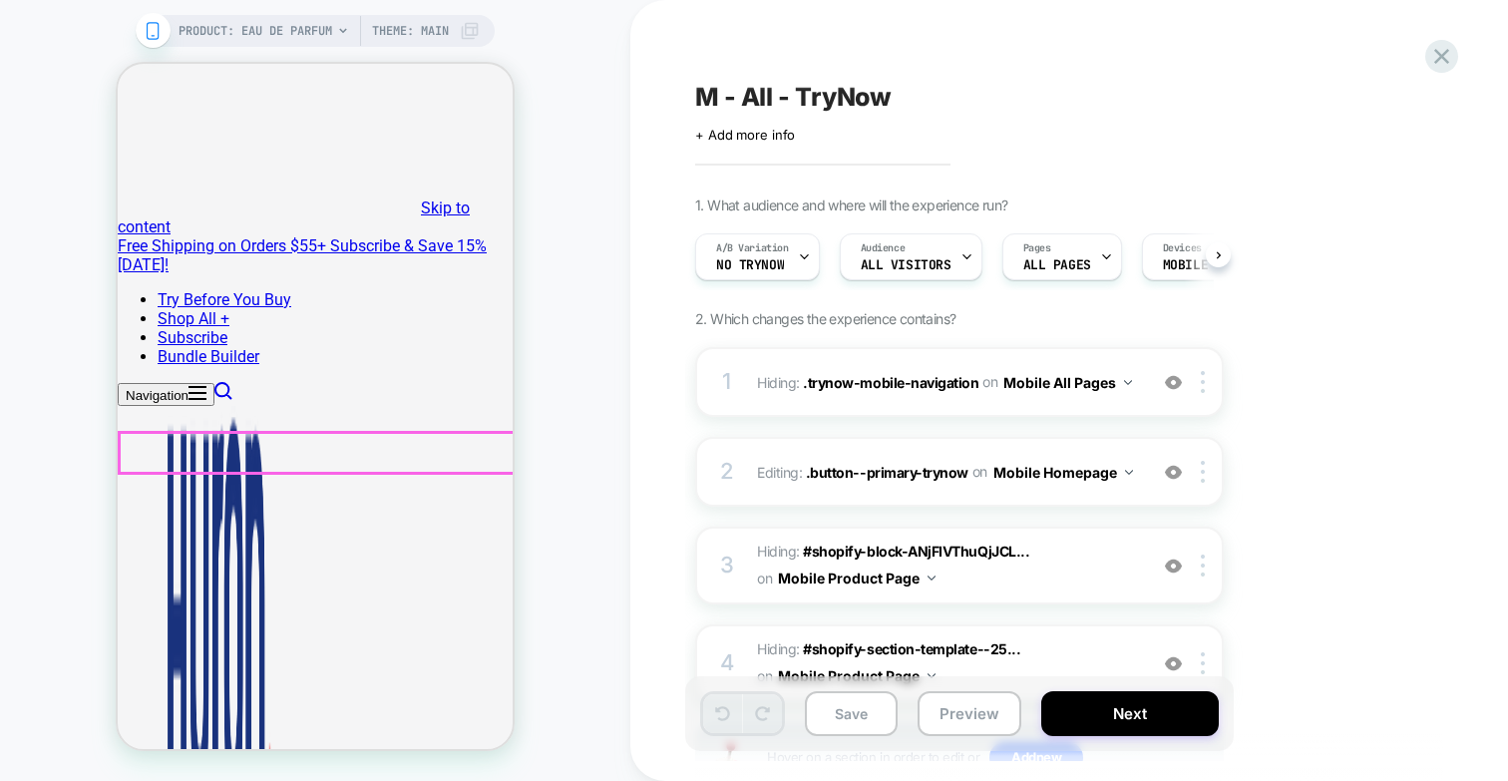
scroll to position [0, 1]
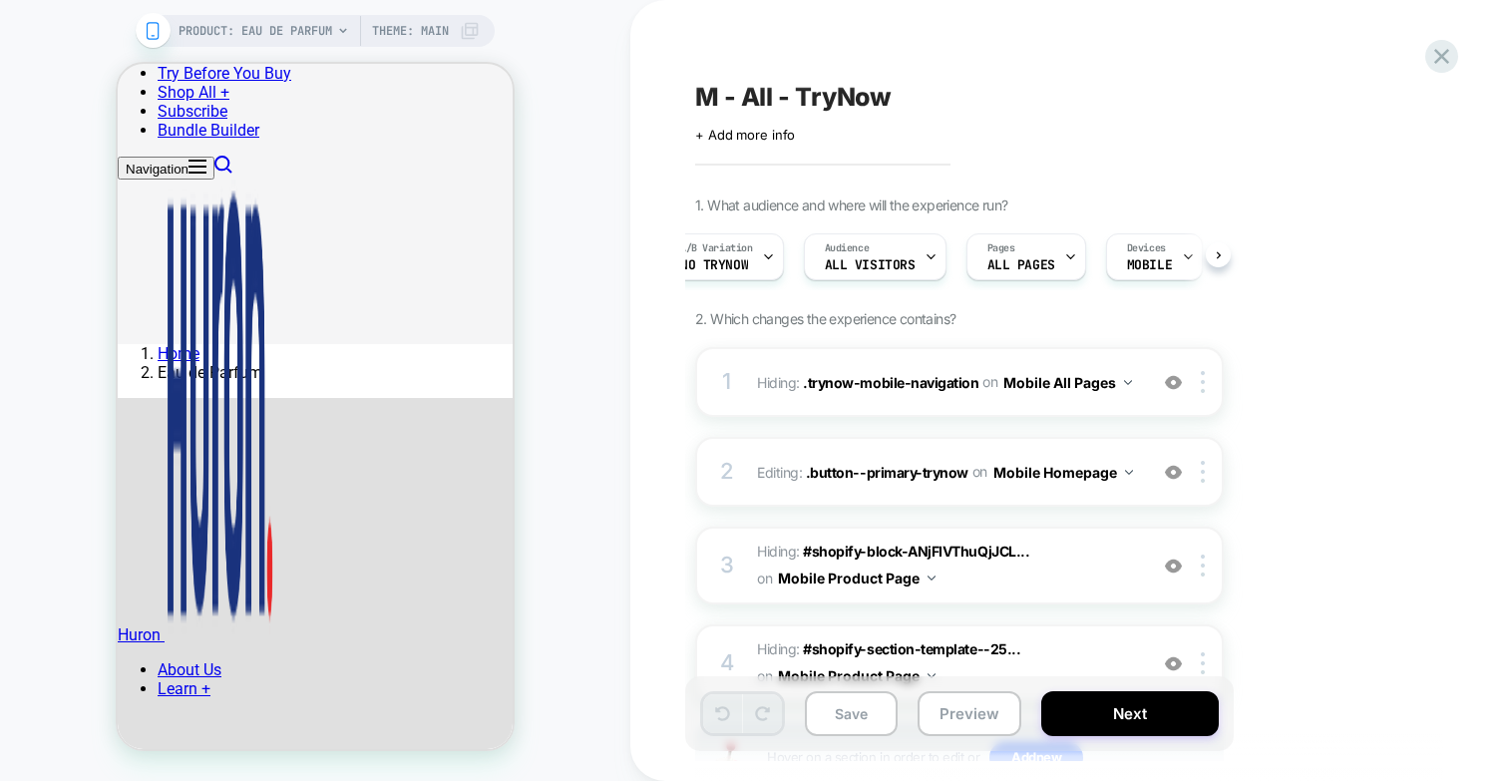
scroll to position [0, 0]
drag, startPoint x: 798, startPoint y: 317, endPoint x: 921, endPoint y: 311, distance: 122.8
click at [921, 311] on span "2. Which changes the experience contains?" at bounding box center [825, 318] width 260 height 17
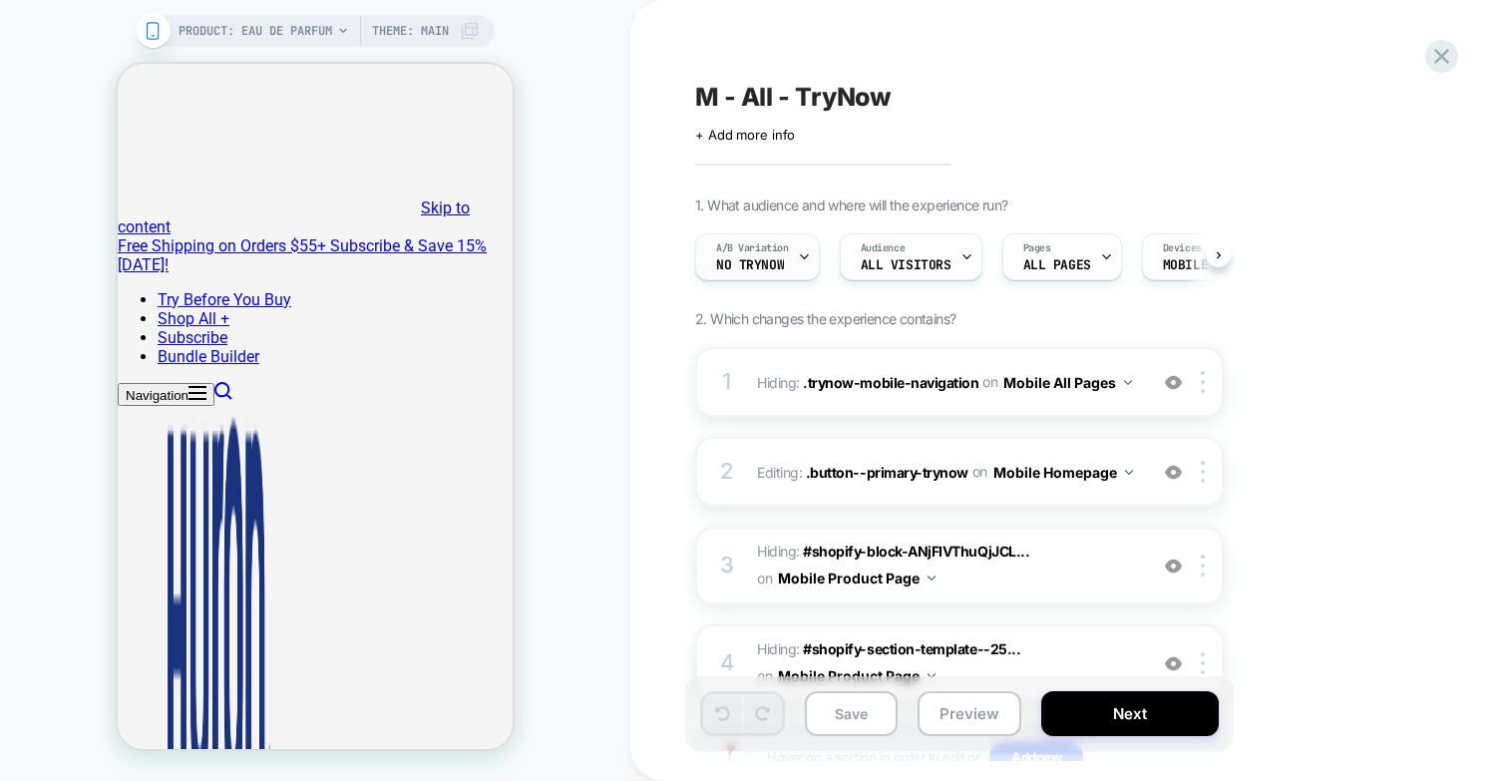
click at [759, 262] on span "No TryNow" at bounding box center [750, 265] width 68 height 14
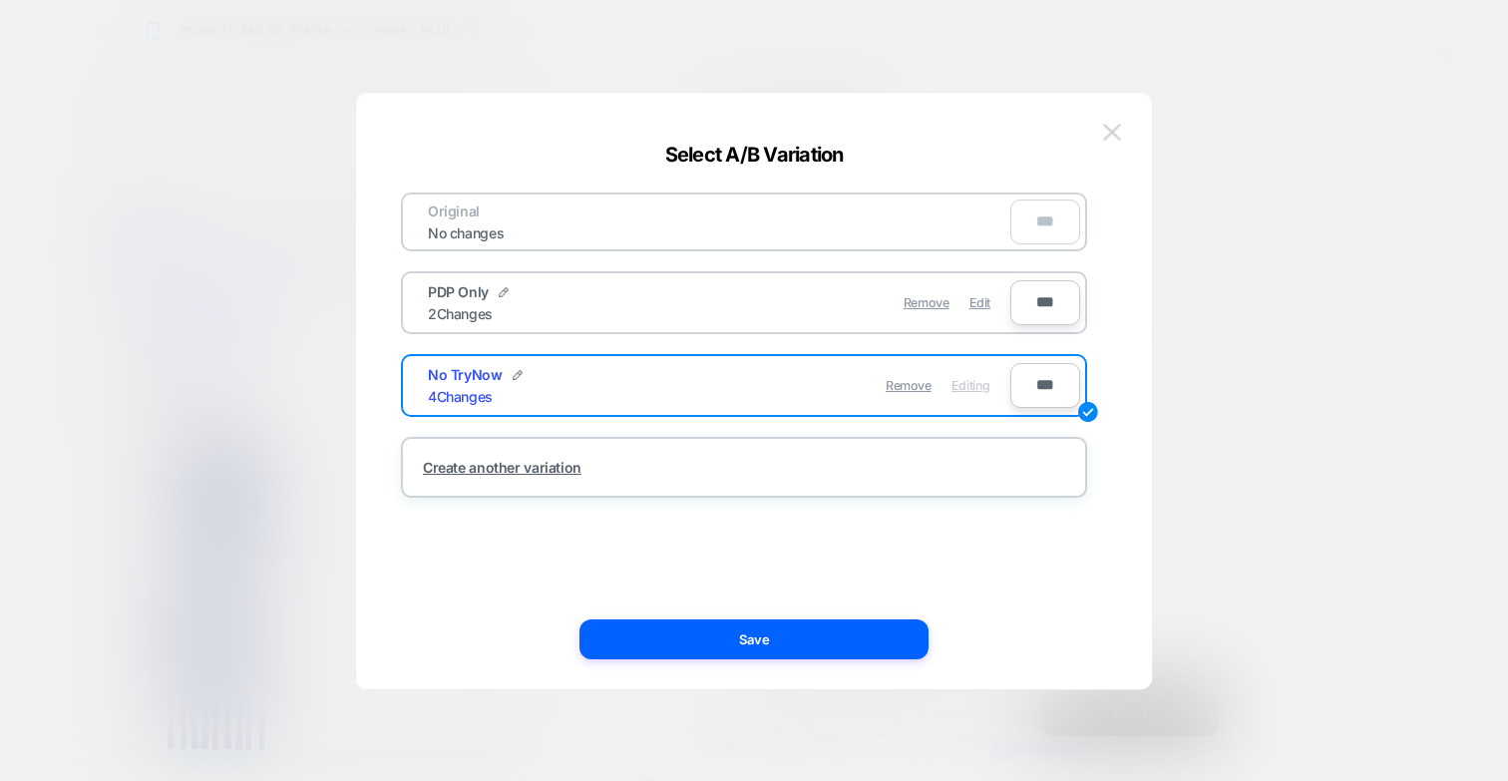
click at [1117, 128] on img at bounding box center [1112, 132] width 18 height 17
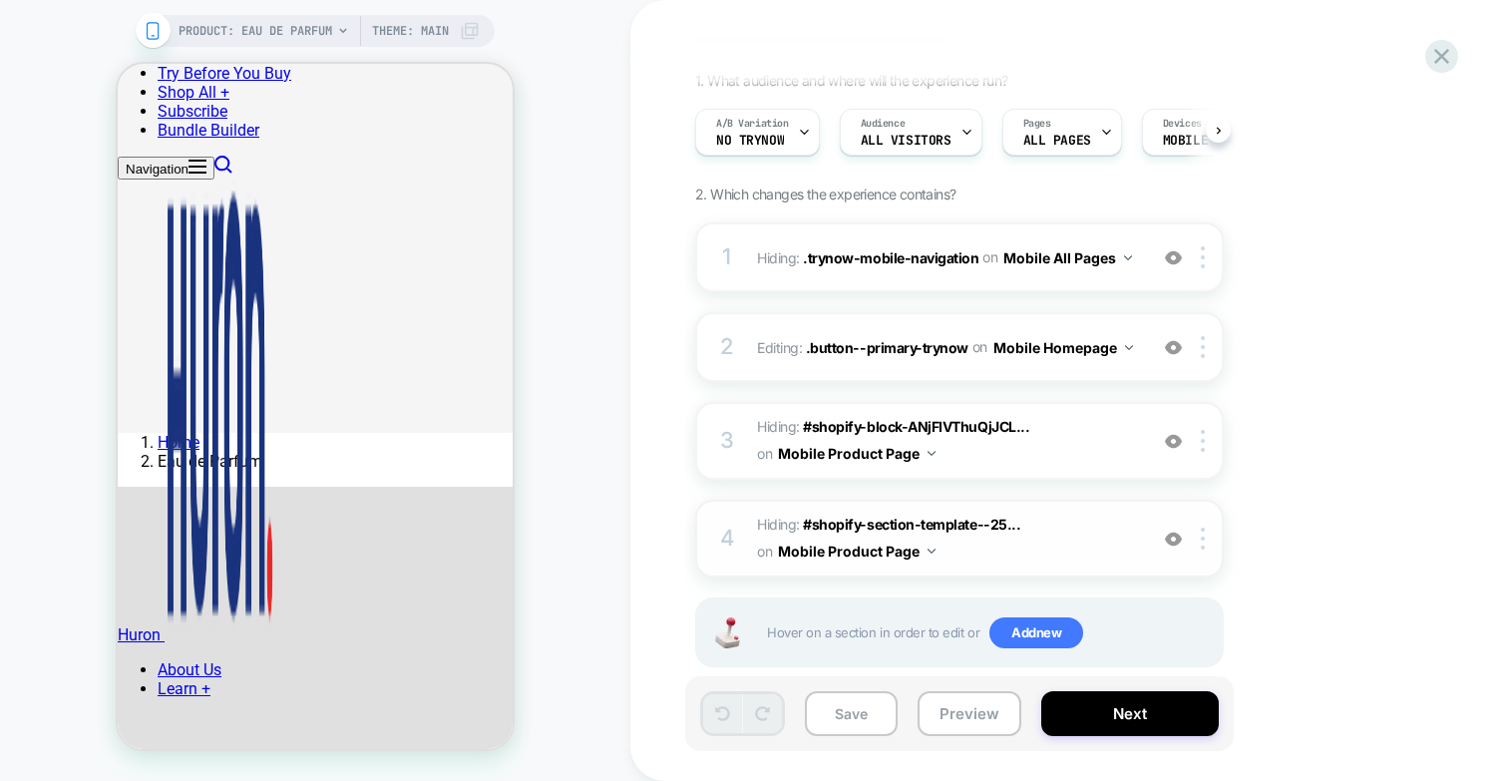
scroll to position [119, 0]
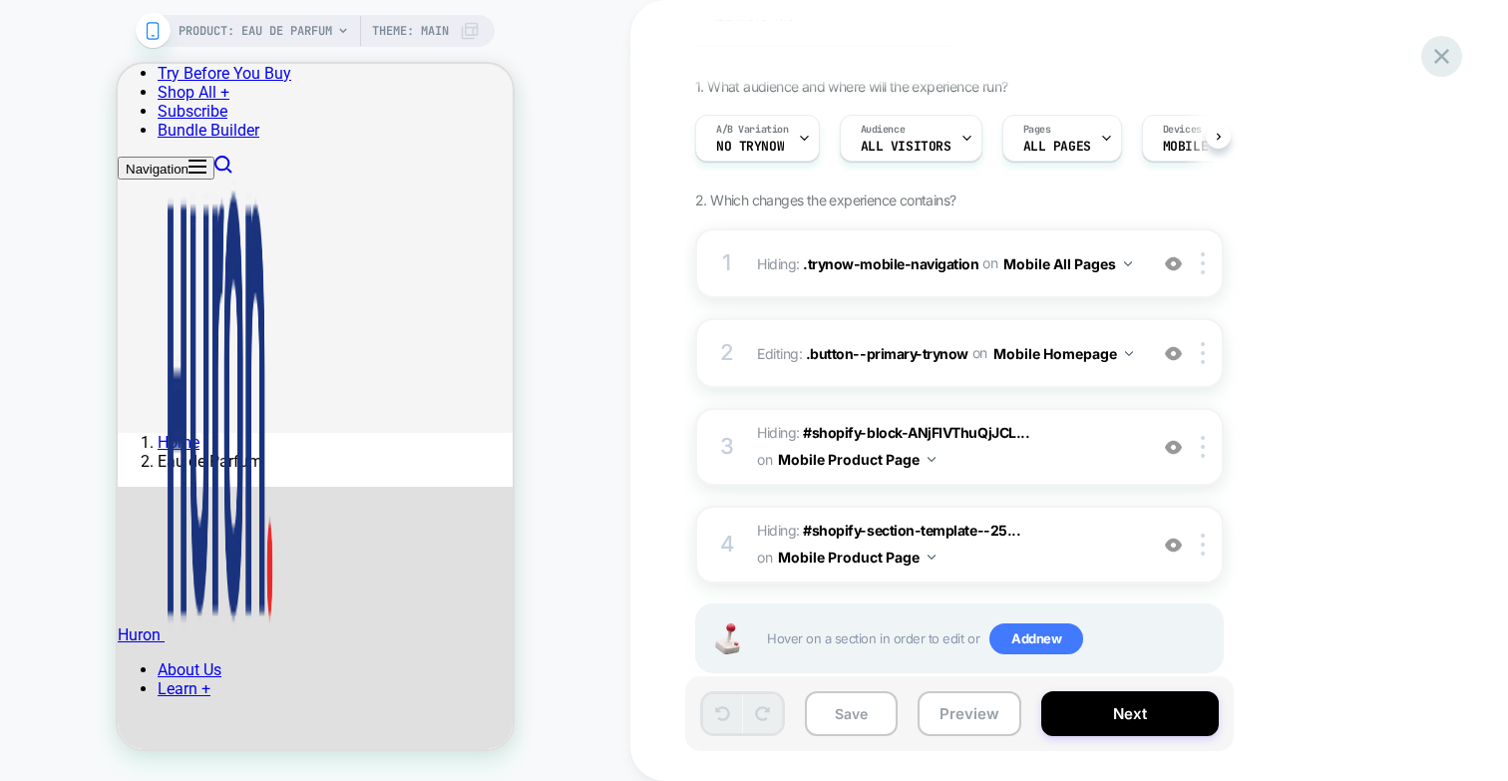
click at [1438, 61] on icon at bounding box center [1441, 56] width 27 height 27
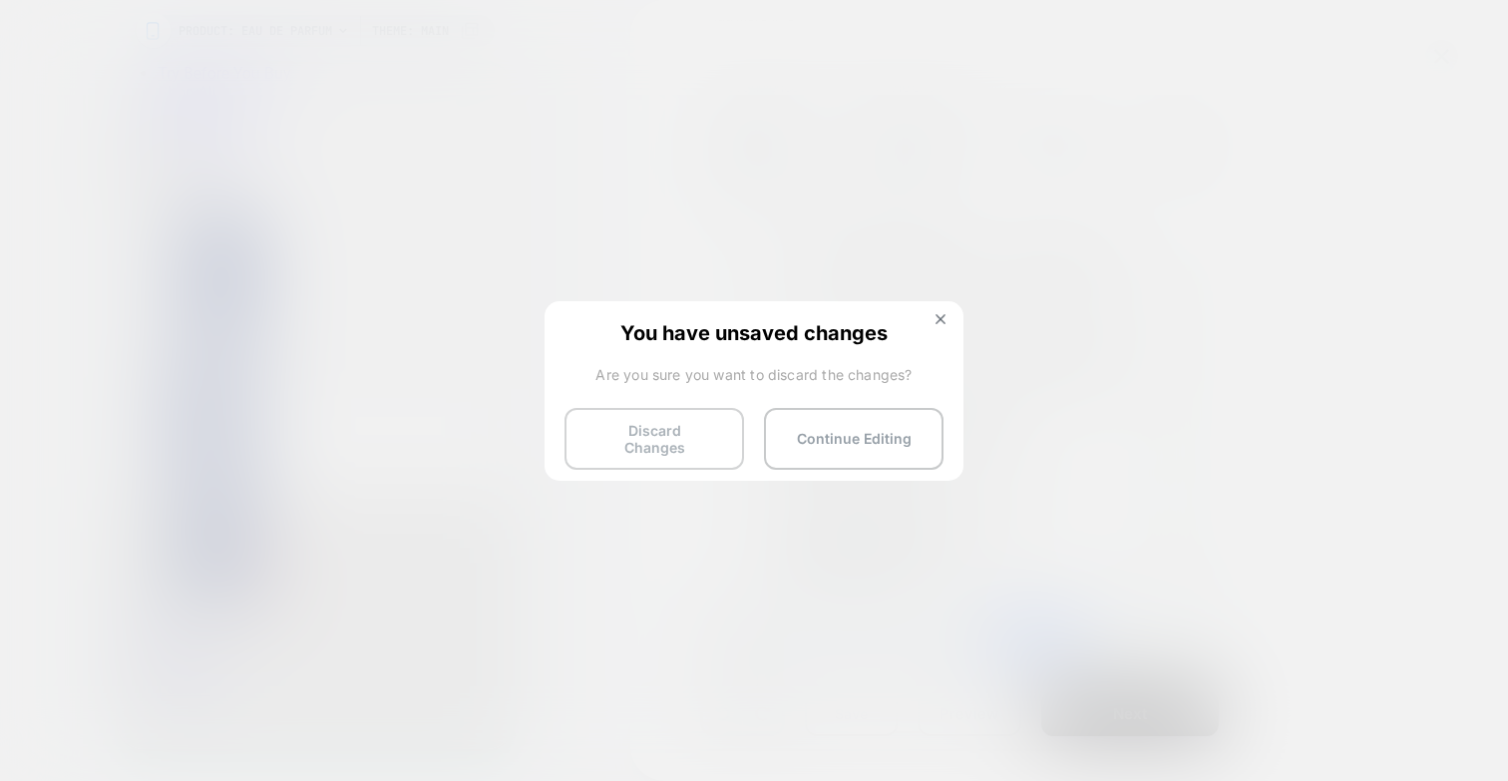
click at [660, 433] on button "Discard Changes" at bounding box center [654, 439] width 180 height 62
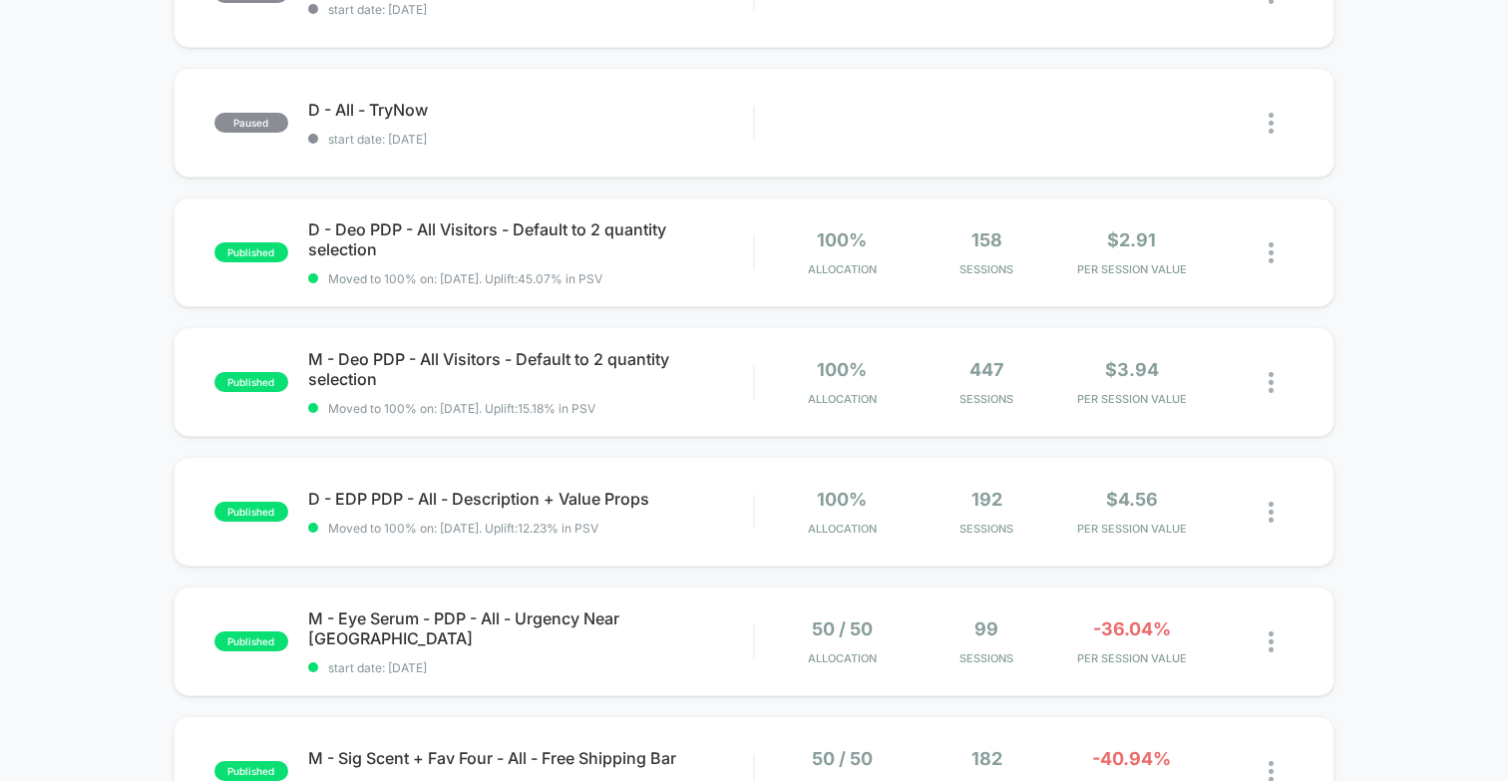
scroll to position [29, 0]
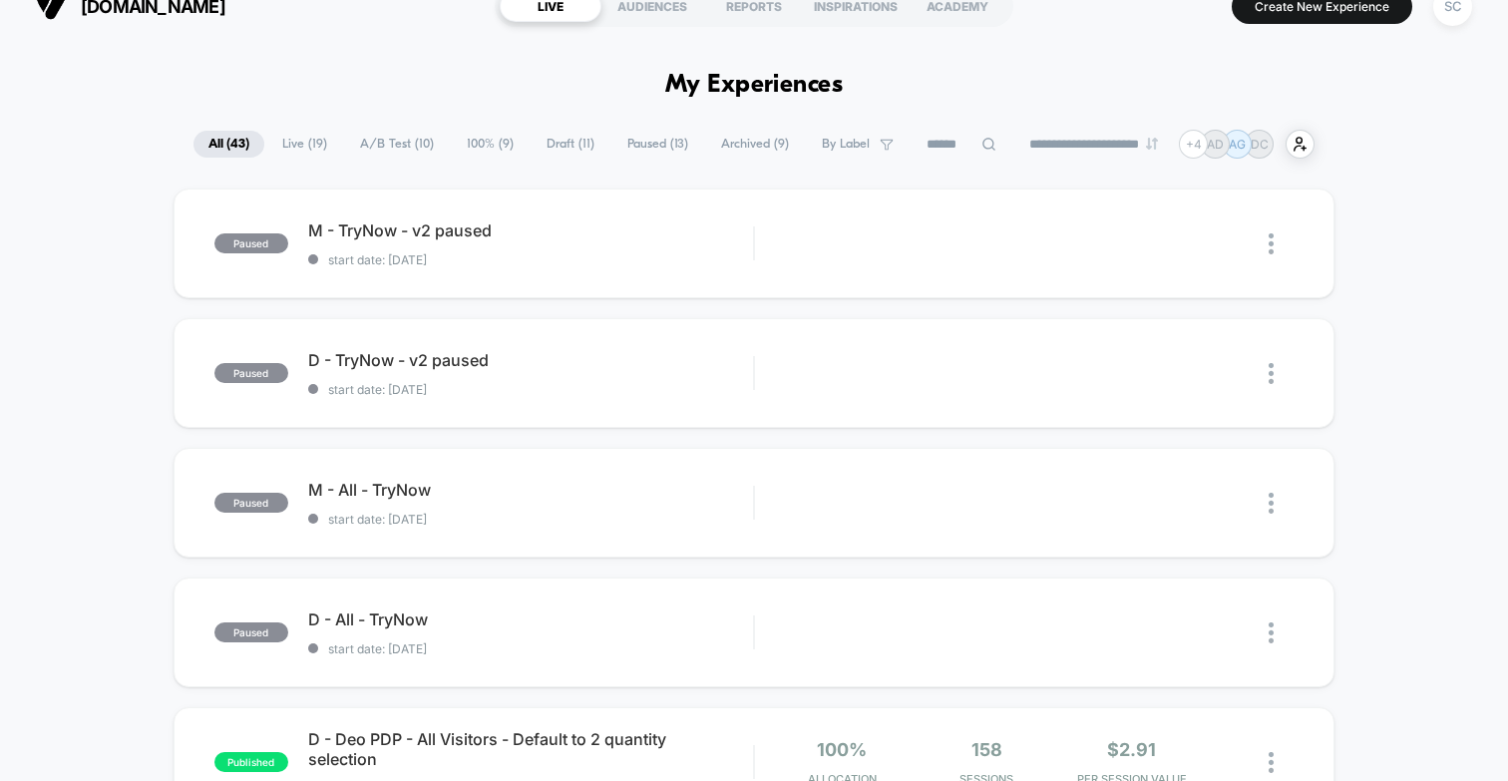
click at [964, 140] on input at bounding box center [962, 145] width 100 height 24
type input "****"
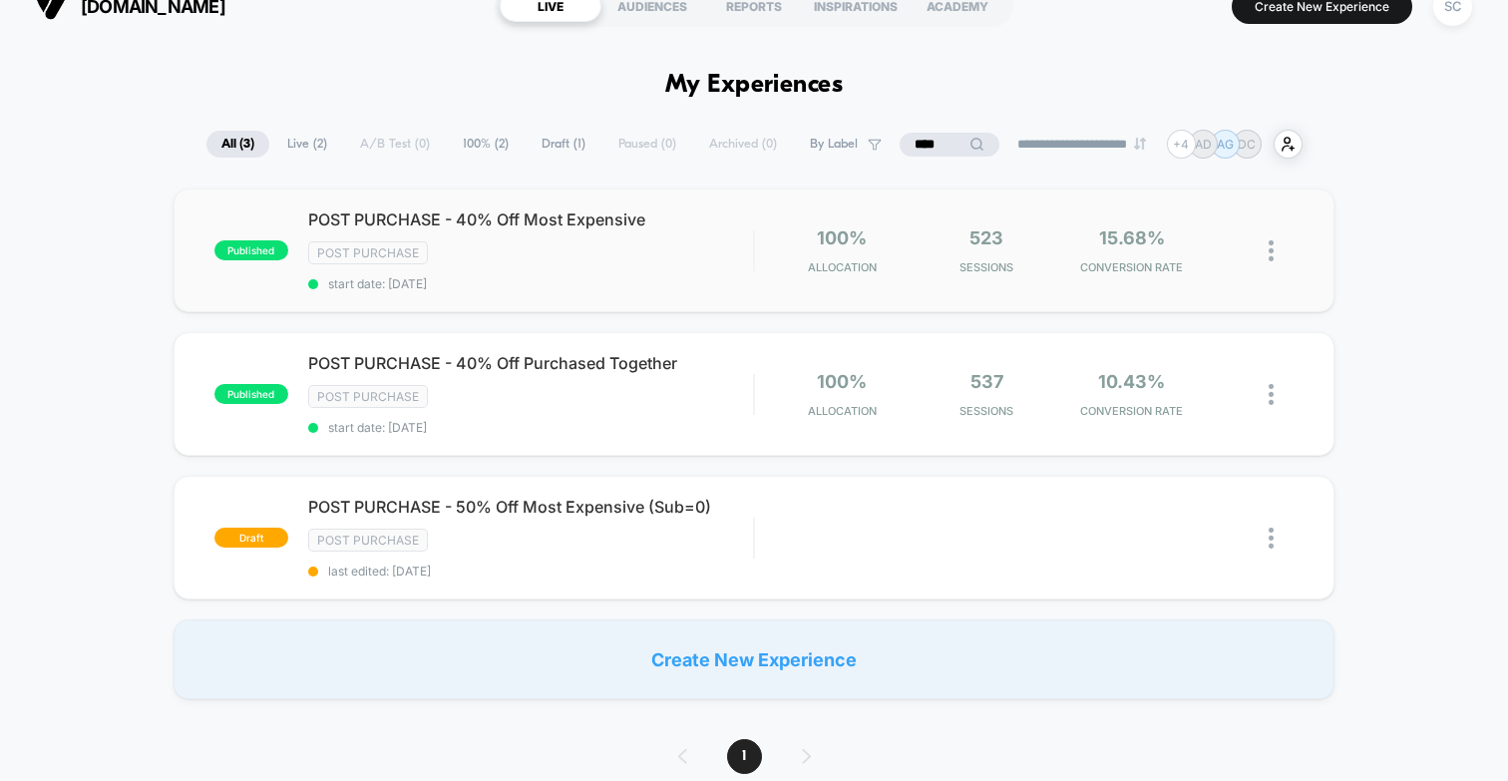
click at [594, 297] on div "published POST PURCHASE - 40% Off Most Expensive Post Purchase start date: [DAT…" at bounding box center [754, 250] width 1161 height 124
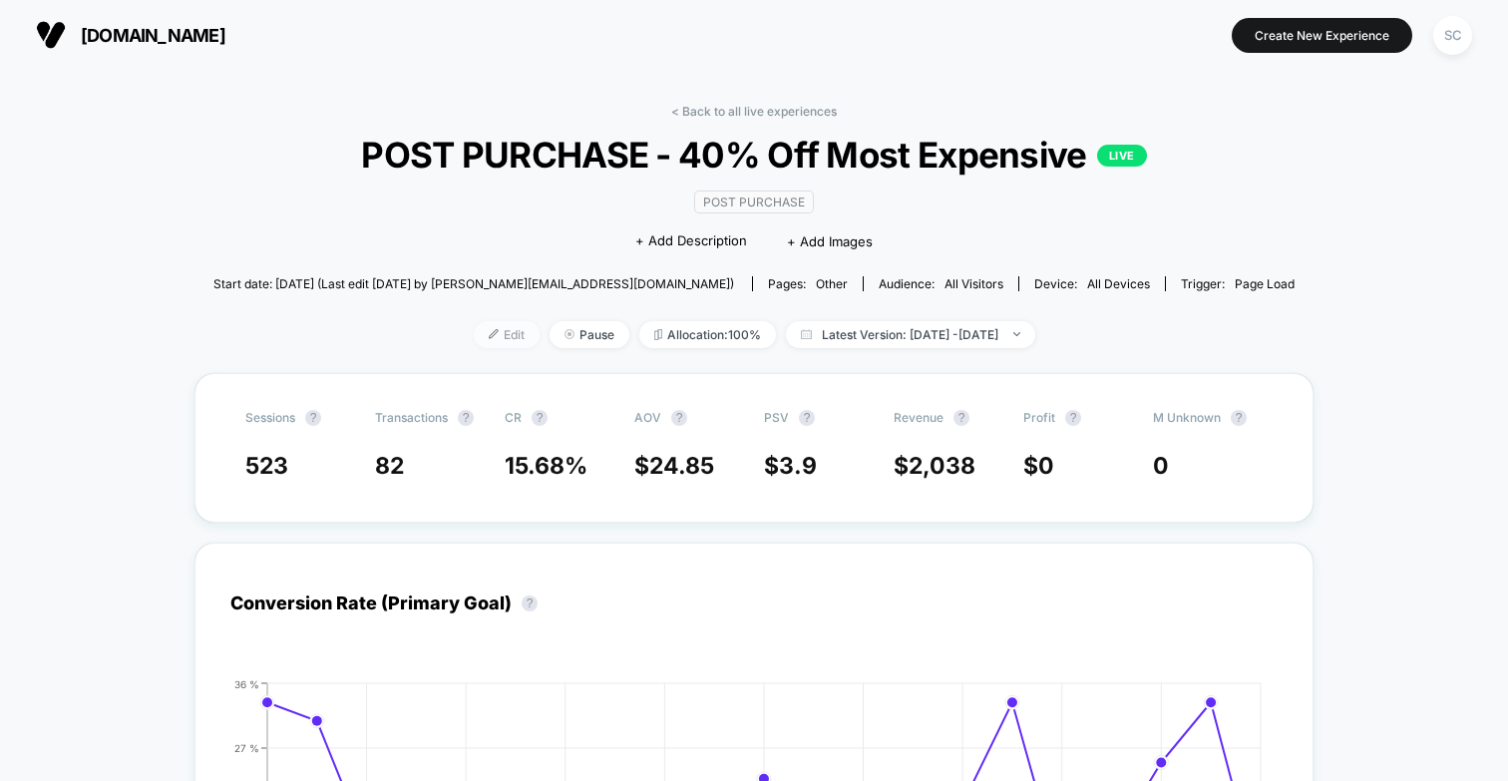
click at [474, 327] on span "Edit" at bounding box center [507, 334] width 66 height 27
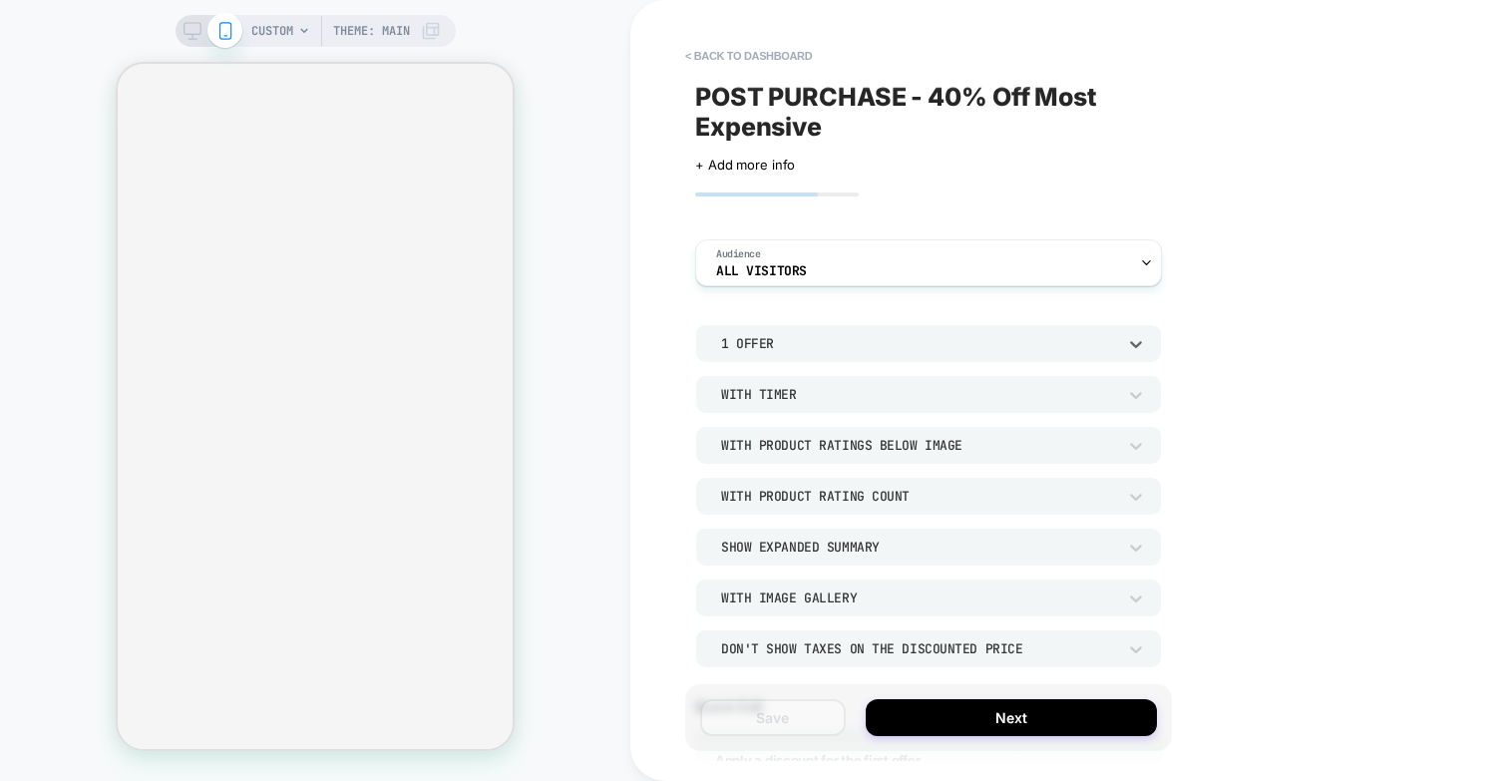
click at [773, 342] on div "1 Offer" at bounding box center [918, 343] width 395 height 17
click at [758, 432] on div "2 Offers" at bounding box center [928, 437] width 450 height 42
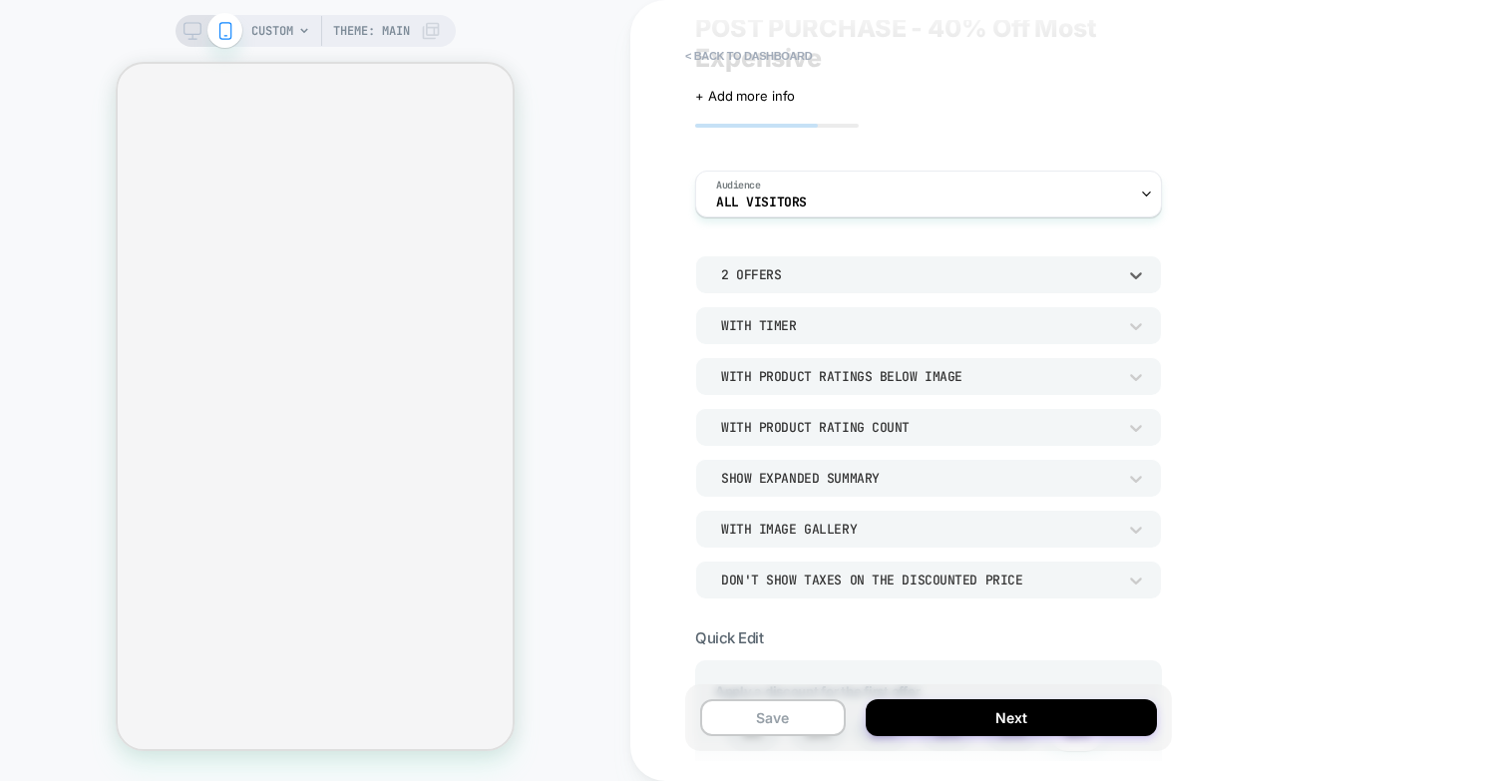
scroll to position [84, 0]
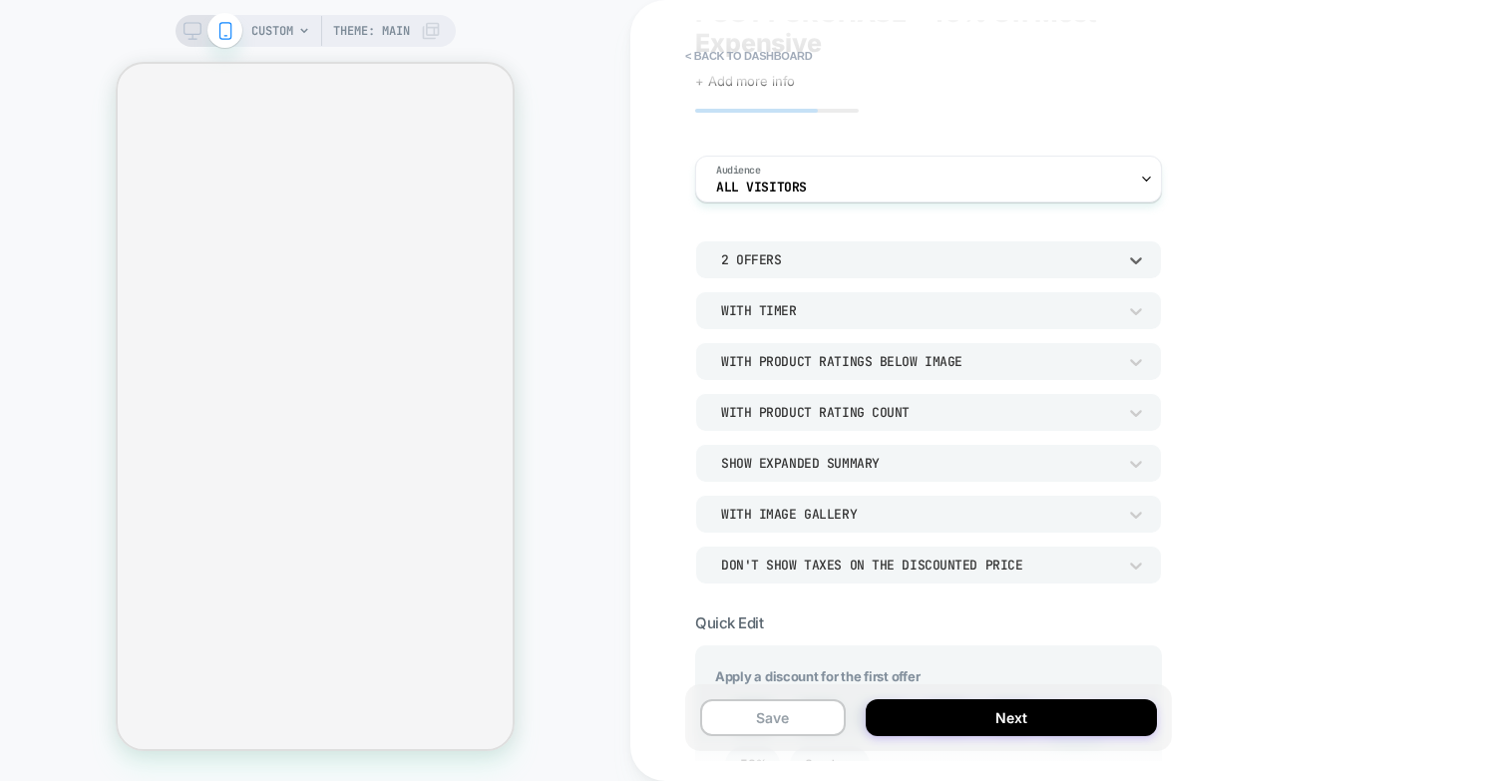
click at [787, 265] on div "2 Offers" at bounding box center [918, 259] width 395 height 17
click at [766, 307] on div "1 Offer" at bounding box center [928, 311] width 450 height 42
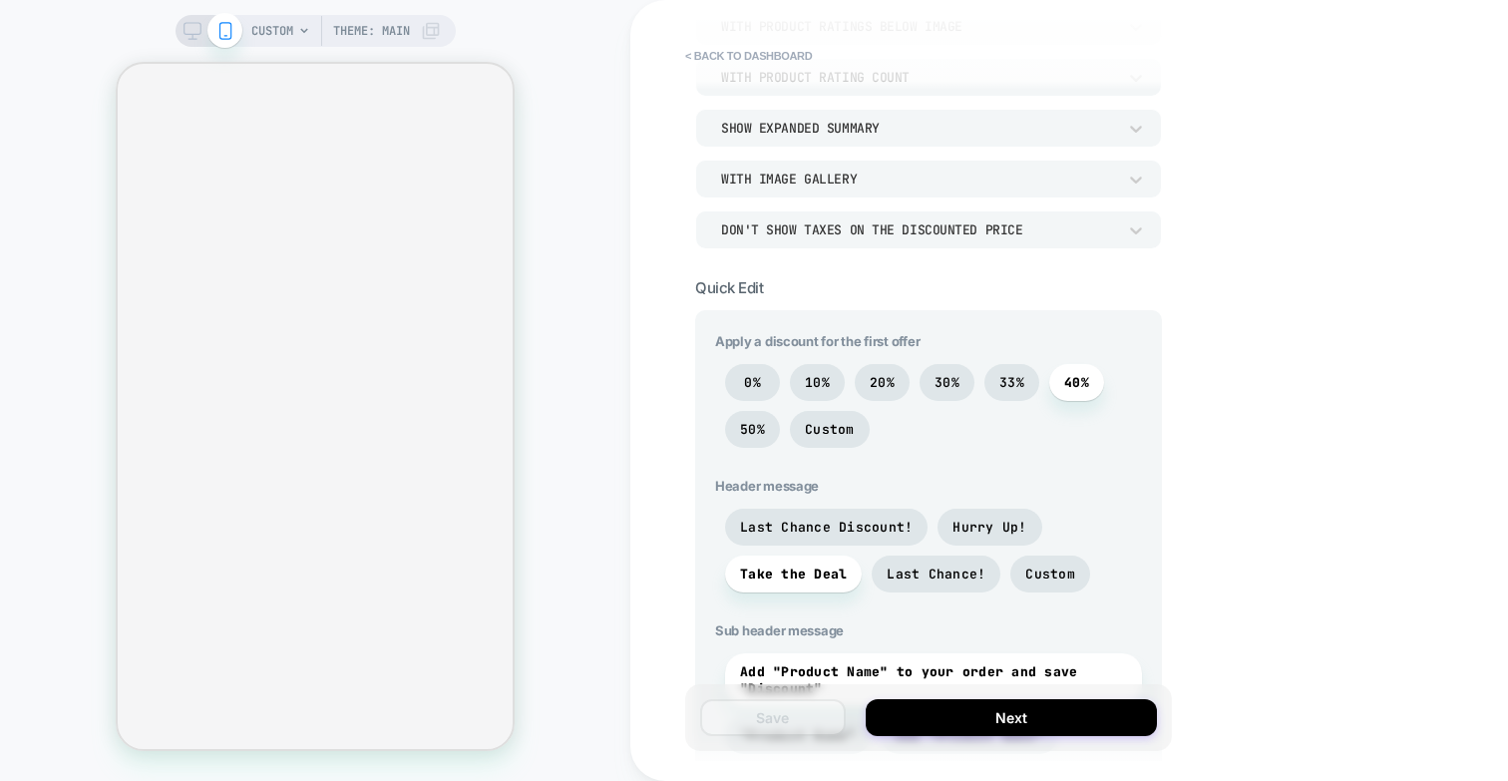
scroll to position [0, 0]
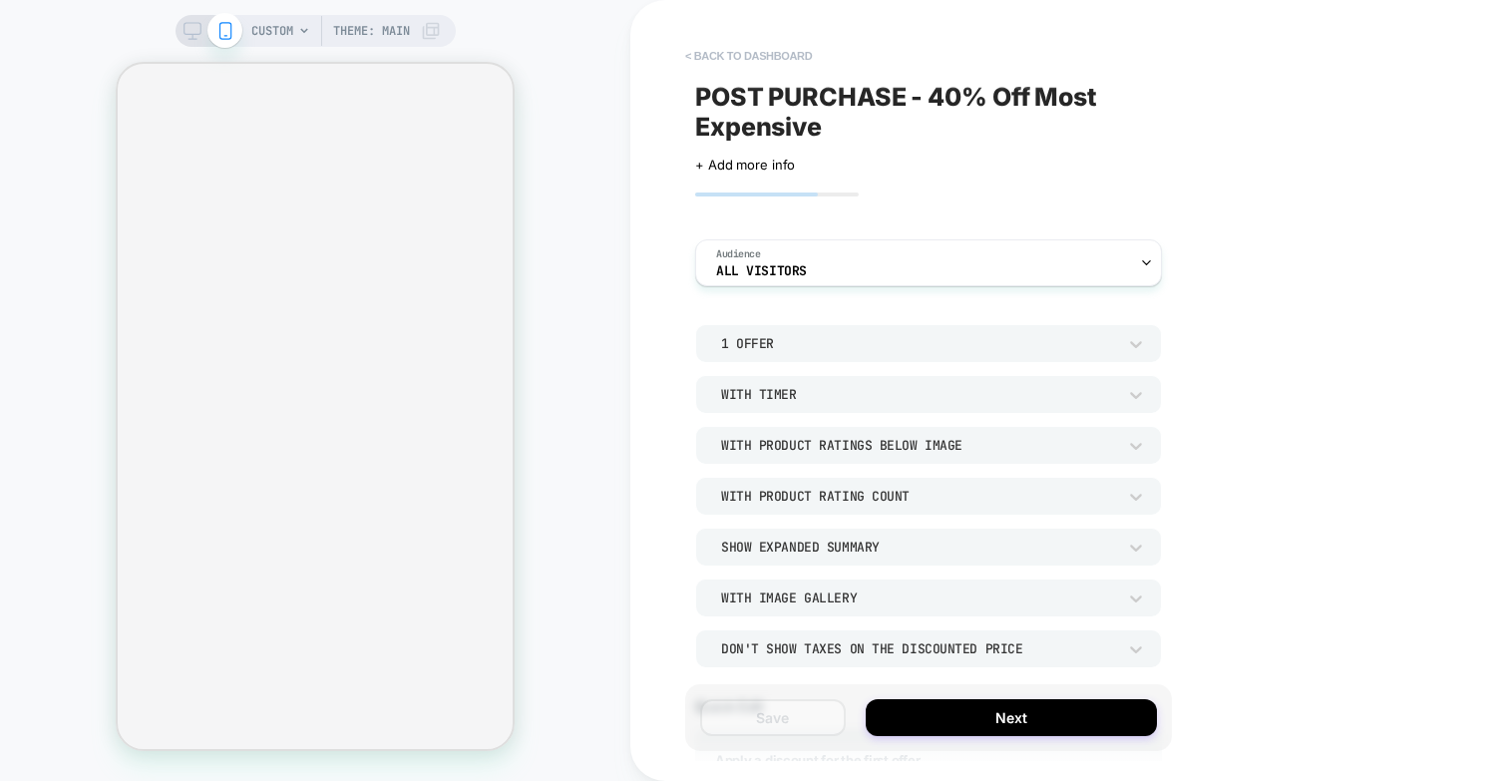
click at [715, 51] on button "< back to dashboard" at bounding box center [748, 56] width 147 height 32
